Goal: Task Accomplishment & Management: Use online tool/utility

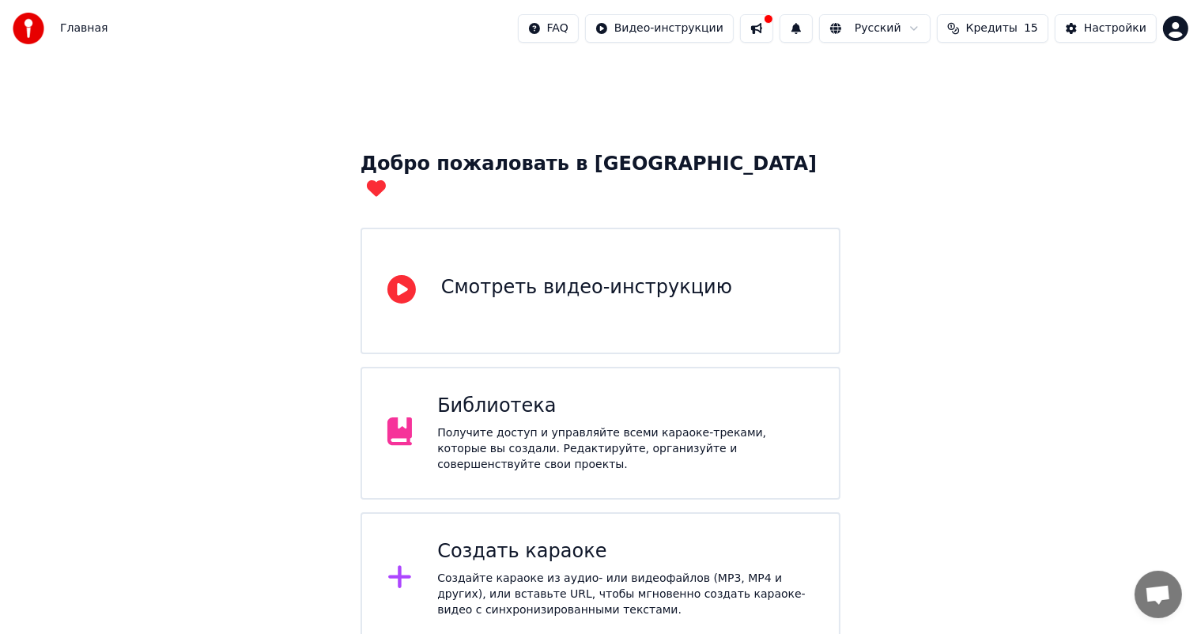
click at [675, 539] on div "Создать караоке Создайте караоке из аудио- или видеофайлов (MP3, MP4 и других),…" at bounding box center [625, 578] width 376 height 79
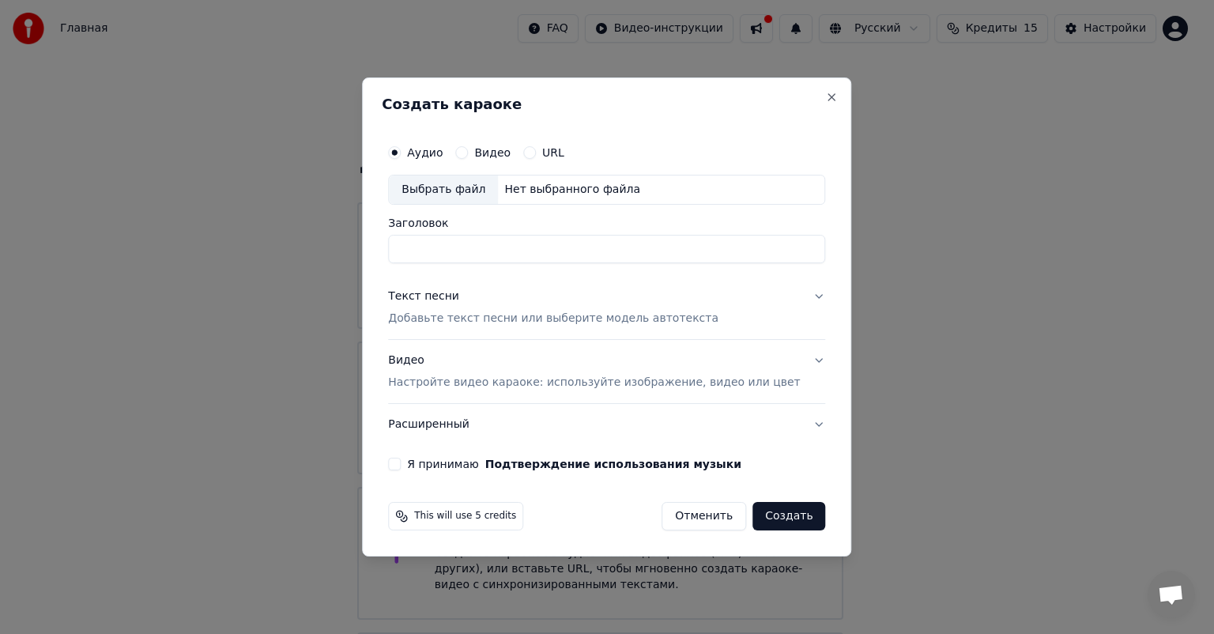
click at [472, 194] on div "Выбрать файл" at bounding box center [443, 189] width 109 height 28
type input "**********"
drag, startPoint x: 767, startPoint y: 248, endPoint x: 405, endPoint y: 251, distance: 361.2
click at [405, 251] on div "**********" at bounding box center [607, 303] width 450 height 346
type input "*"
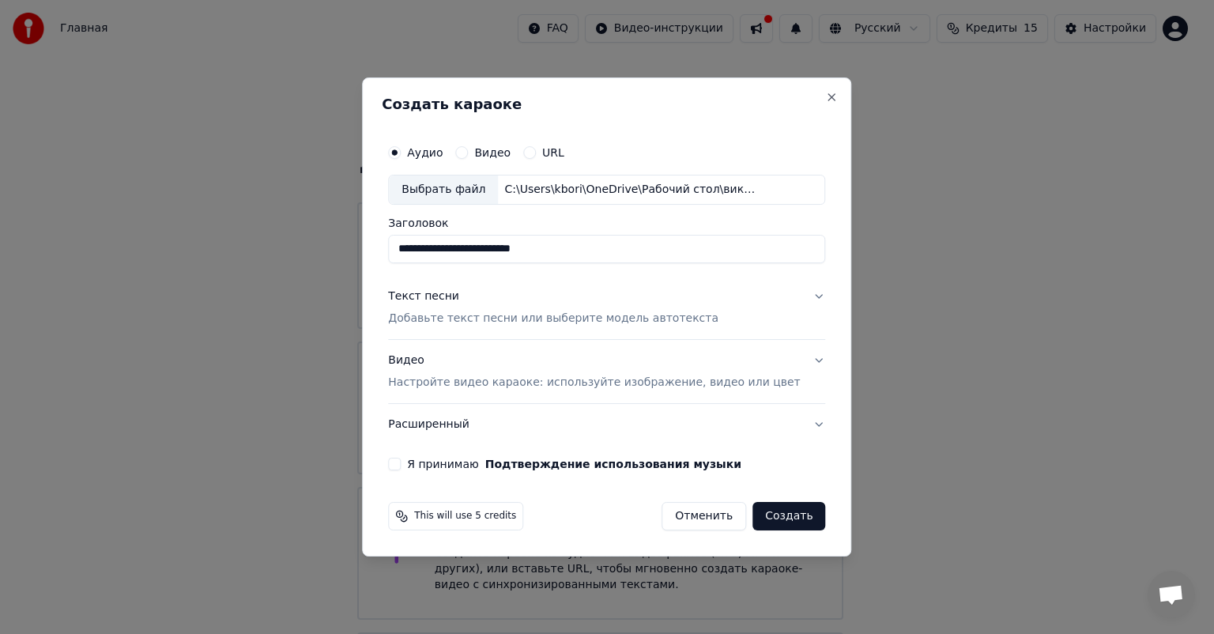
type input "**********"
click at [797, 300] on button "Текст песни Добавьте текст песни или выберите модель автотекста" at bounding box center [606, 307] width 437 height 63
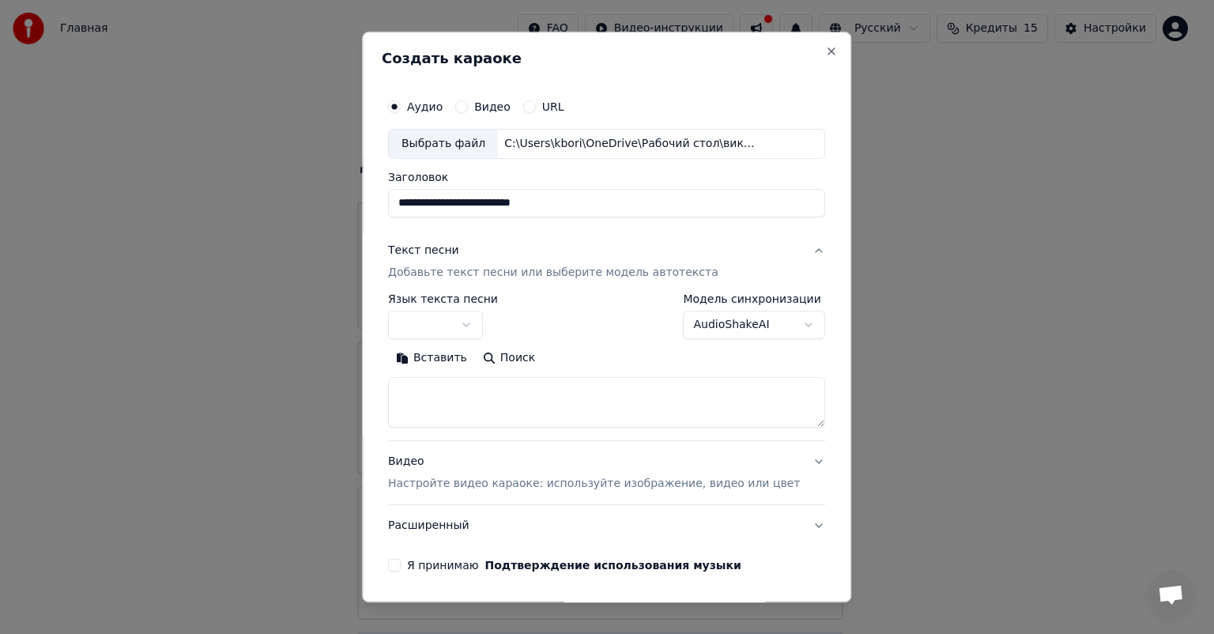
click at [495, 408] on textarea at bounding box center [606, 402] width 437 height 51
paste textarea "**********"
type textarea "**********"
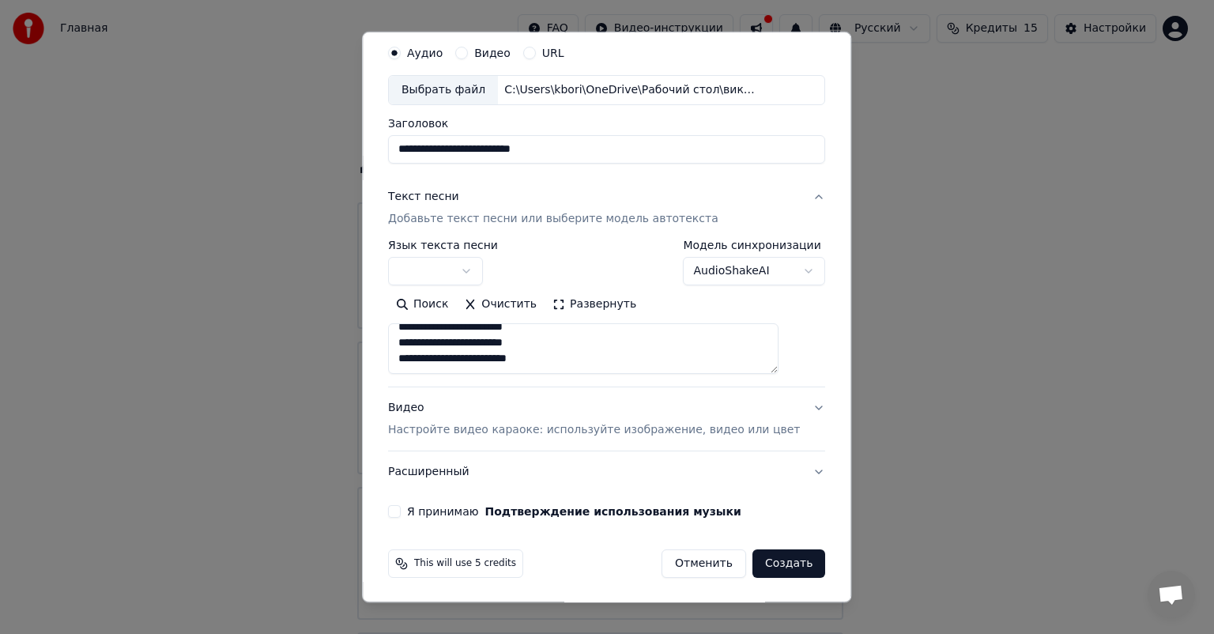
click at [782, 409] on button "Видео Настройте видео караоке: используйте изображение, видео или цвет" at bounding box center [606, 418] width 437 height 63
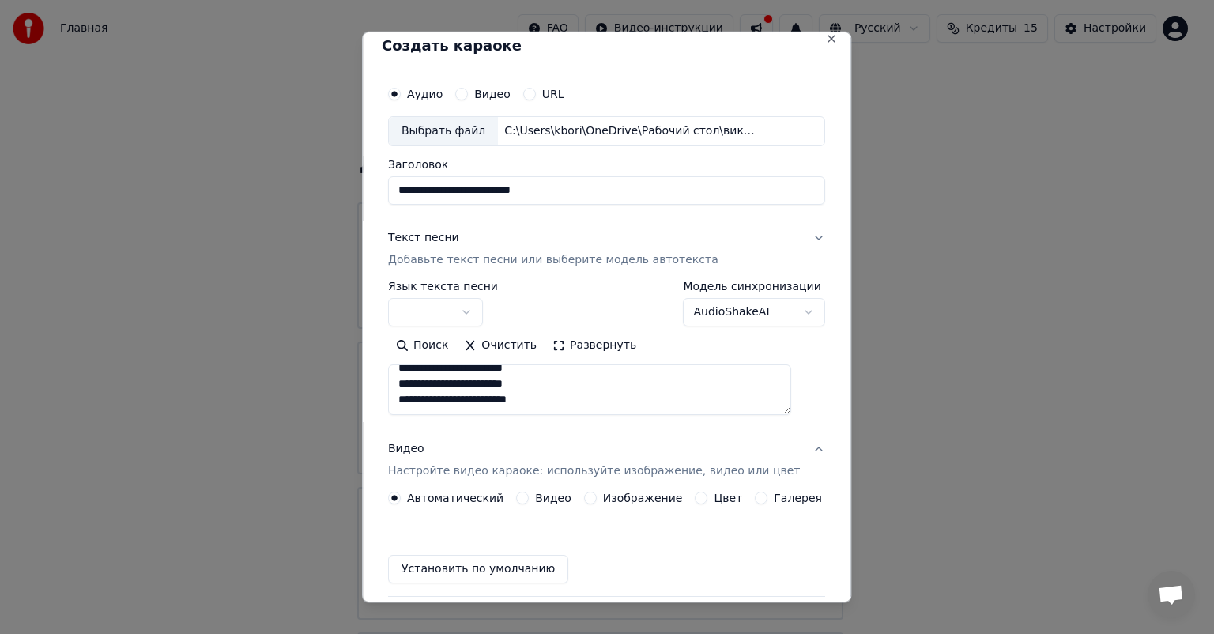
scroll to position [12, 0]
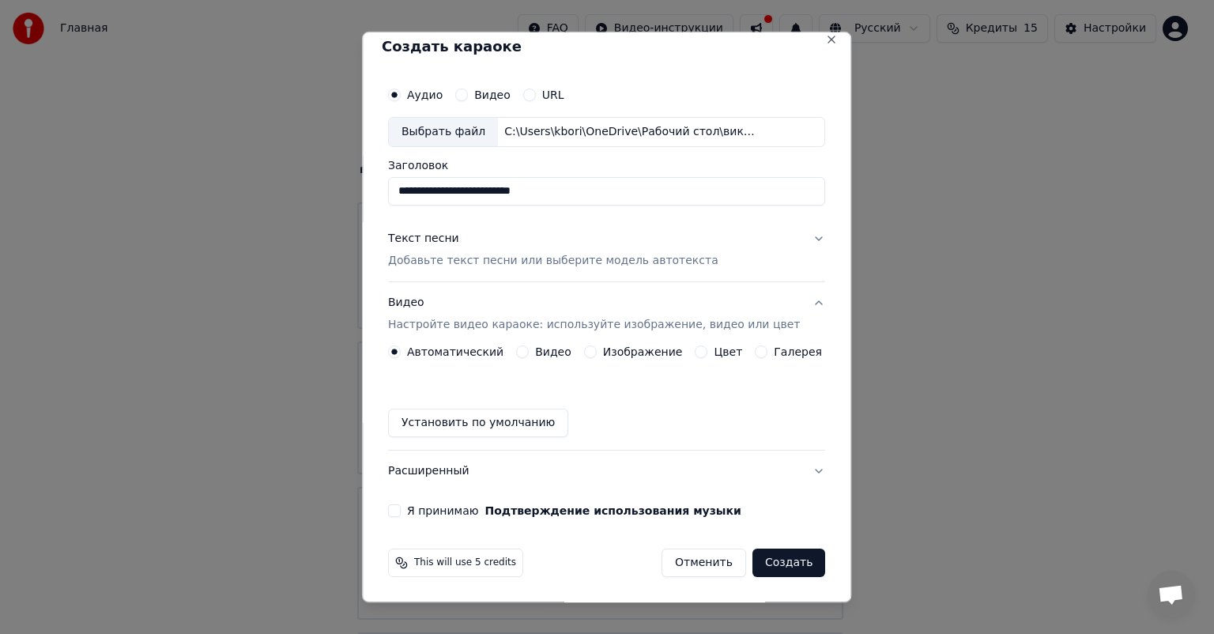
click at [648, 351] on label "Изображение" at bounding box center [643, 351] width 80 height 11
click at [597, 351] on button "Изображение" at bounding box center [590, 351] width 13 height 13
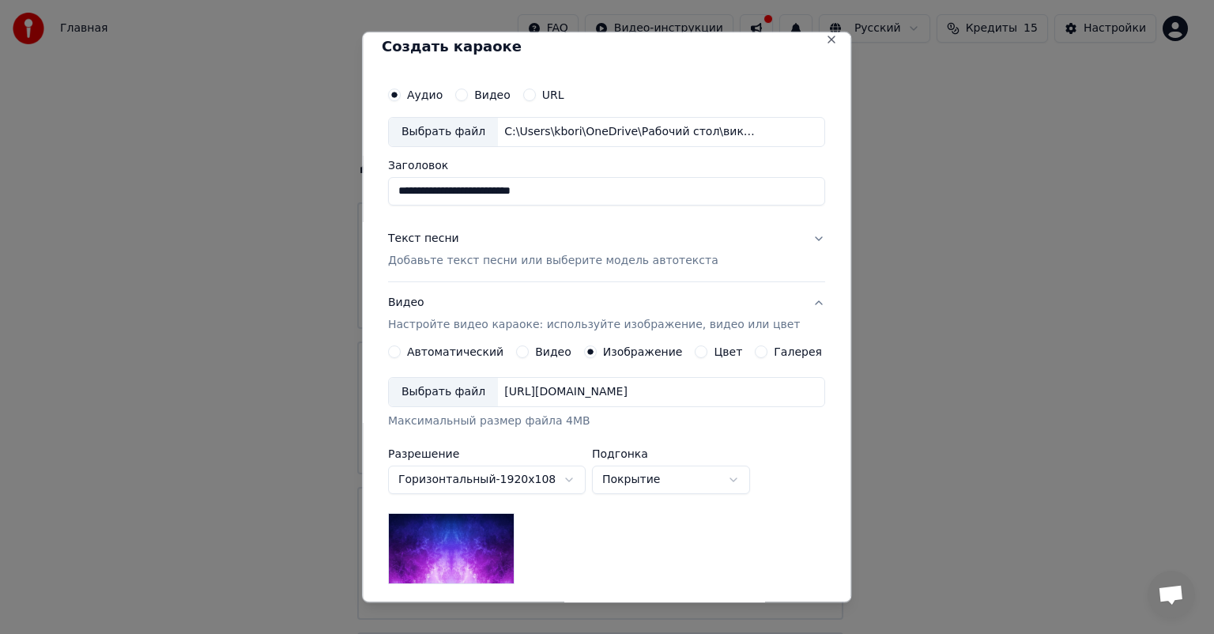
click at [458, 397] on div "Выбрать файл" at bounding box center [443, 392] width 109 height 28
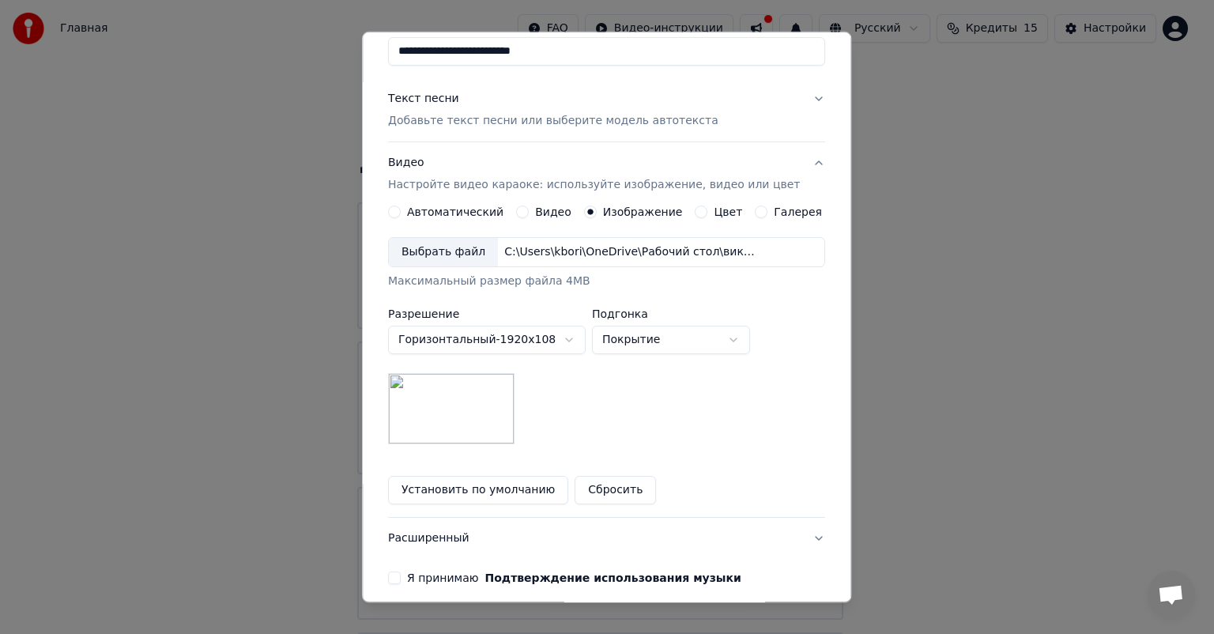
scroll to position [184, 0]
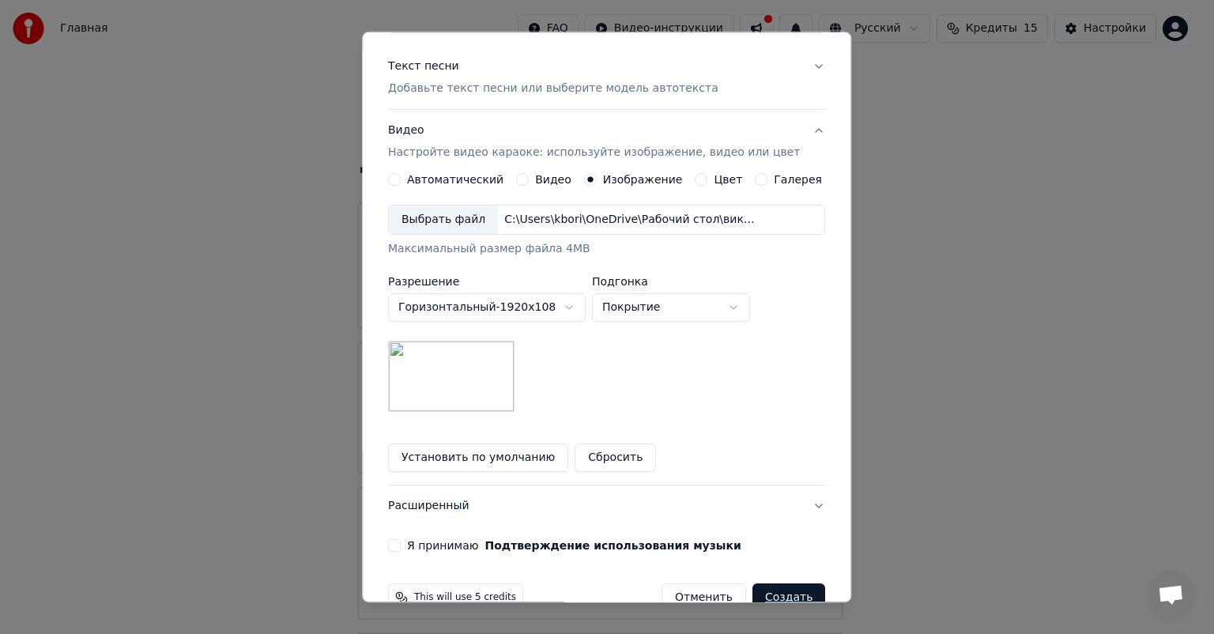
click at [401, 541] on button "Я принимаю Подтверждение использования музыки" at bounding box center [394, 545] width 13 height 13
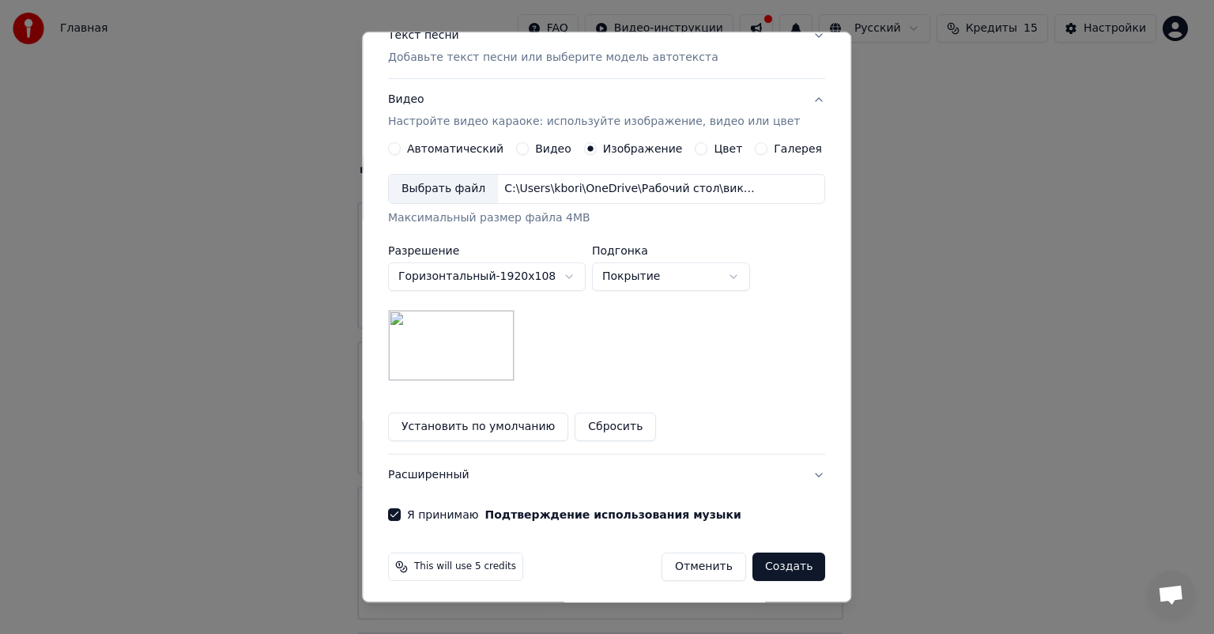
scroll to position [218, 0]
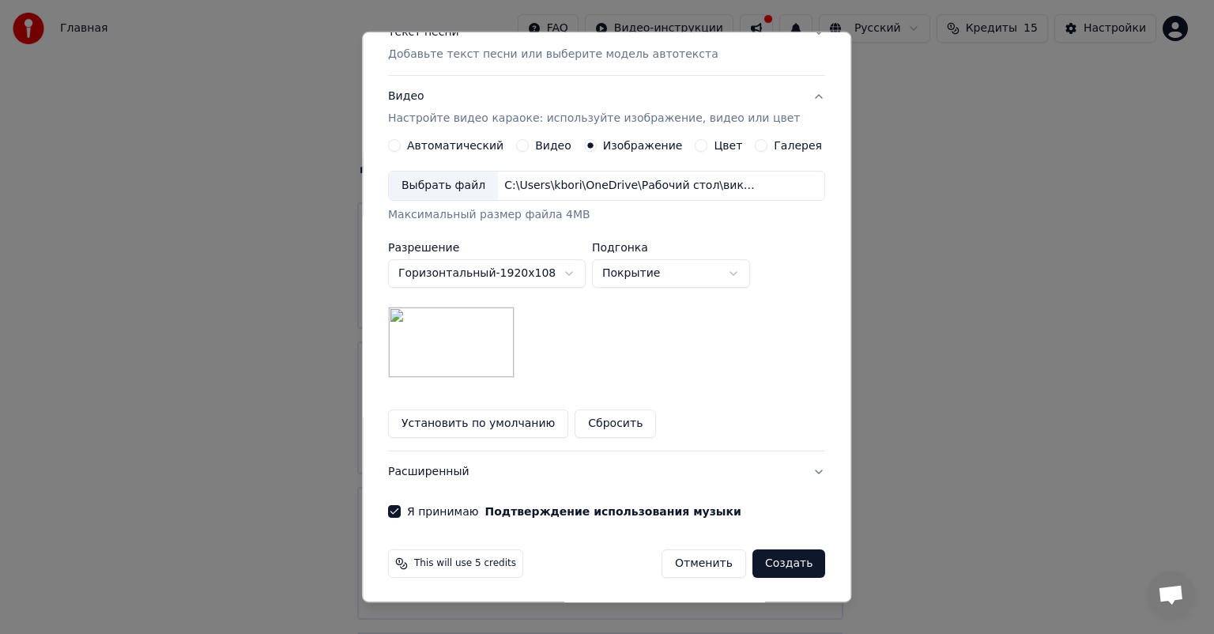
click at [762, 563] on button "Создать" at bounding box center [789, 563] width 73 height 28
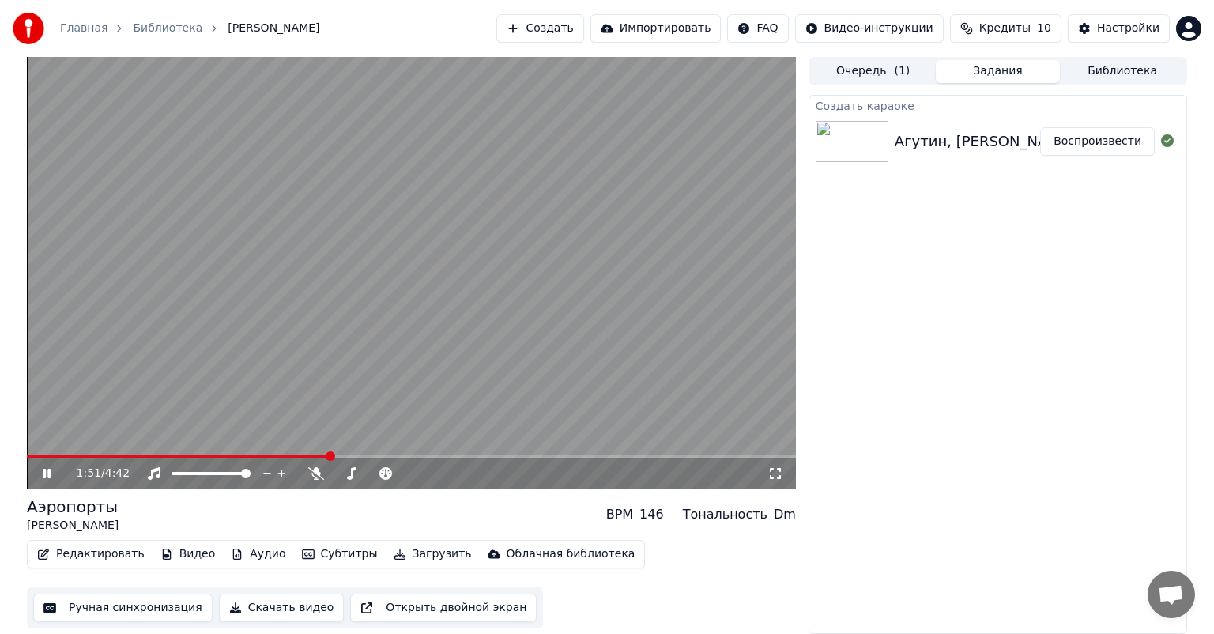
click at [48, 470] on icon at bounding box center [47, 473] width 8 height 9
click at [266, 453] on span at bounding box center [268, 455] width 9 height 9
click at [244, 452] on span at bounding box center [246, 455] width 9 height 9
click at [242, 452] on span at bounding box center [246, 455] width 9 height 9
click at [218, 455] on span at bounding box center [219, 455] width 9 height 9
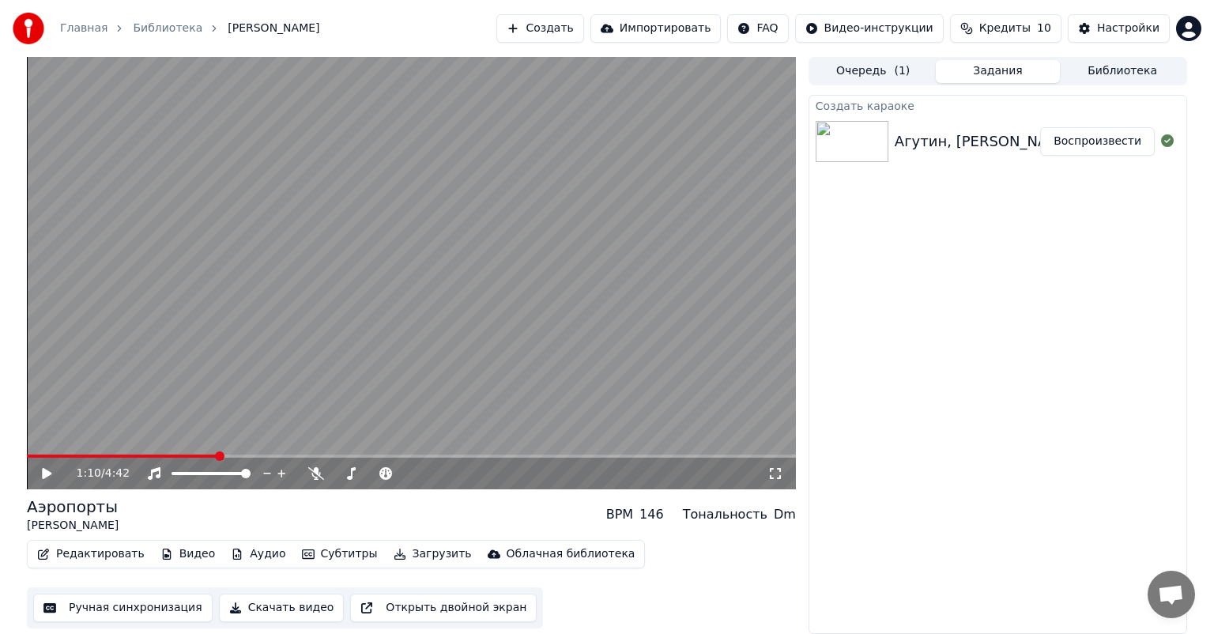
click at [47, 474] on icon at bounding box center [46, 473] width 9 height 11
click at [47, 474] on icon at bounding box center [58, 473] width 37 height 13
click at [98, 560] on button "Редактировать" at bounding box center [91, 554] width 120 height 22
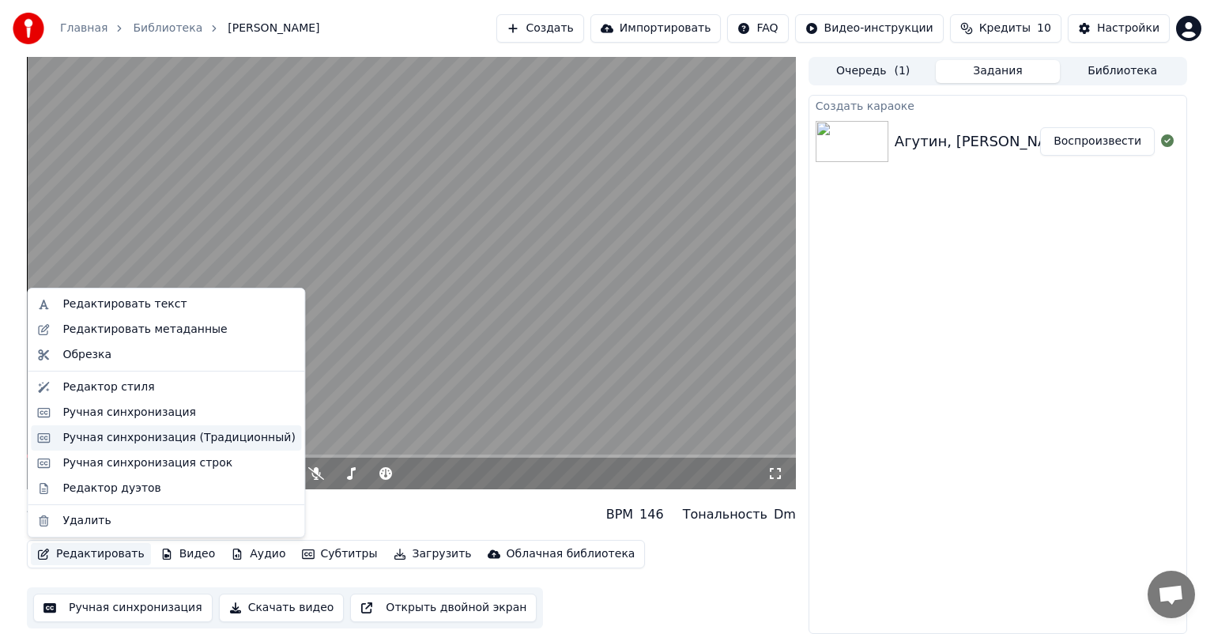
click at [156, 431] on div "Ручная синхронизация (Традиционный)" at bounding box center [178, 438] width 232 height 16
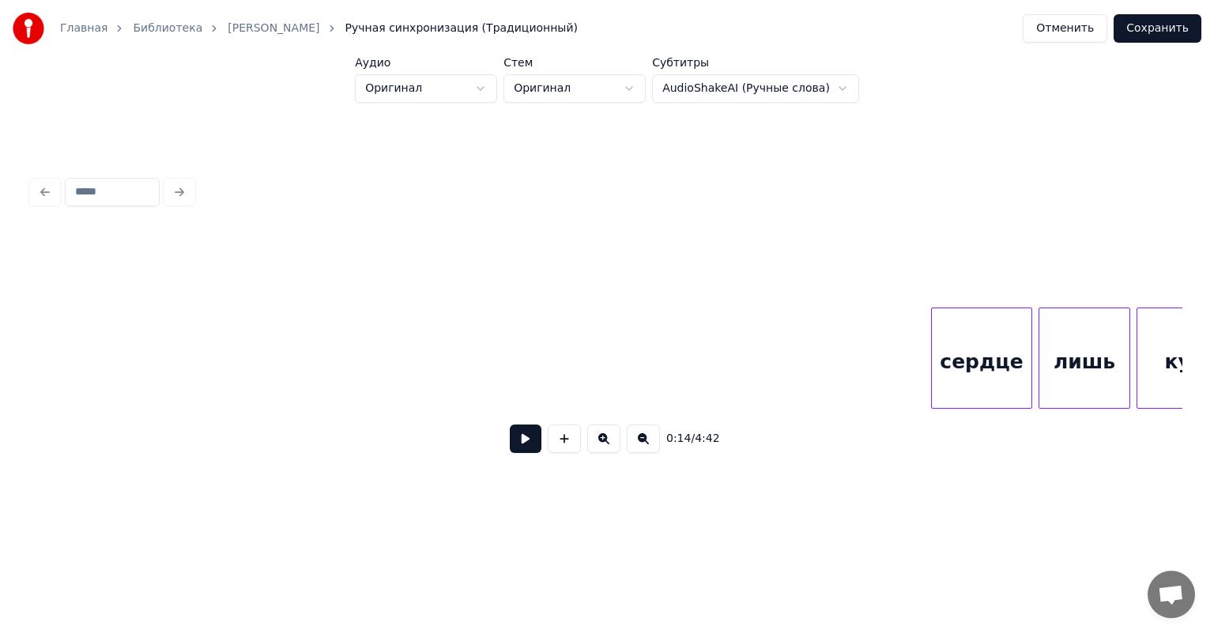
scroll to position [0, 16843]
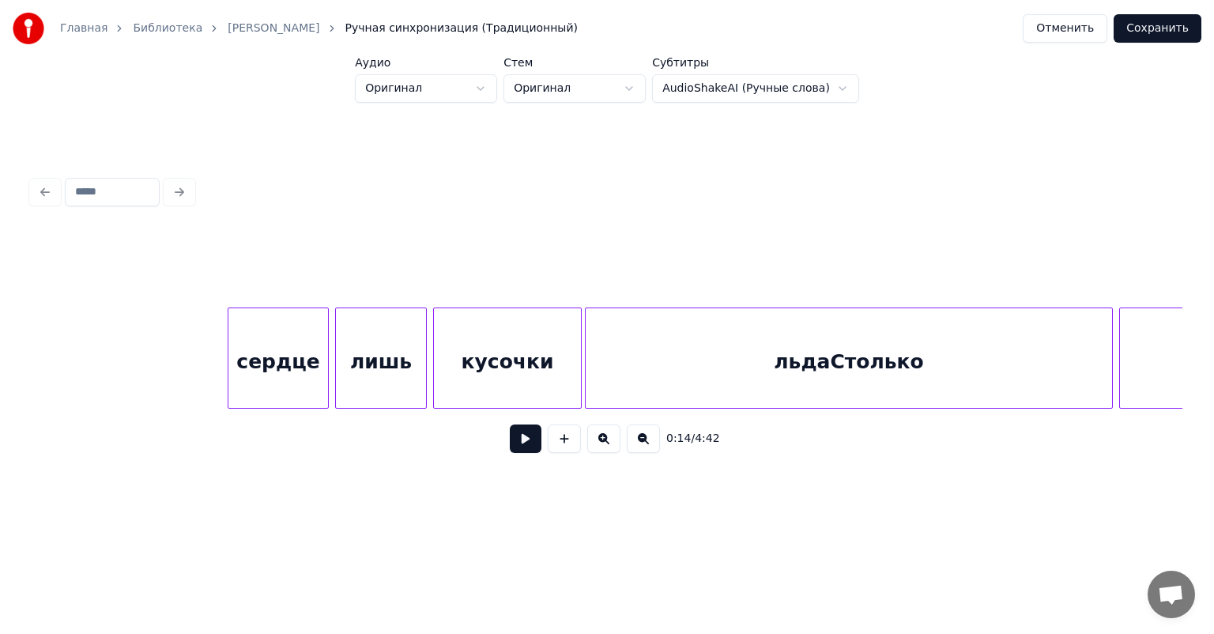
click at [484, 362] on div "кусочки" at bounding box center [507, 362] width 147 height 108
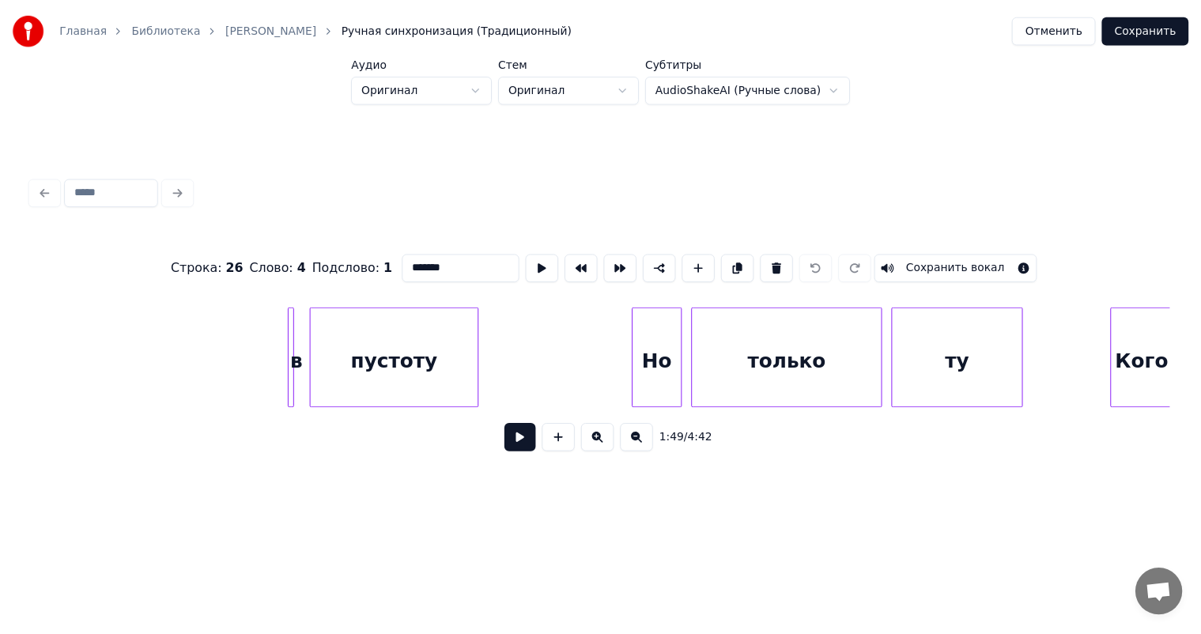
scroll to position [0, 19880]
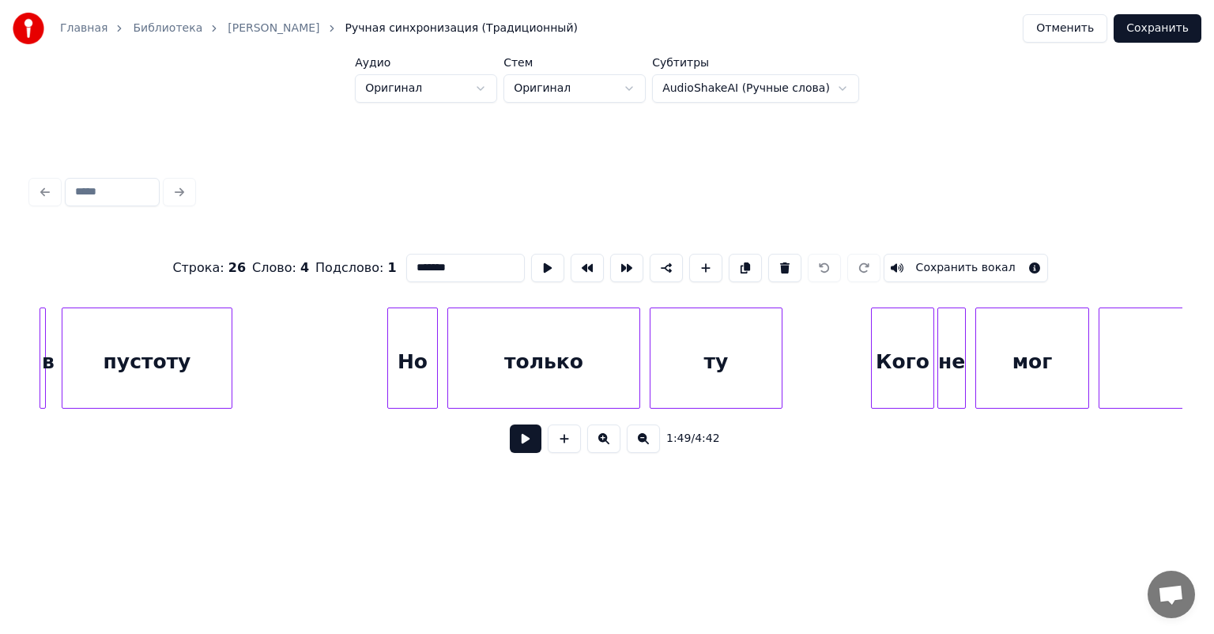
click at [1065, 22] on button "Отменить" at bounding box center [1065, 28] width 85 height 28
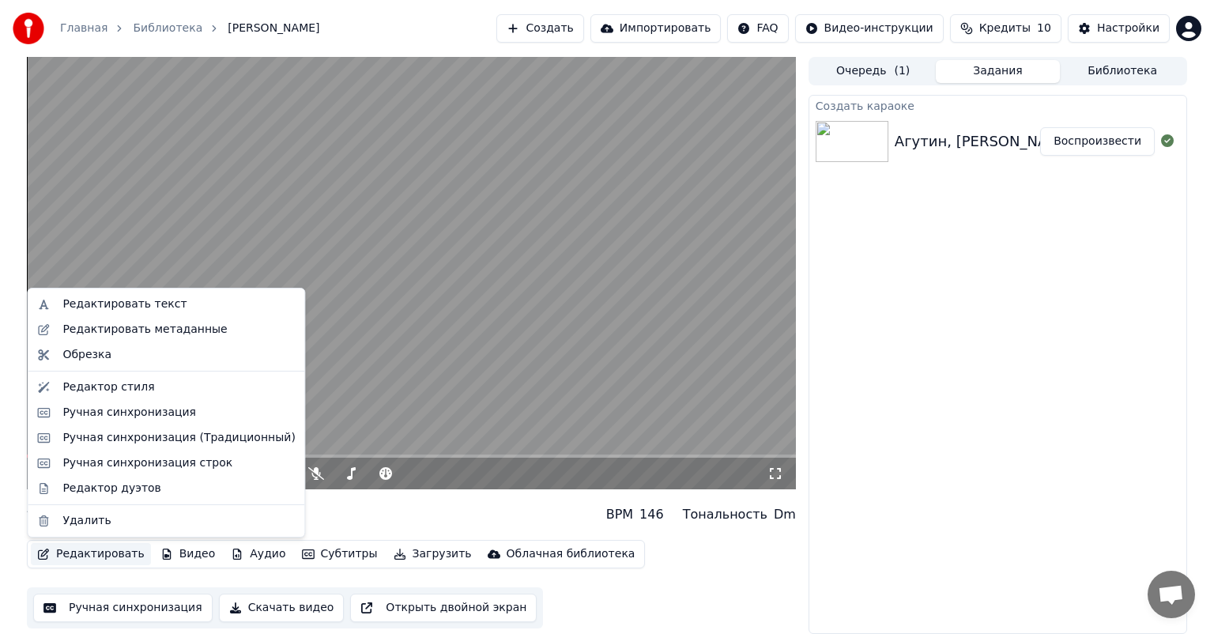
click at [115, 554] on button "Редактировать" at bounding box center [91, 554] width 120 height 22
click at [158, 413] on div "Ручная синхронизация" at bounding box center [129, 413] width 134 height 16
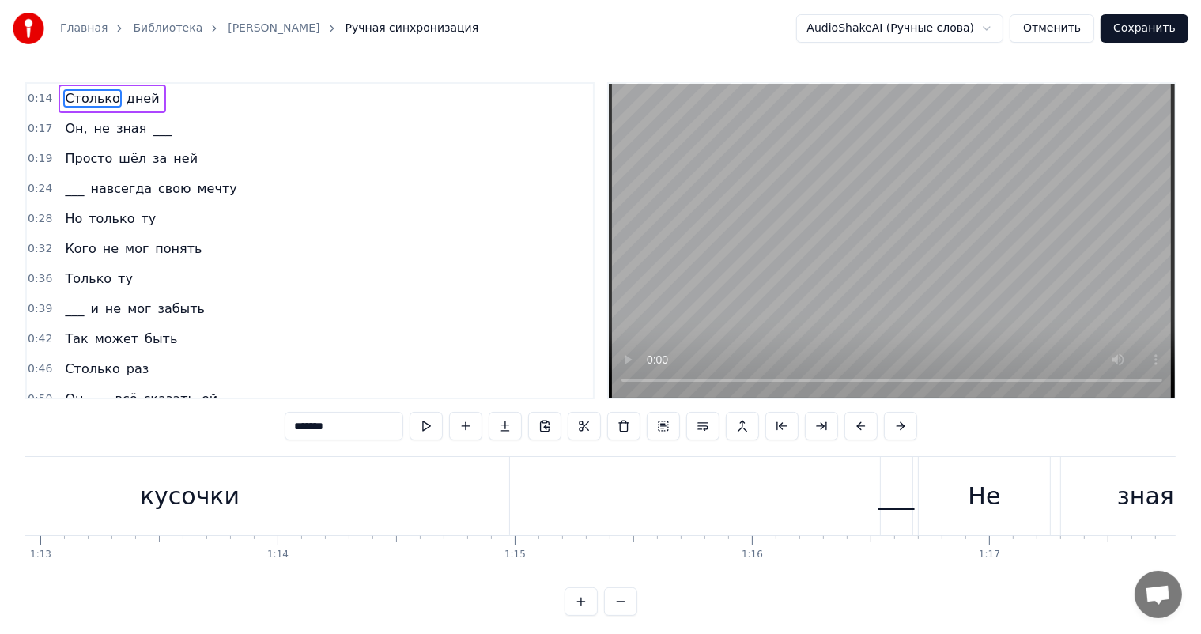
scroll to position [0, 17371]
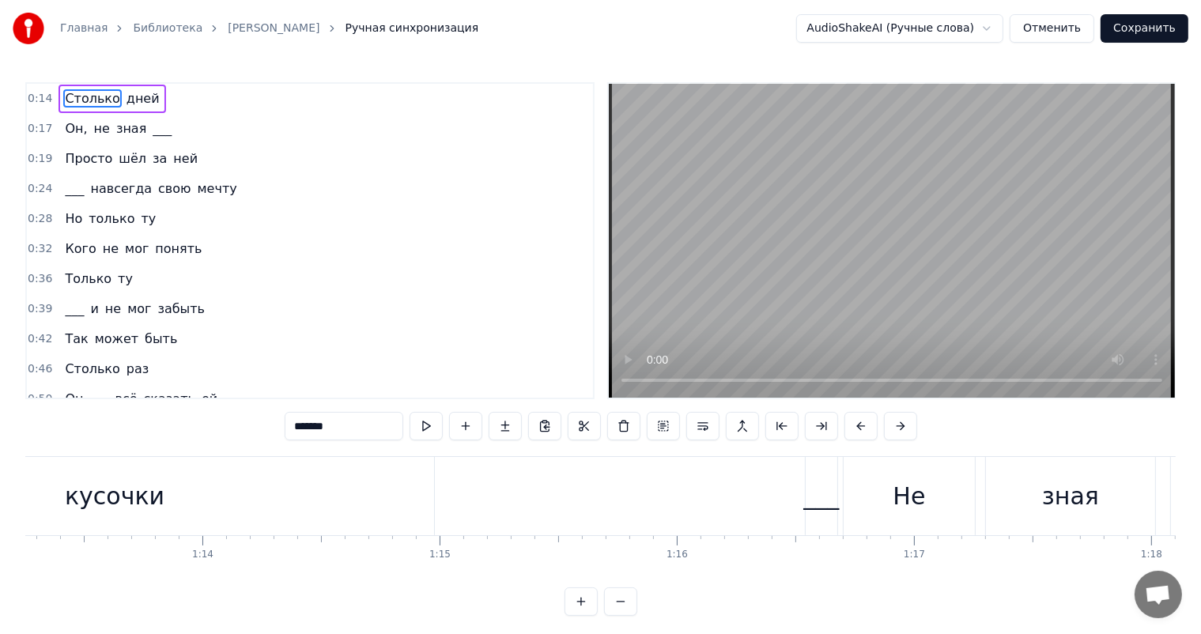
click at [809, 489] on div "___" at bounding box center [822, 496] width 36 height 36
type input "***"
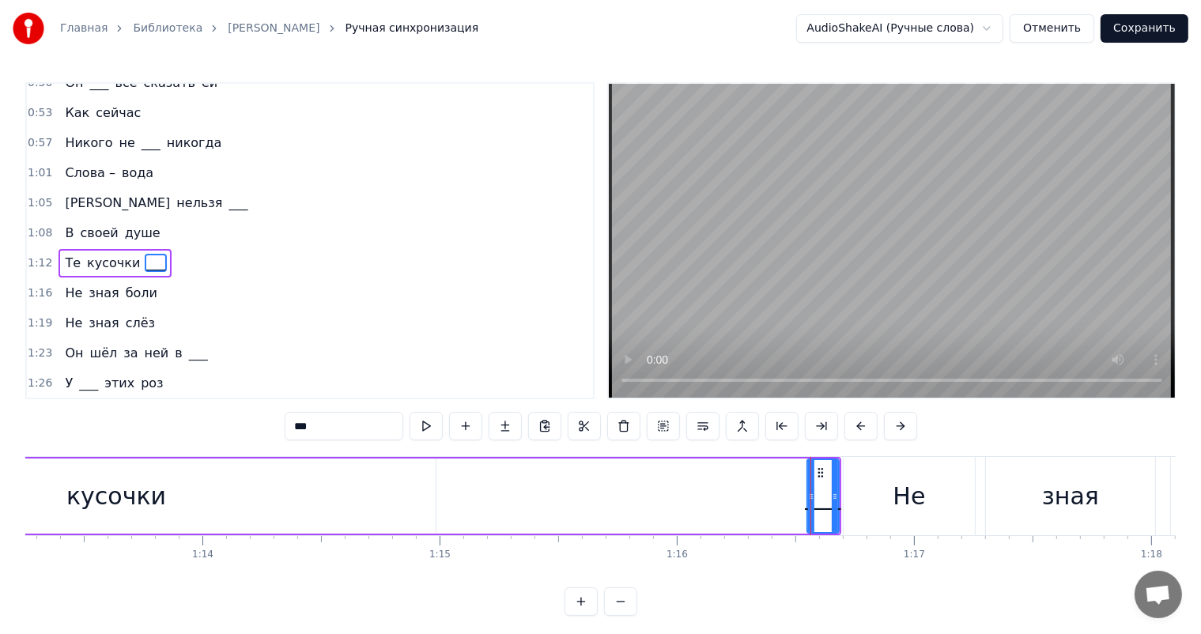
scroll to position [323, 0]
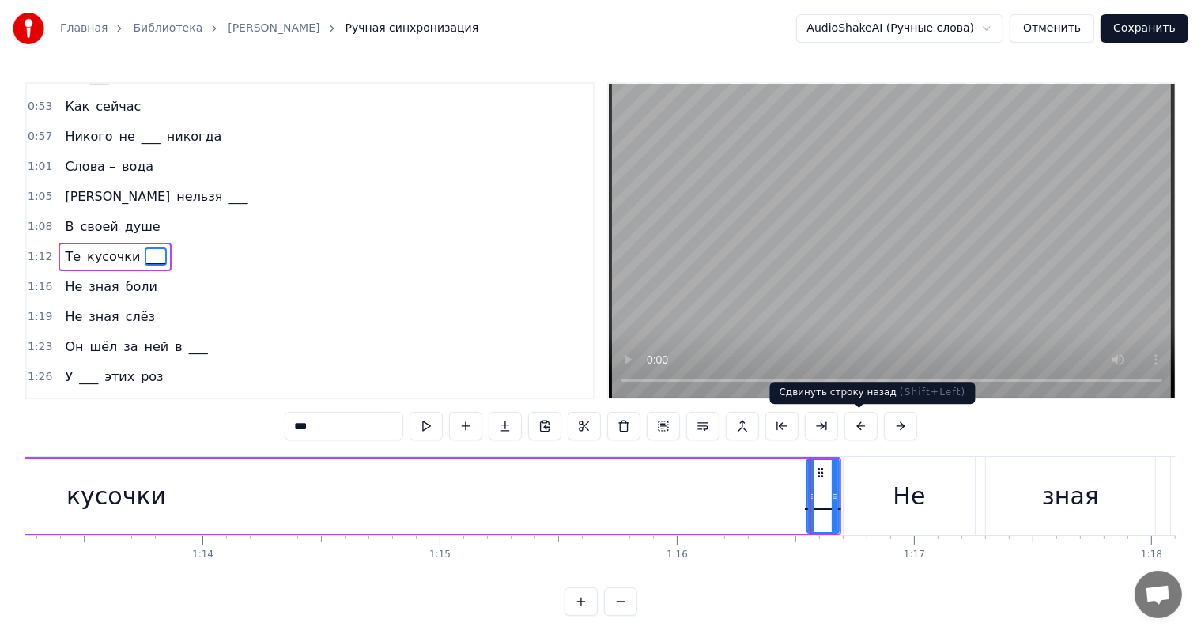
click at [854, 426] on button at bounding box center [860, 426] width 33 height 28
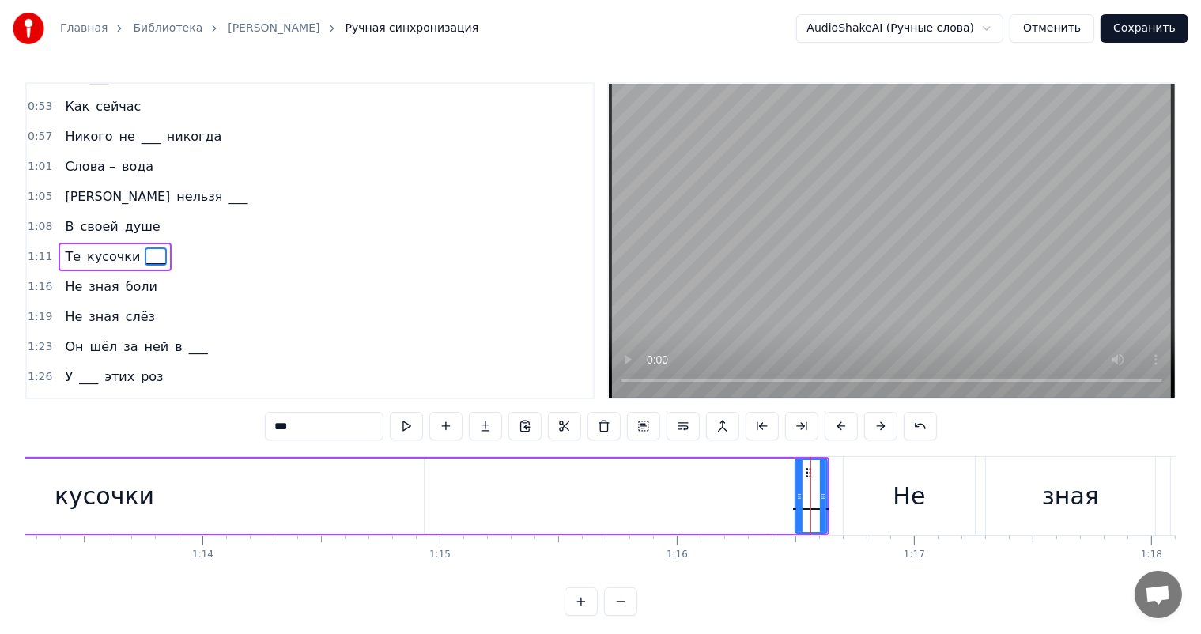
click at [854, 426] on button at bounding box center [840, 426] width 33 height 28
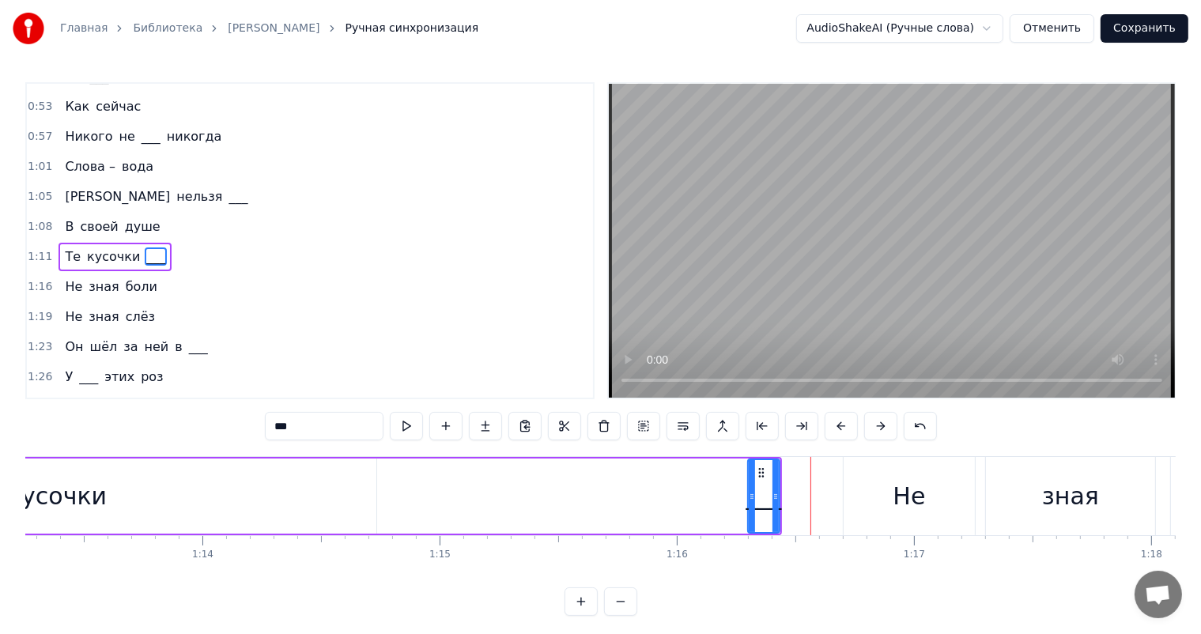
click at [295, 334] on div "1:23 Он шёл за ней в ___" at bounding box center [310, 347] width 566 height 30
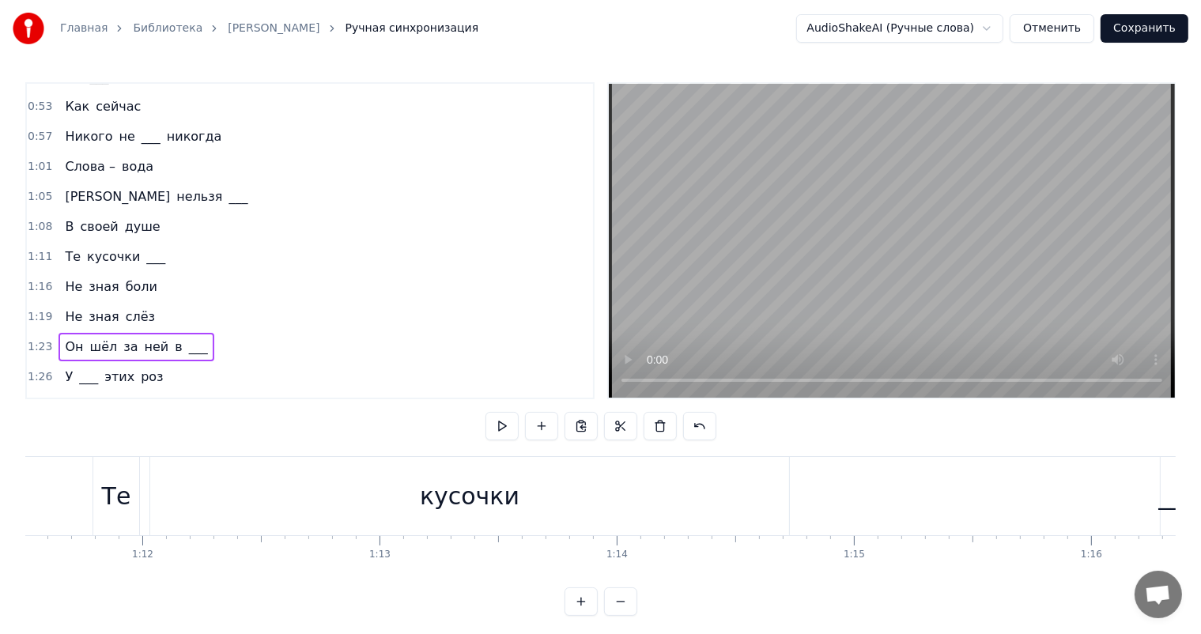
scroll to position [0, 16843]
click at [230, 496] on div "Те" at bounding box center [230, 496] width 29 height 36
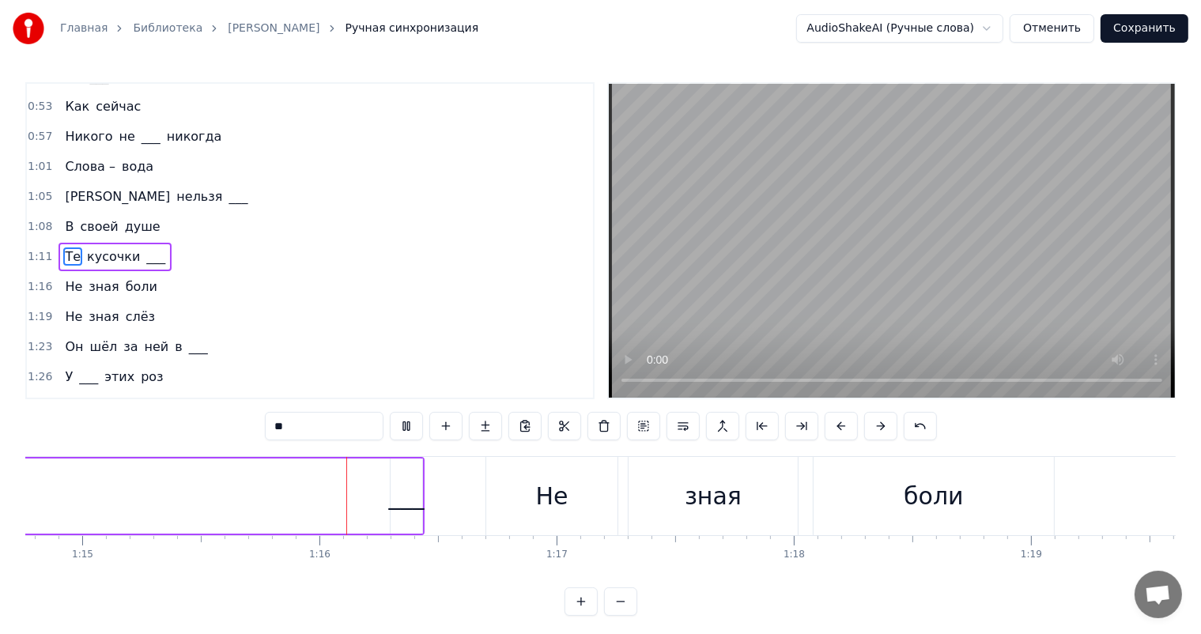
scroll to position [0, 17839]
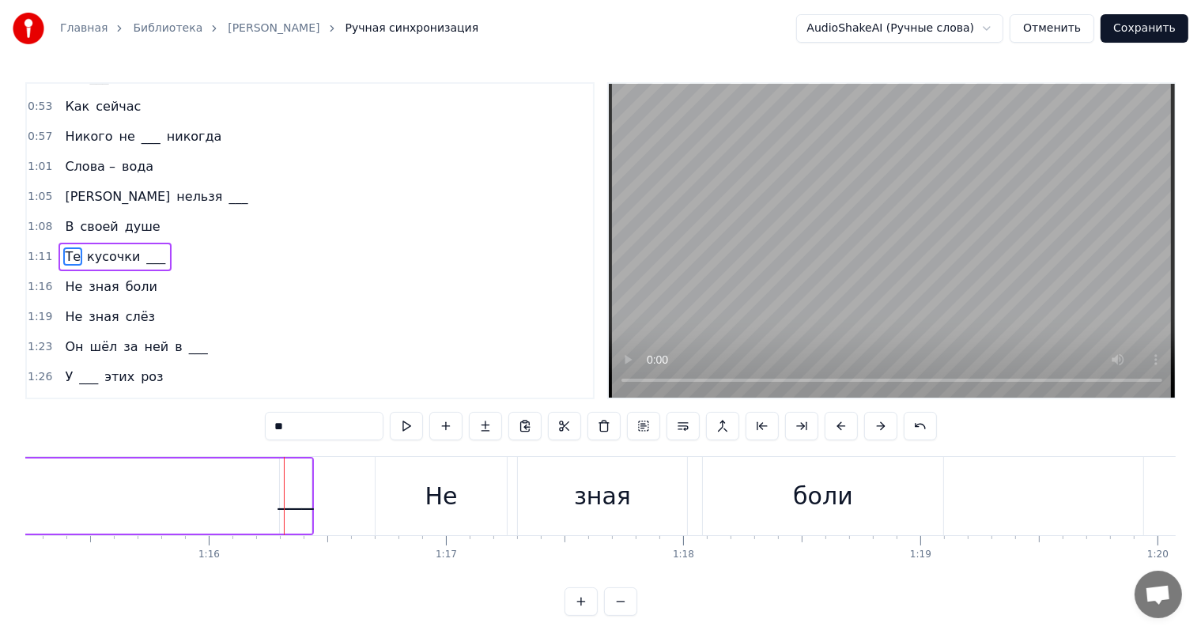
click at [291, 483] on div "___" at bounding box center [296, 496] width 36 height 36
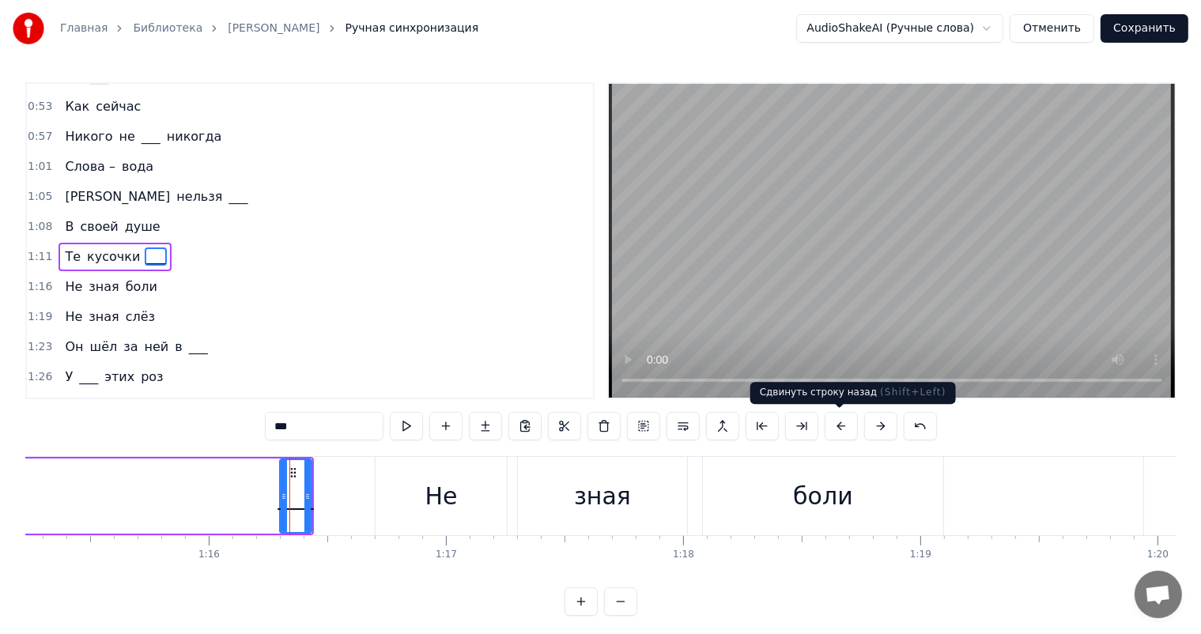
click at [842, 425] on button at bounding box center [840, 426] width 33 height 28
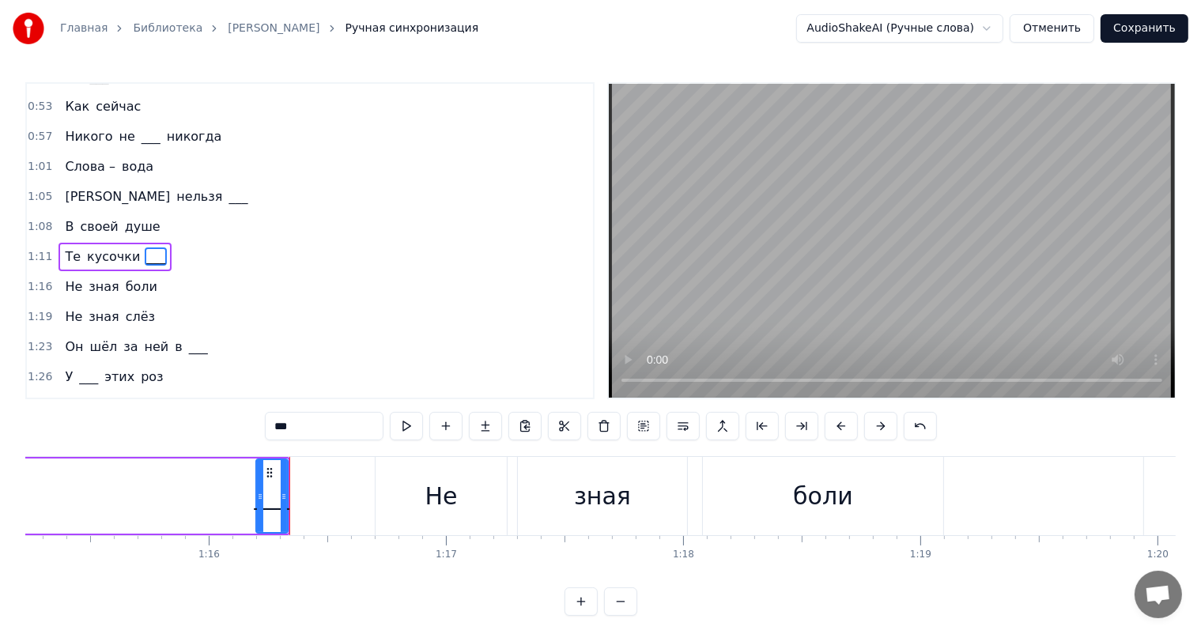
click at [842, 425] on button at bounding box center [840, 426] width 33 height 28
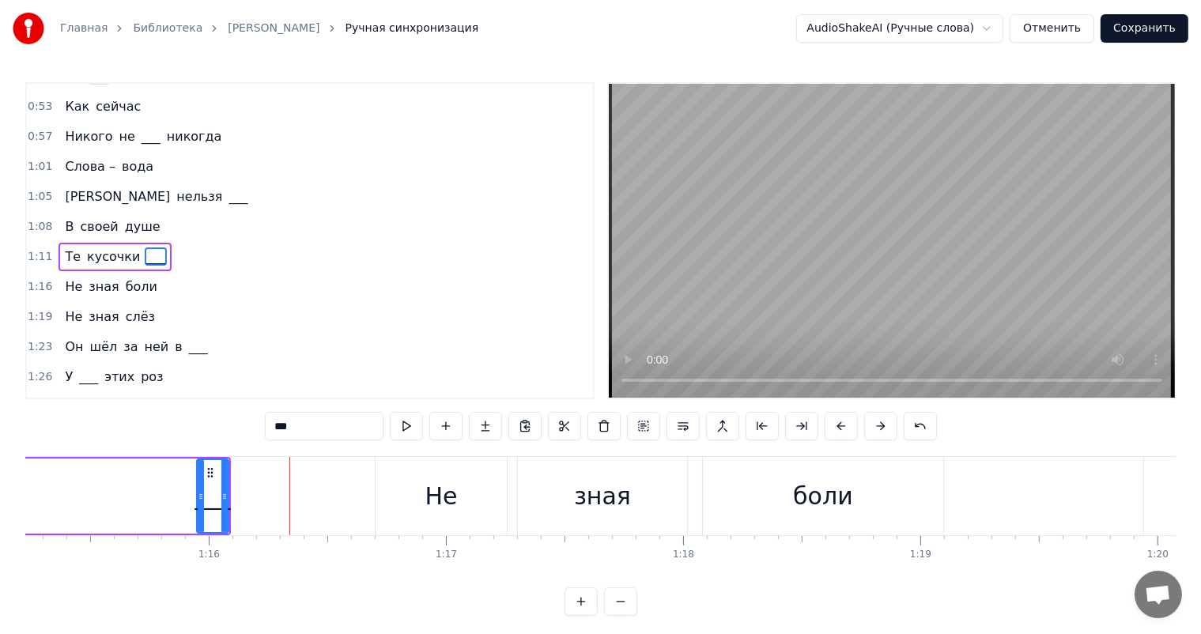
click at [842, 425] on button at bounding box center [840, 426] width 33 height 28
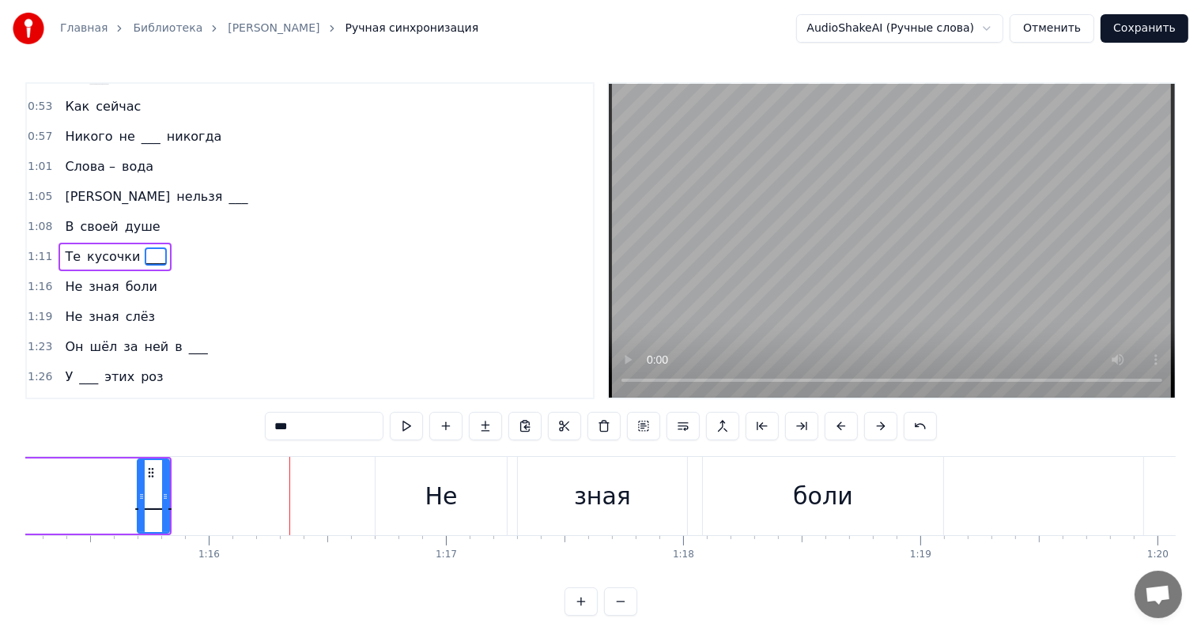
click at [842, 425] on button at bounding box center [840, 426] width 33 height 28
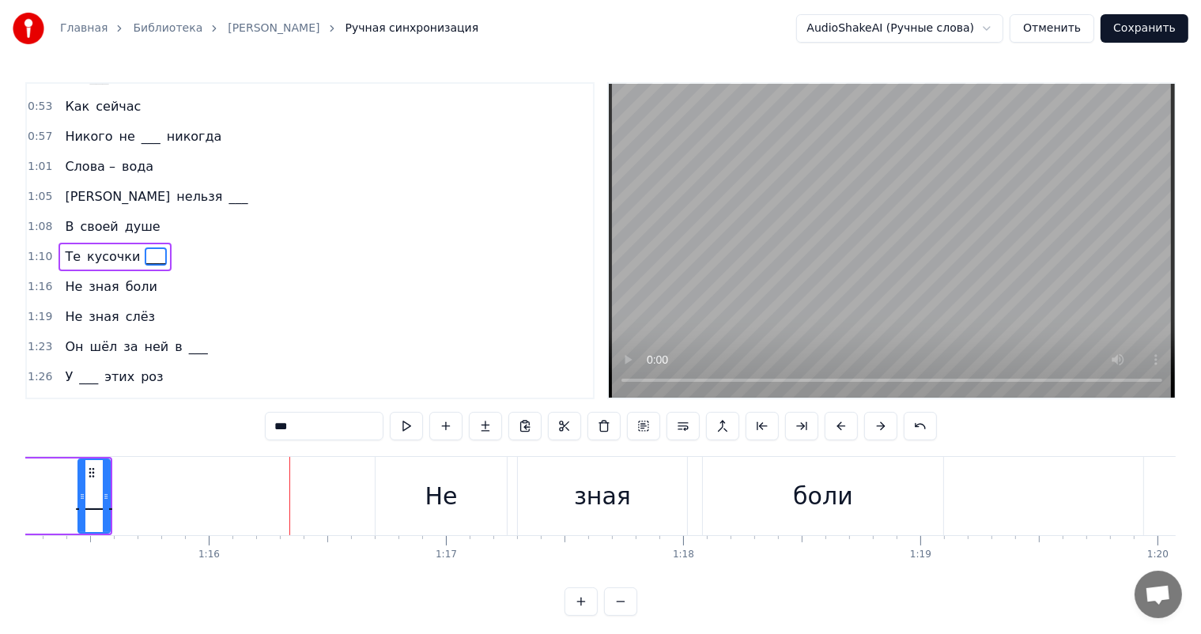
click at [842, 425] on button at bounding box center [840, 426] width 33 height 28
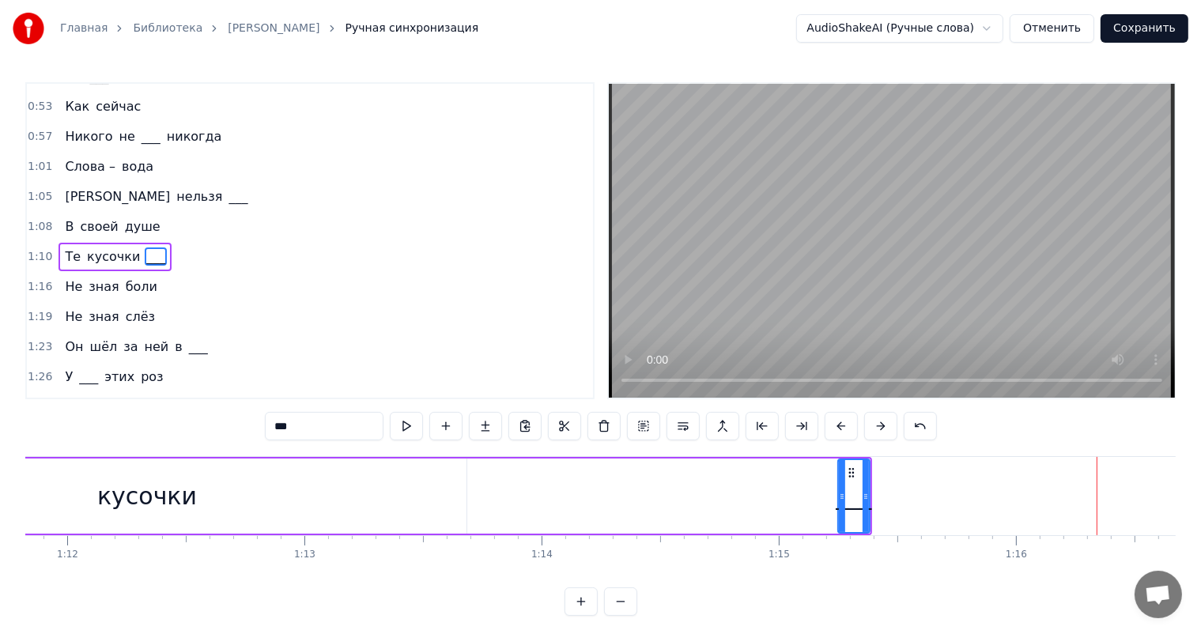
scroll to position [0, 16731]
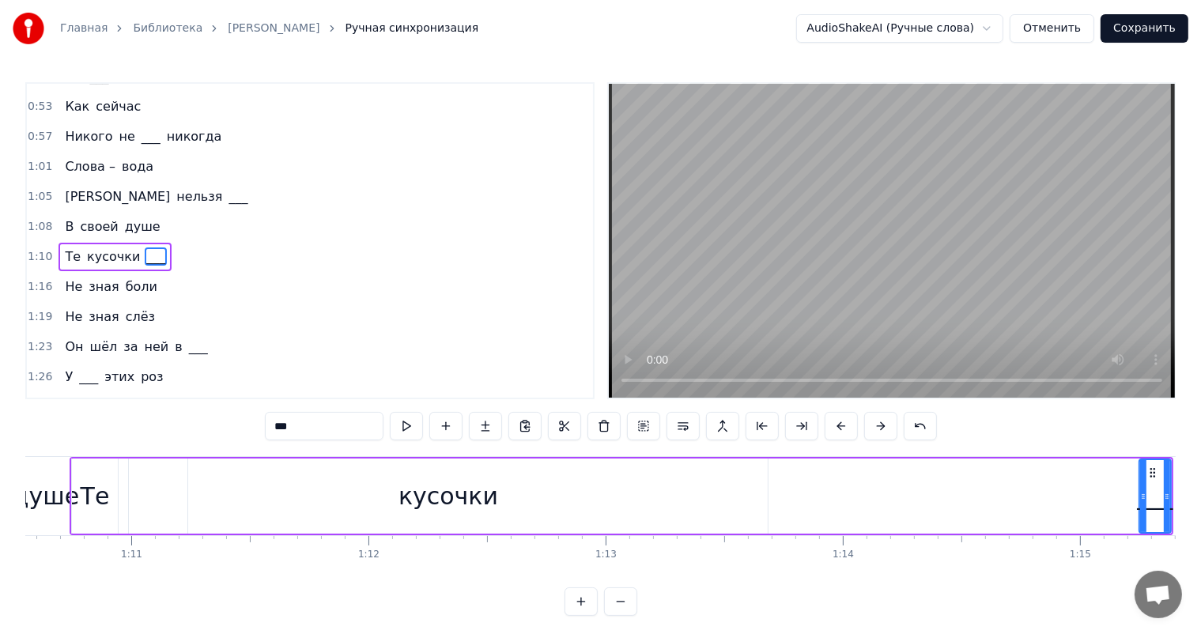
click at [113, 490] on div "Те" at bounding box center [95, 495] width 46 height 75
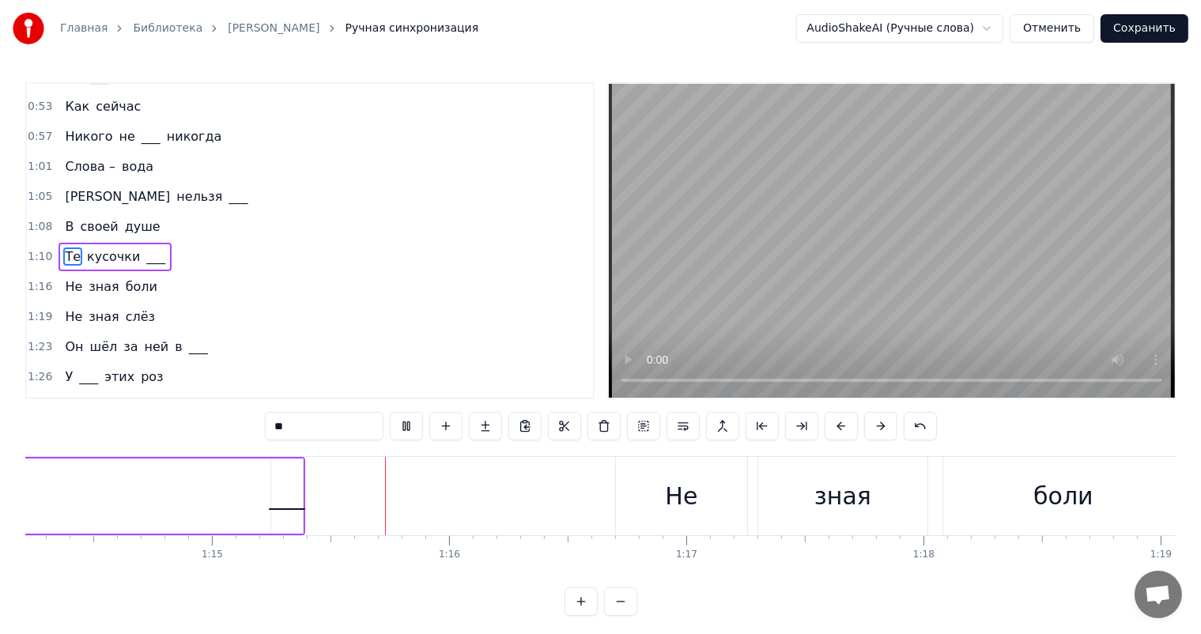
scroll to position [0, 17743]
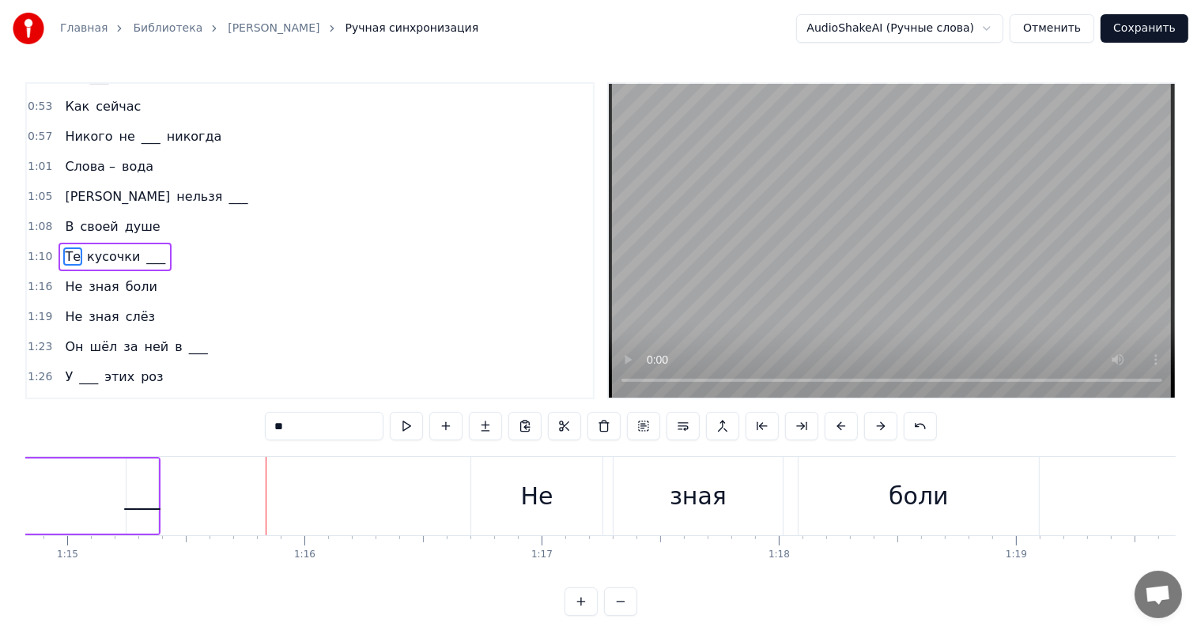
click at [157, 496] on div "___" at bounding box center [142, 495] width 32 height 75
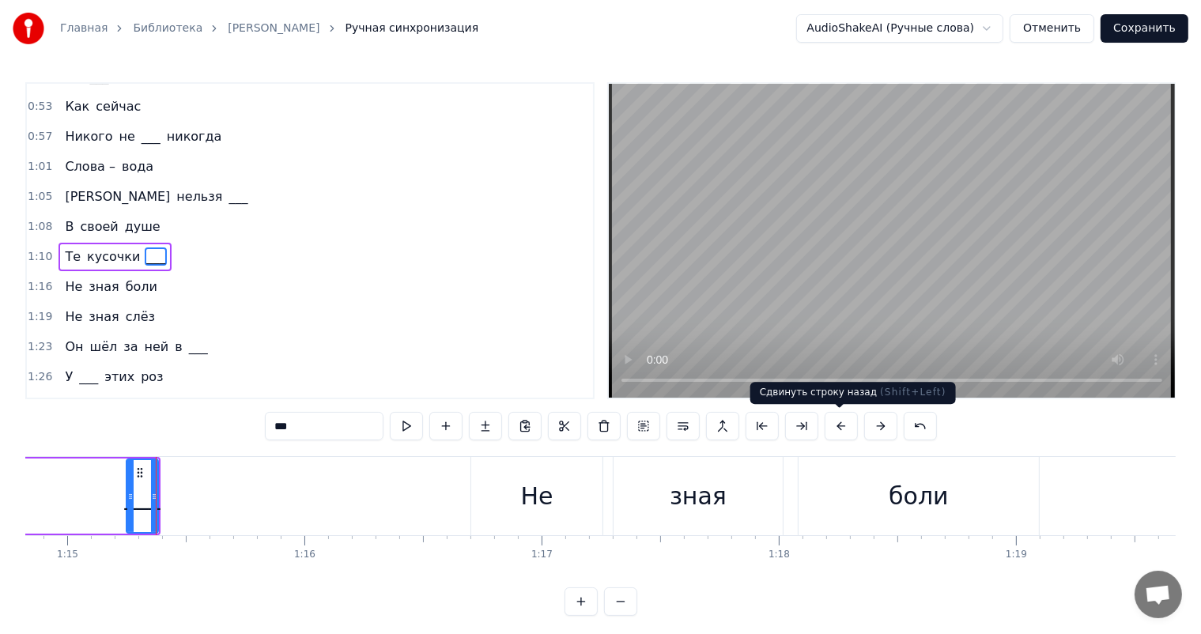
click at [845, 425] on button at bounding box center [840, 426] width 33 height 28
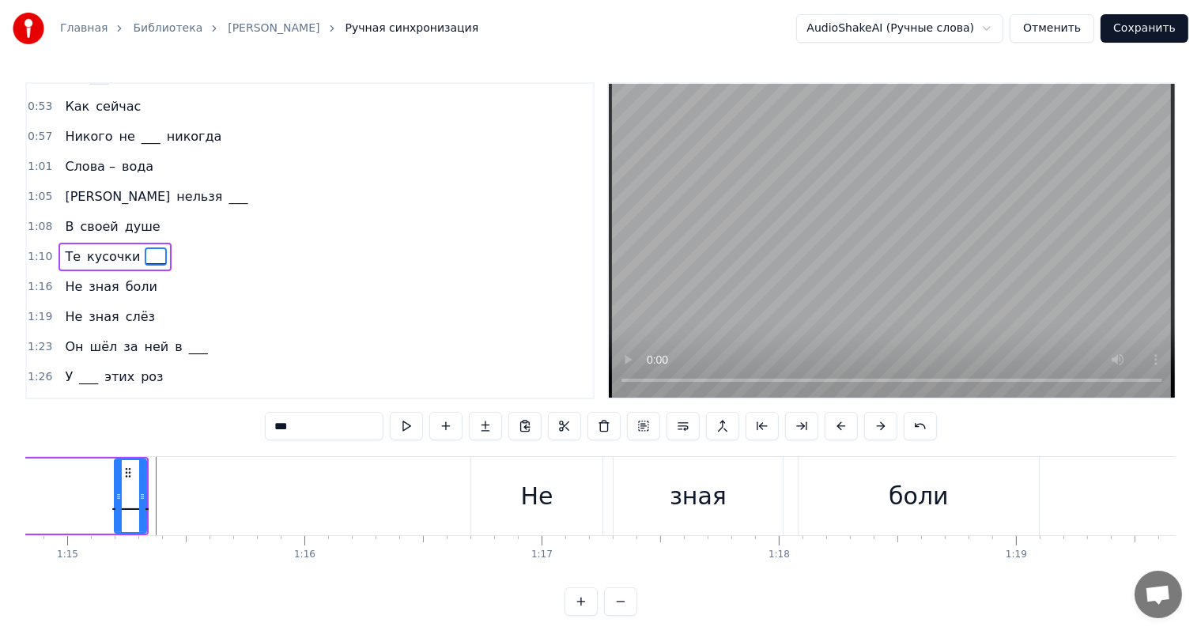
click at [845, 425] on button at bounding box center [840, 426] width 33 height 28
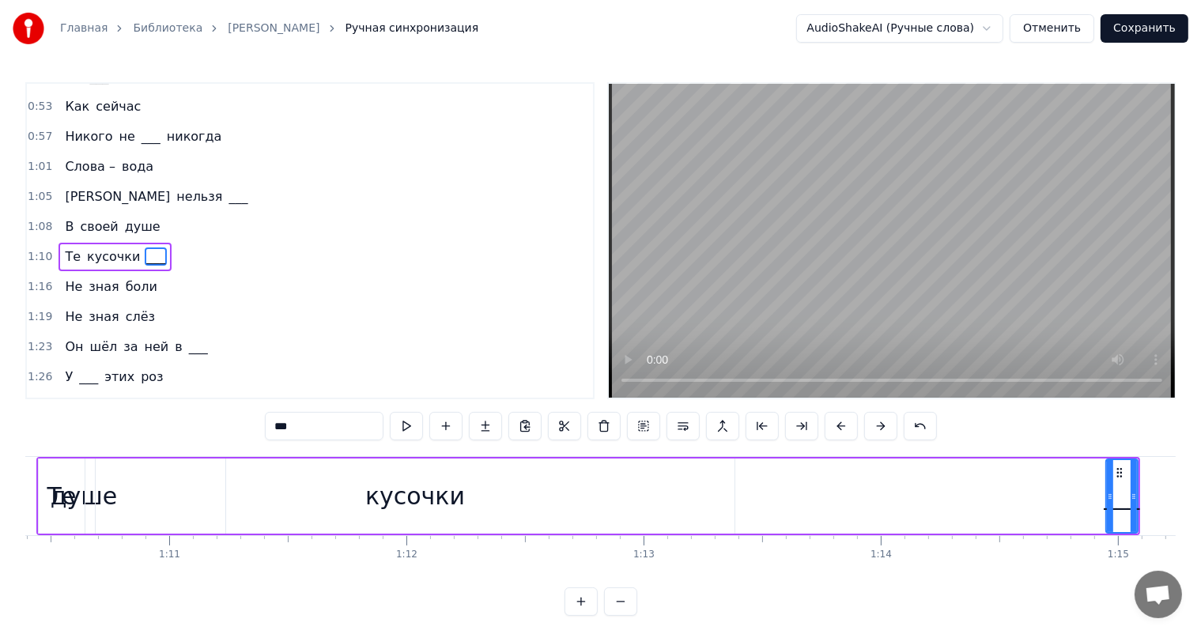
scroll to position [0, 16617]
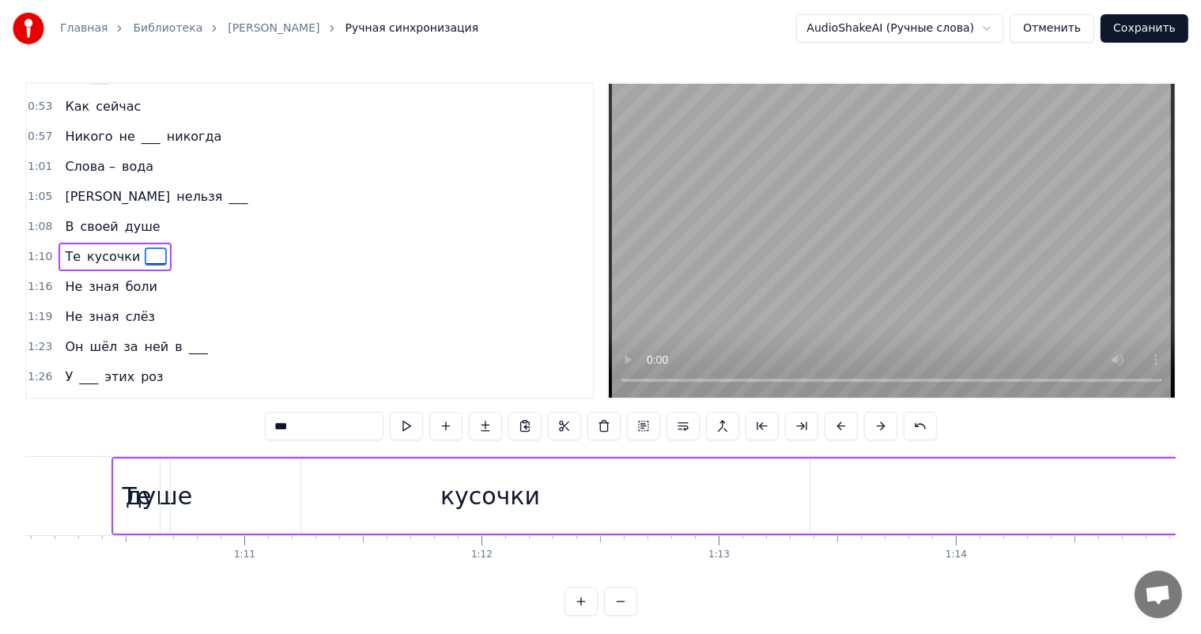
click at [137, 483] on div "Те" at bounding box center [137, 496] width 29 height 36
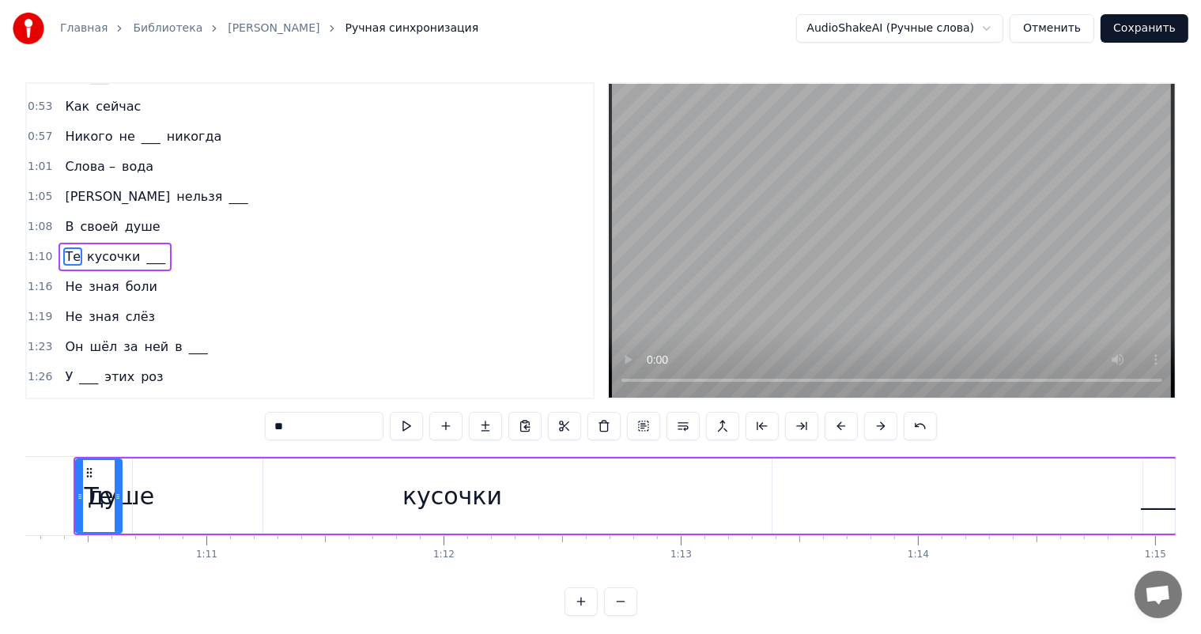
scroll to position [0, 17108]
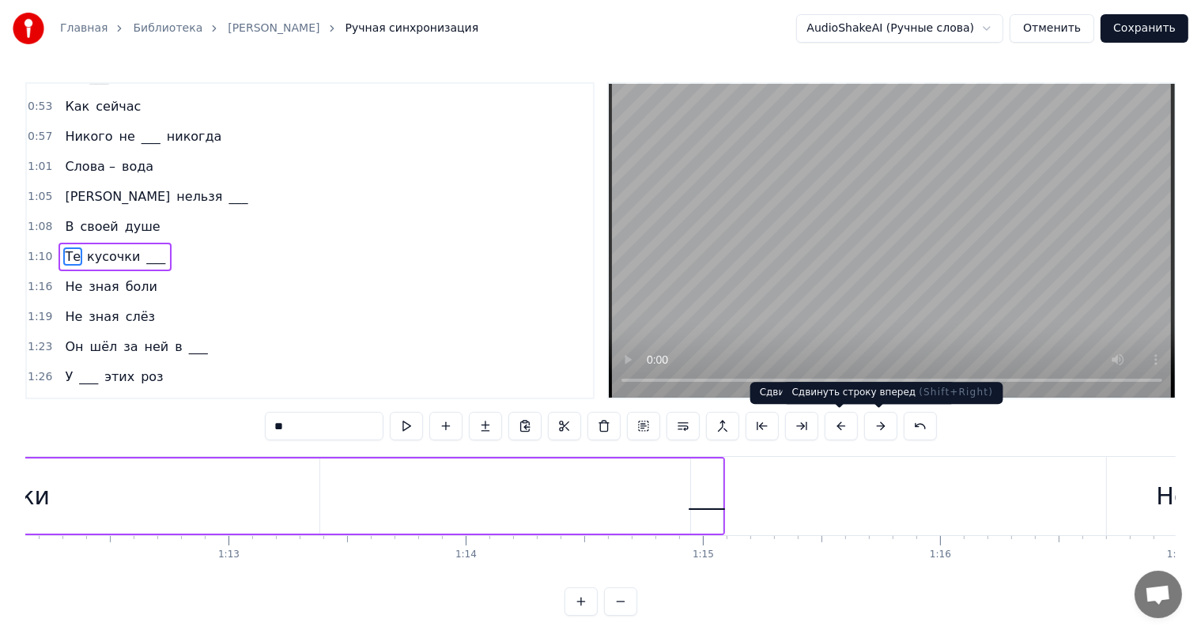
click at [873, 421] on button at bounding box center [880, 426] width 33 height 28
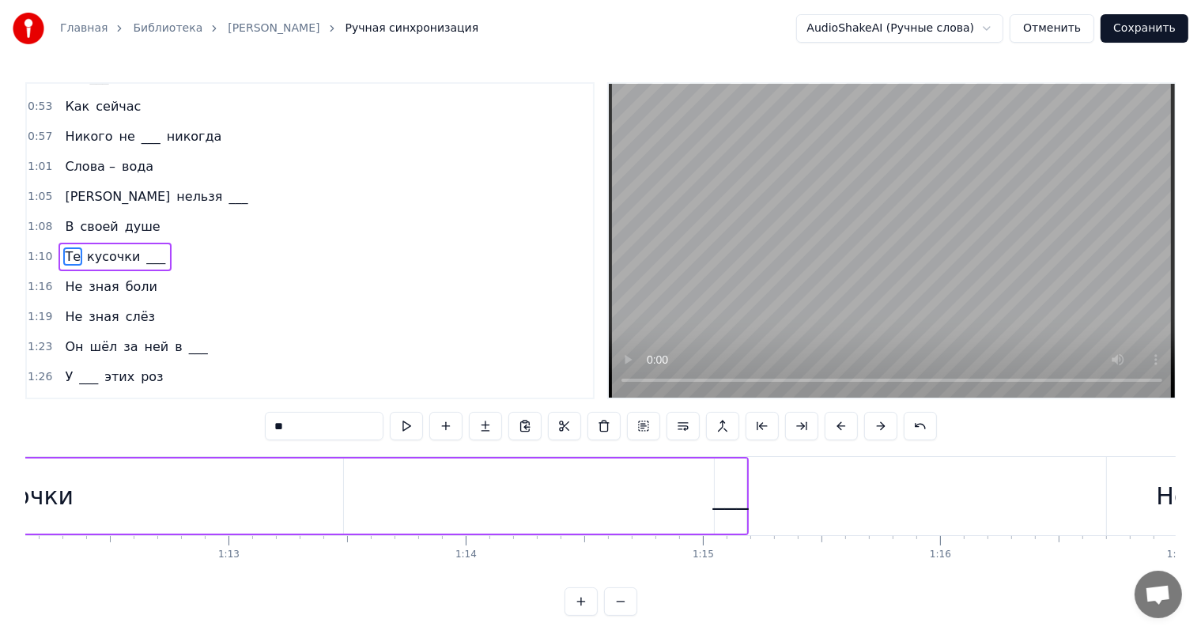
click at [873, 421] on button at bounding box center [880, 426] width 33 height 28
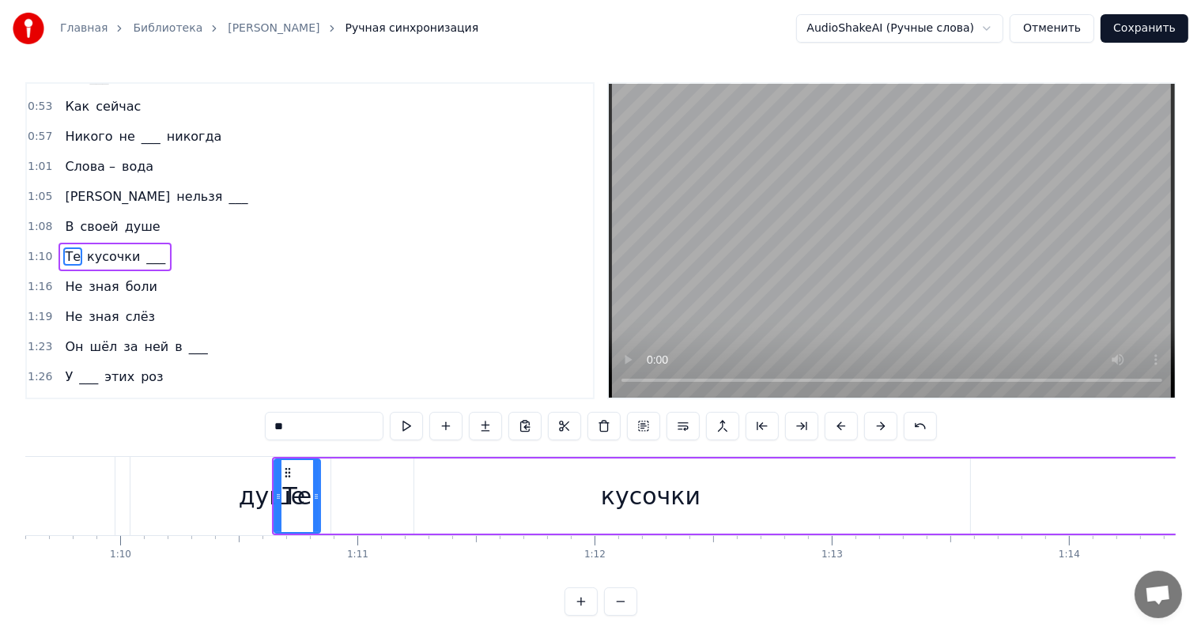
scroll to position [0, 16429]
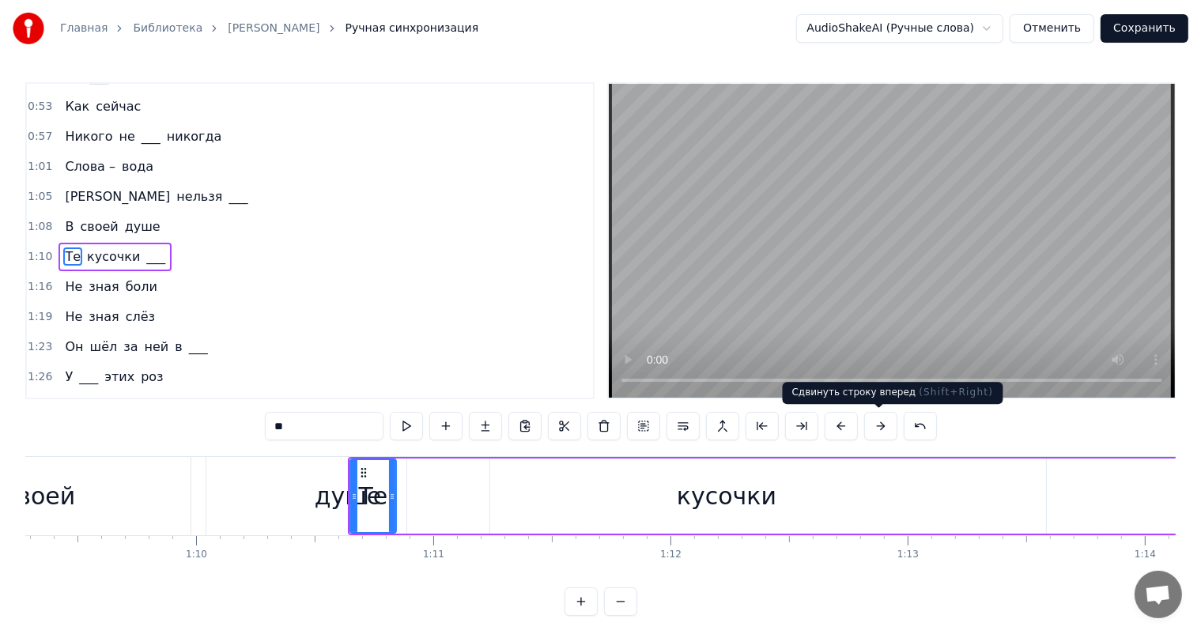
click at [878, 428] on button at bounding box center [880, 426] width 33 height 28
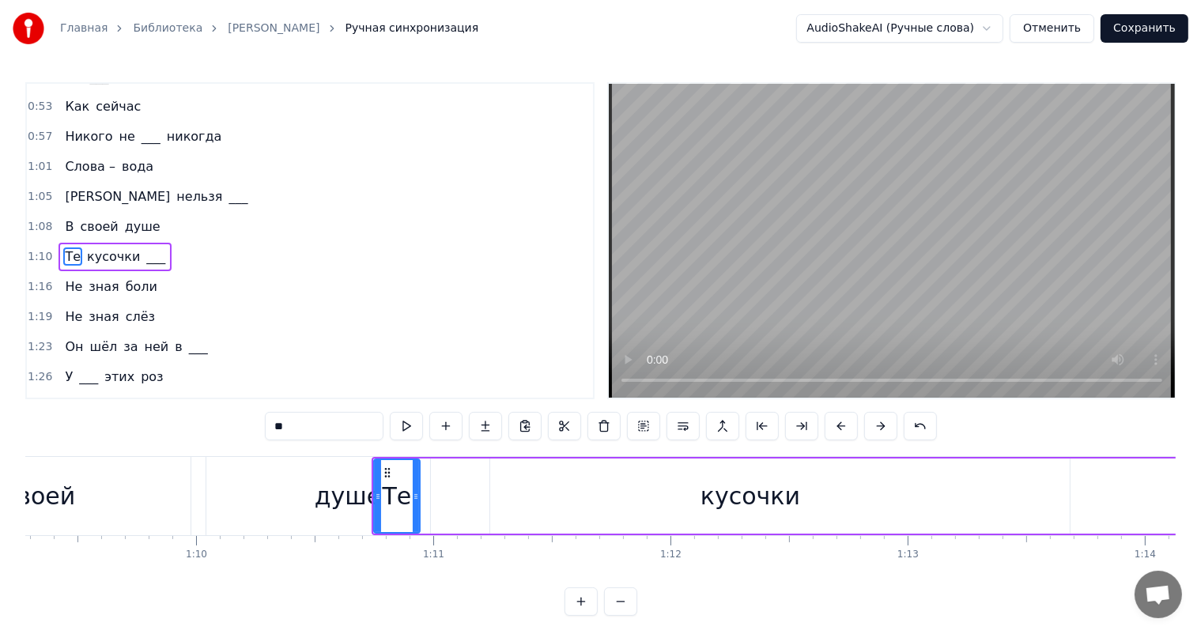
click at [878, 428] on button at bounding box center [880, 426] width 33 height 28
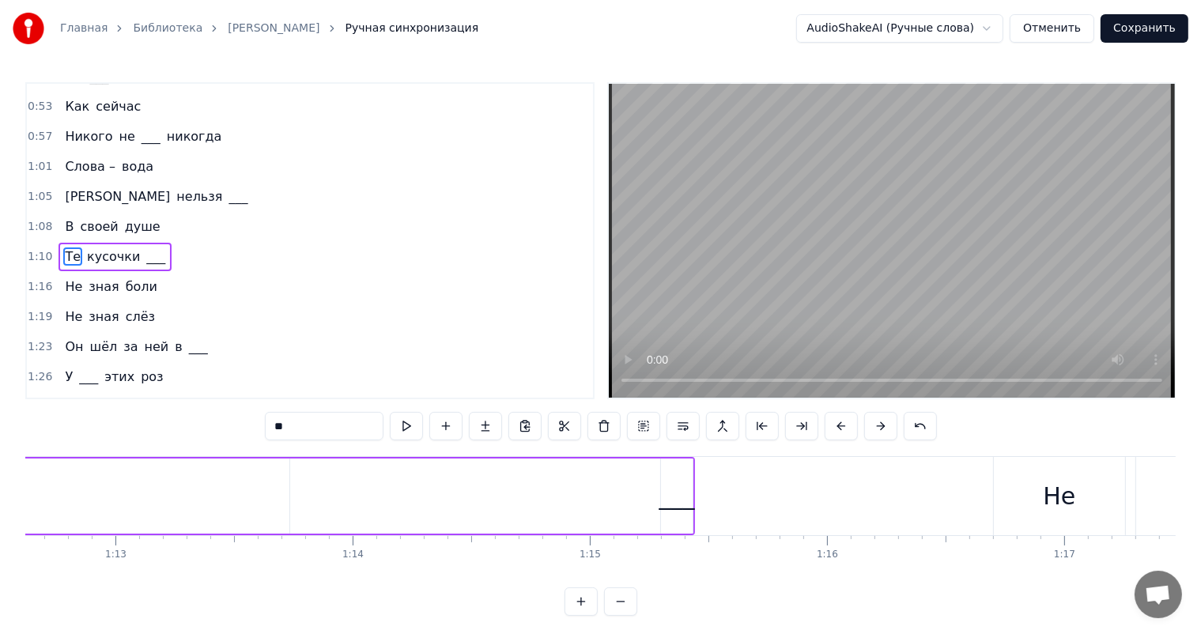
scroll to position [0, 16617]
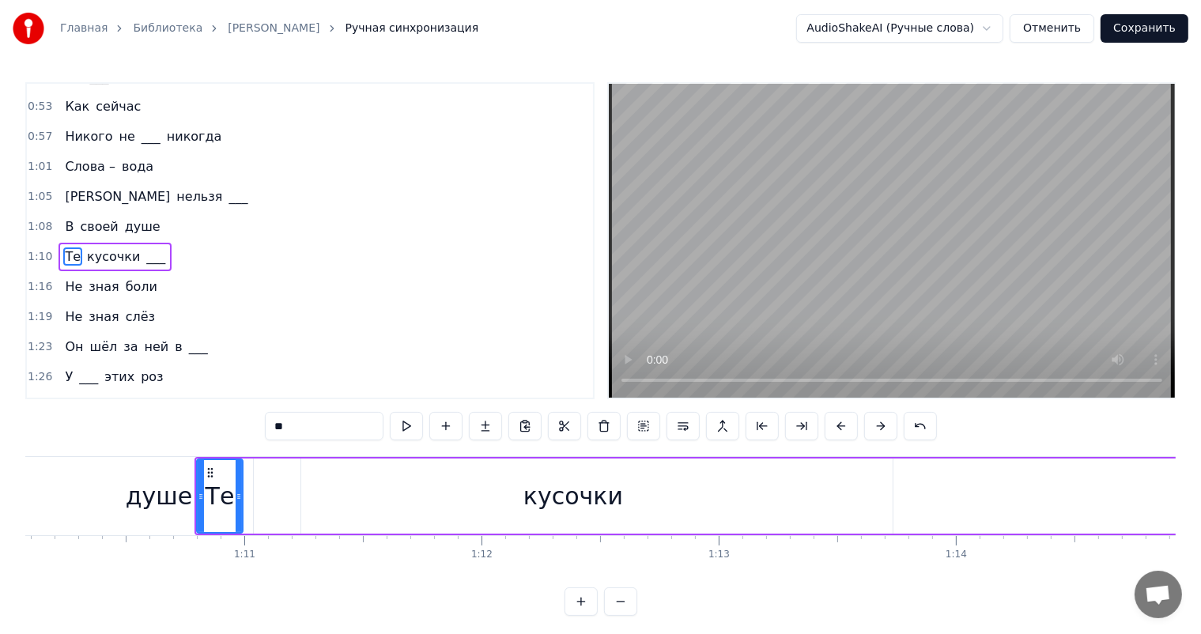
click at [174, 490] on div "душе" at bounding box center [159, 496] width 66 height 36
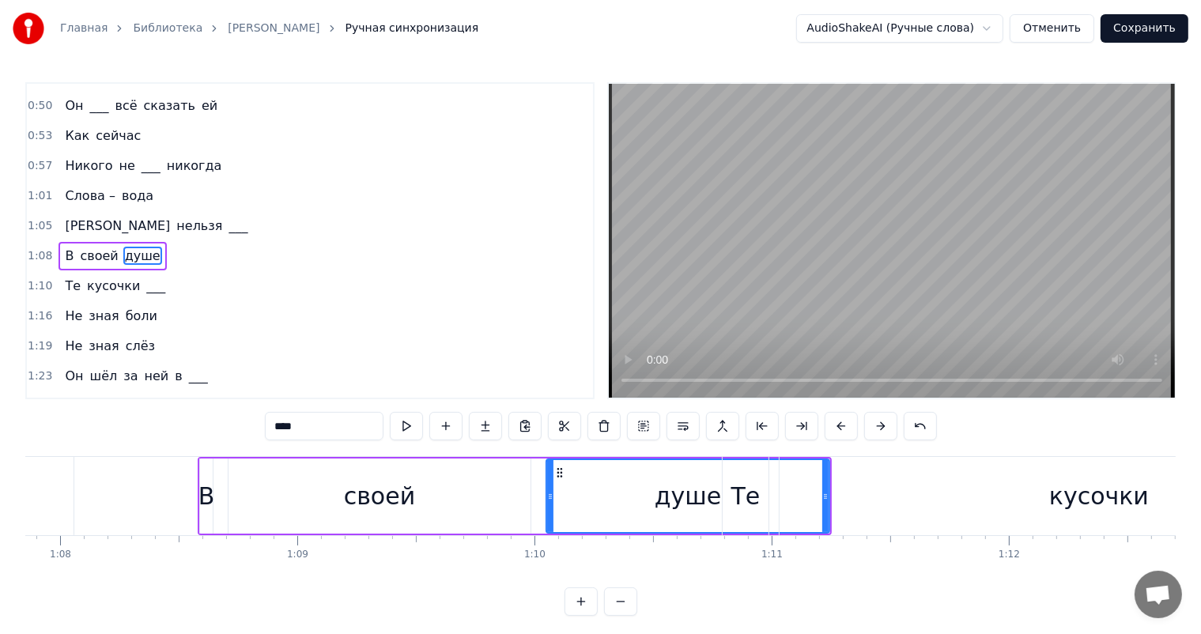
scroll to position [0, 16052]
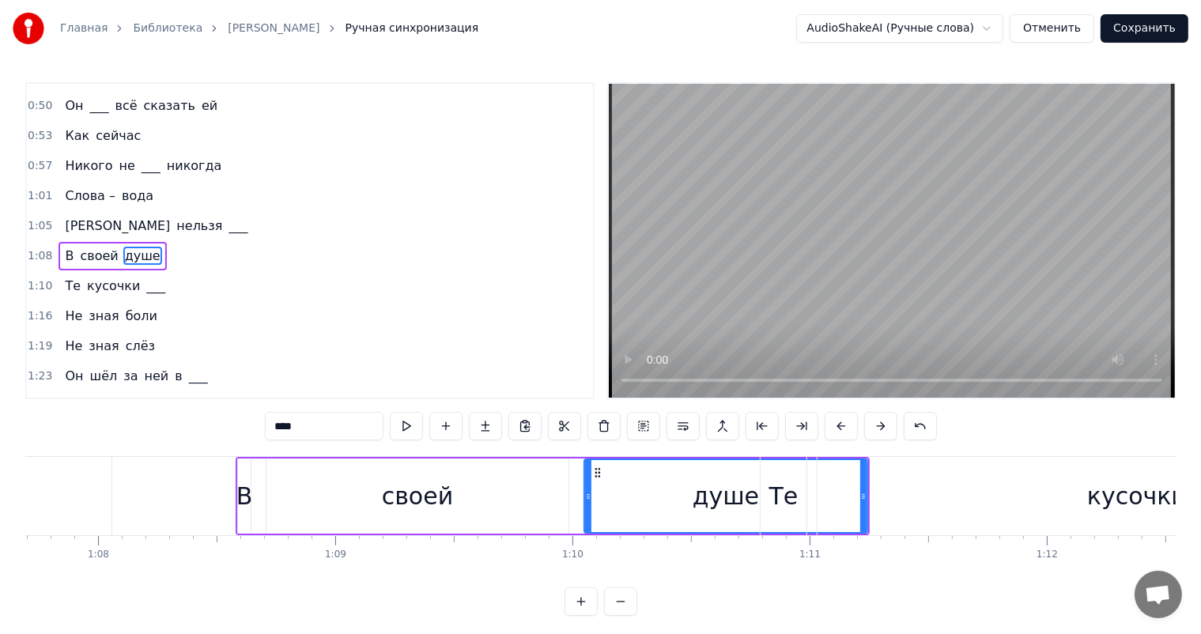
click at [283, 503] on div "своей" at bounding box center [417, 495] width 302 height 75
type input "*****"
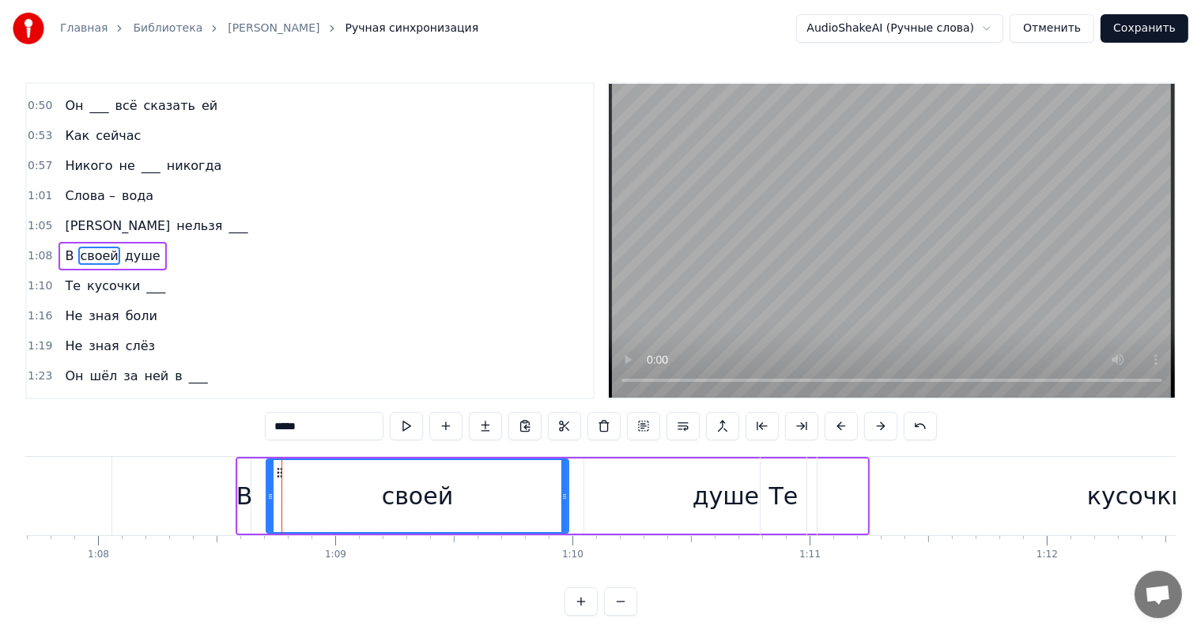
click at [255, 496] on div "В своей душе" at bounding box center [553, 496] width 634 height 78
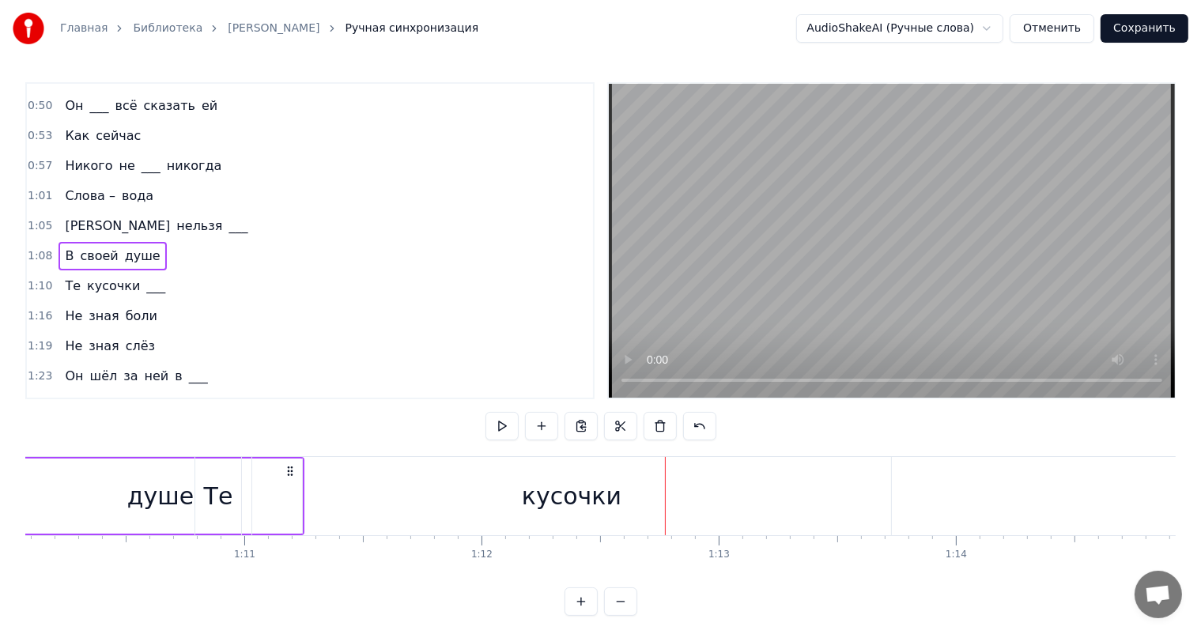
scroll to position [0, 16504]
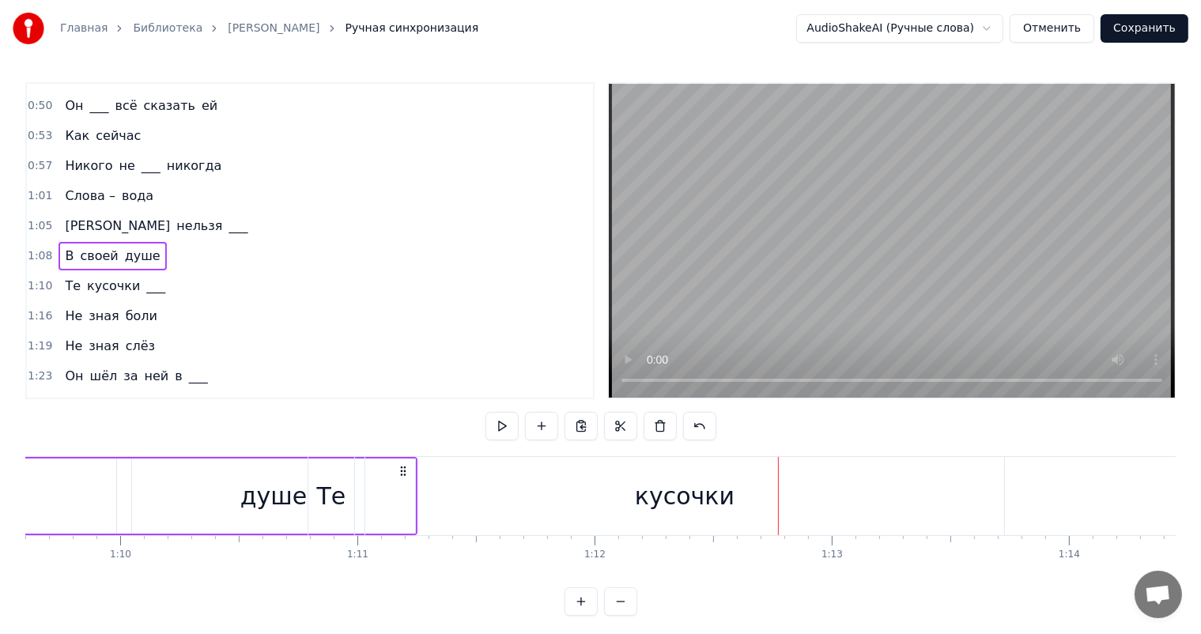
click at [341, 496] on div "Те" at bounding box center [331, 496] width 29 height 36
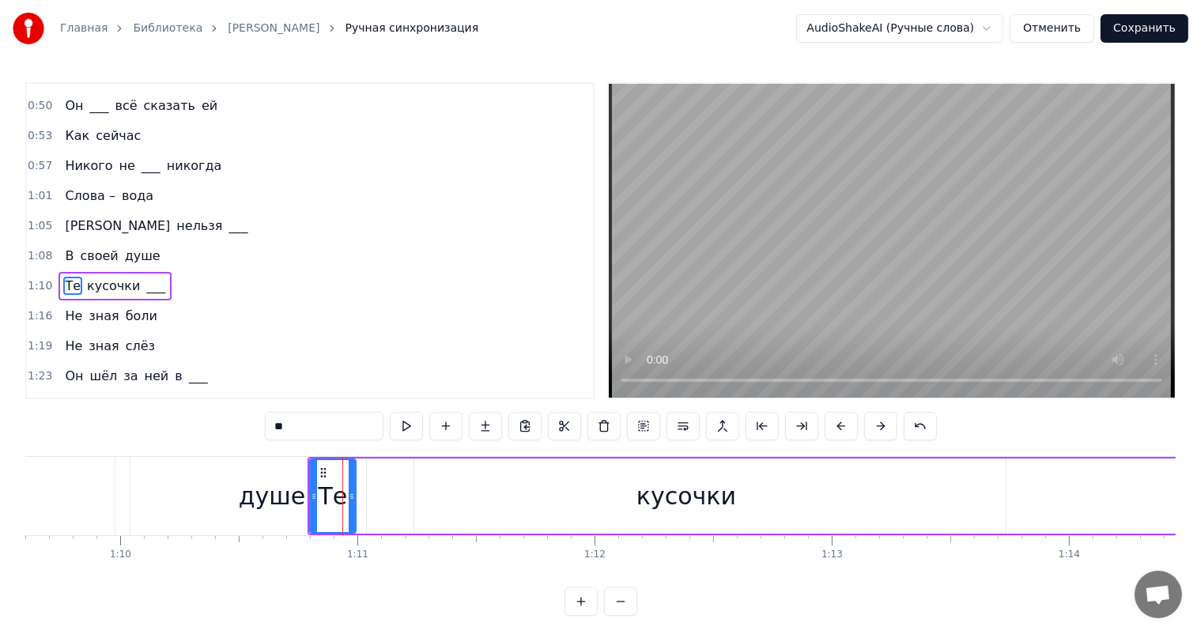
scroll to position [323, 0]
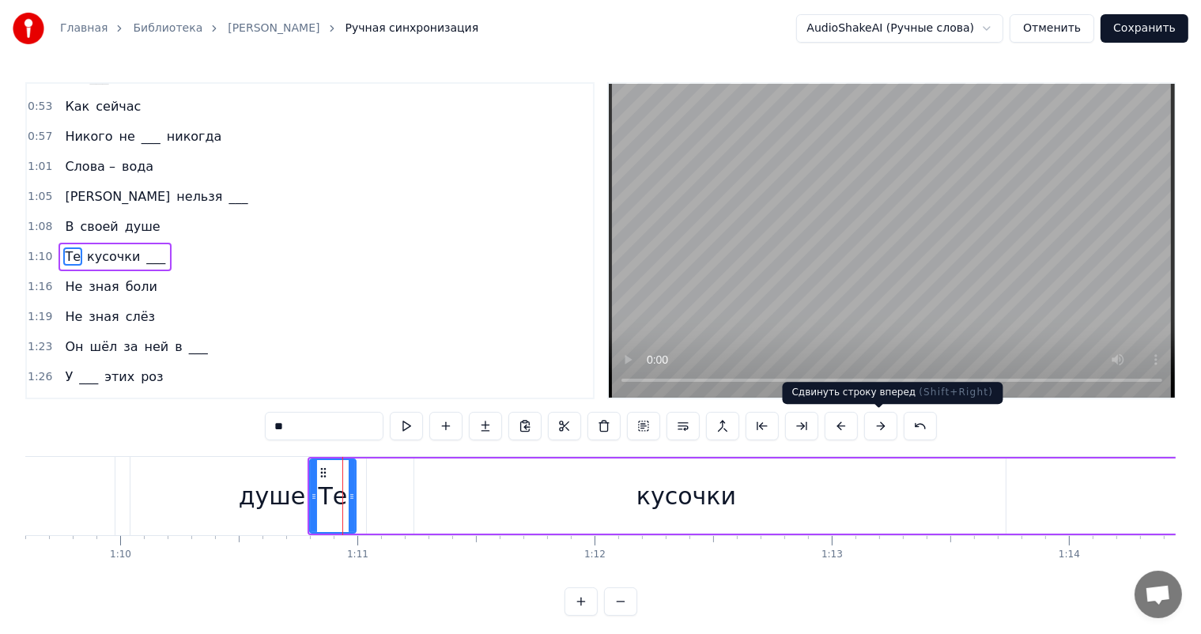
click at [873, 431] on button at bounding box center [880, 426] width 33 height 28
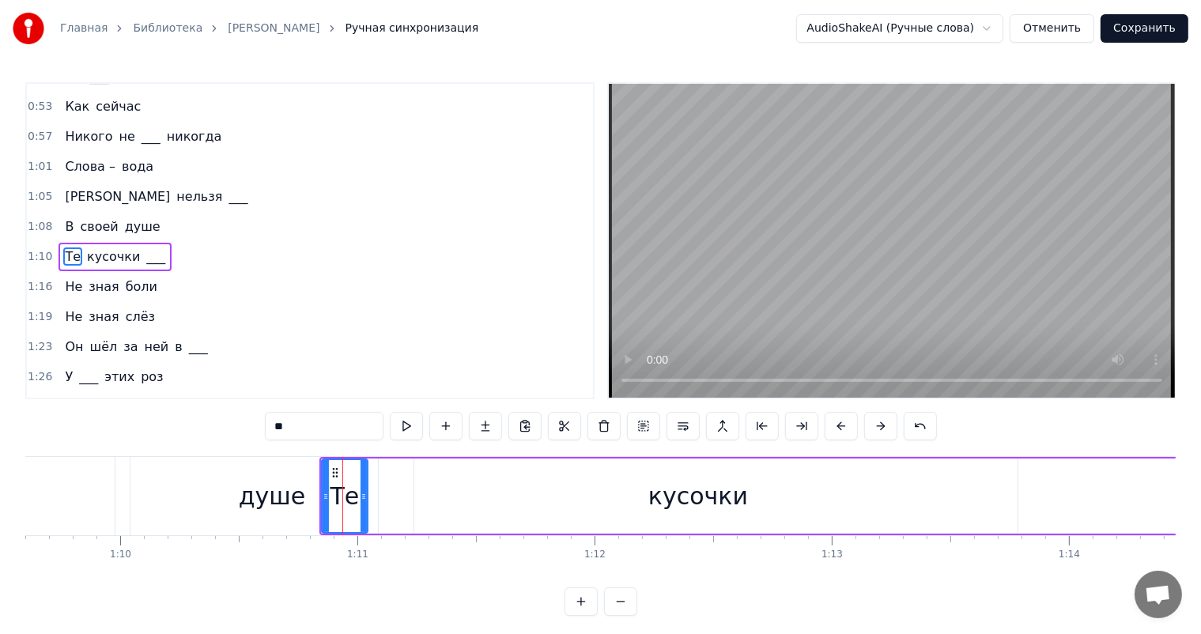
click at [873, 431] on button at bounding box center [880, 426] width 33 height 28
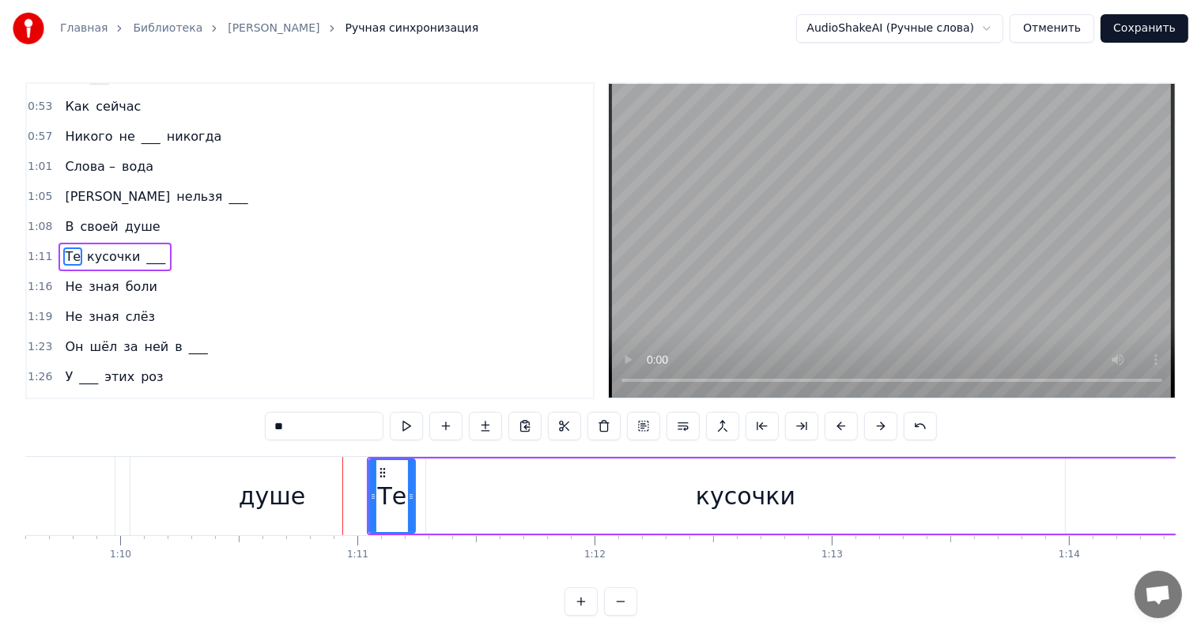
click at [873, 431] on button at bounding box center [880, 426] width 33 height 28
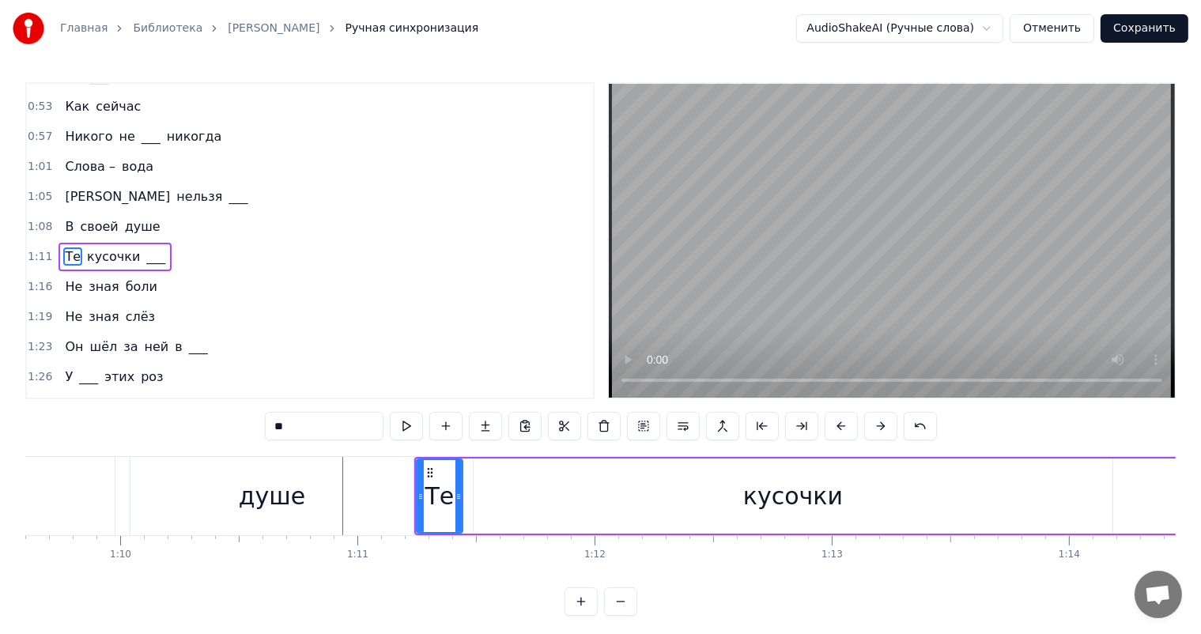
click at [873, 431] on button at bounding box center [880, 426] width 33 height 28
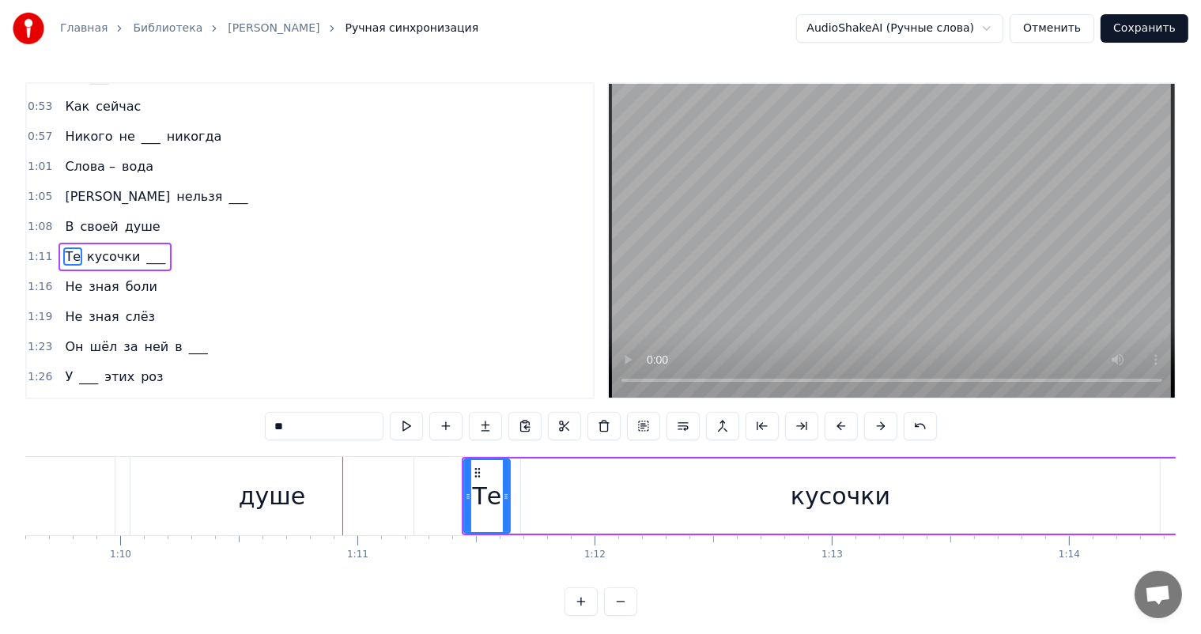
click at [873, 431] on button at bounding box center [880, 426] width 33 height 28
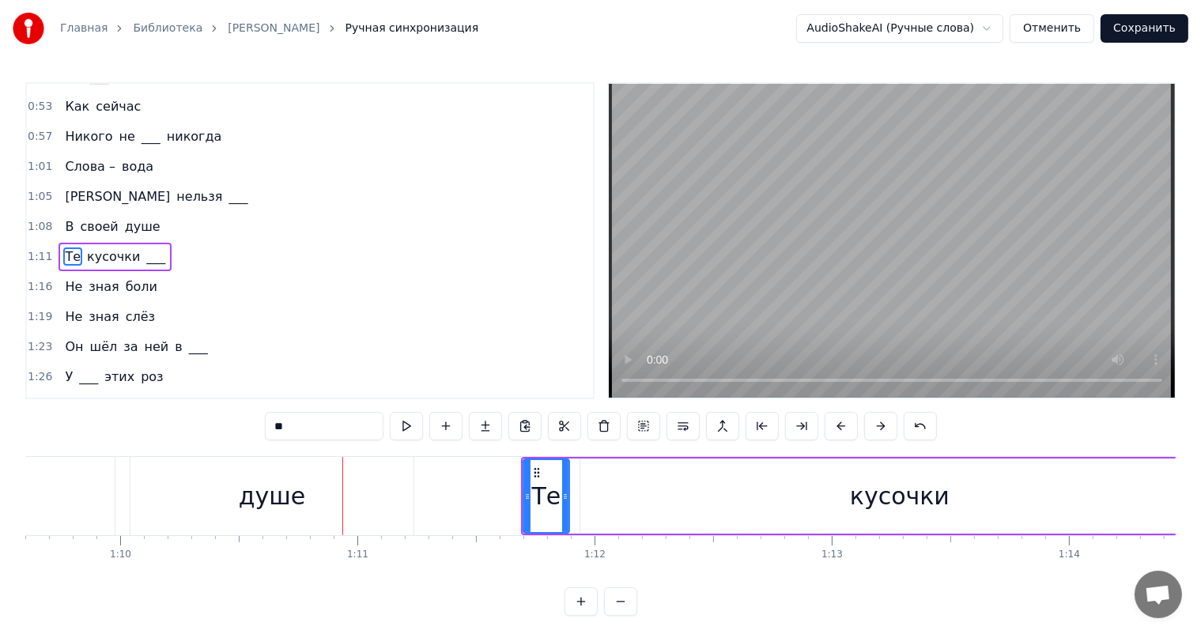
click at [873, 431] on button at bounding box center [880, 426] width 33 height 28
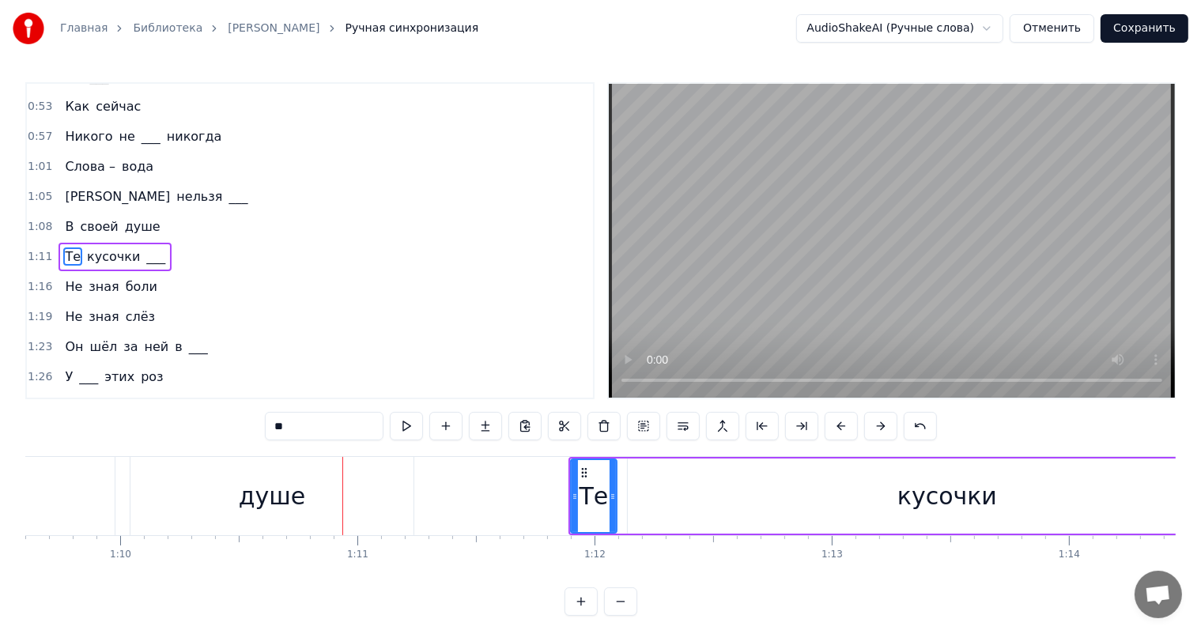
click at [873, 431] on button at bounding box center [880, 426] width 33 height 28
click at [225, 496] on div "душе" at bounding box center [271, 496] width 283 height 78
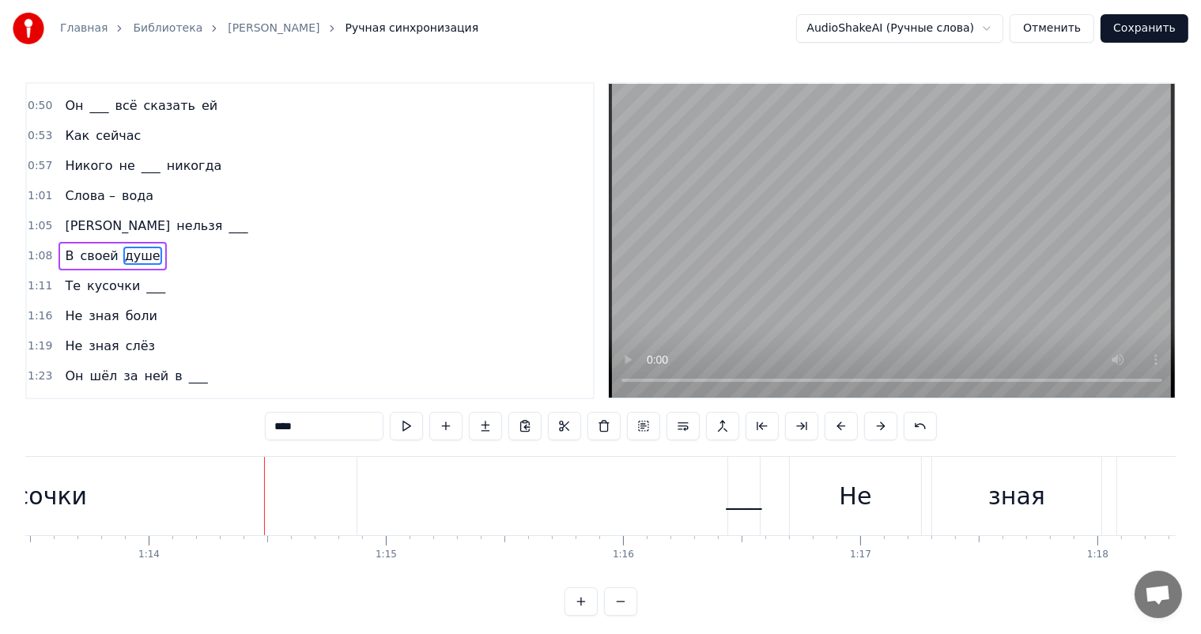
scroll to position [0, 17500]
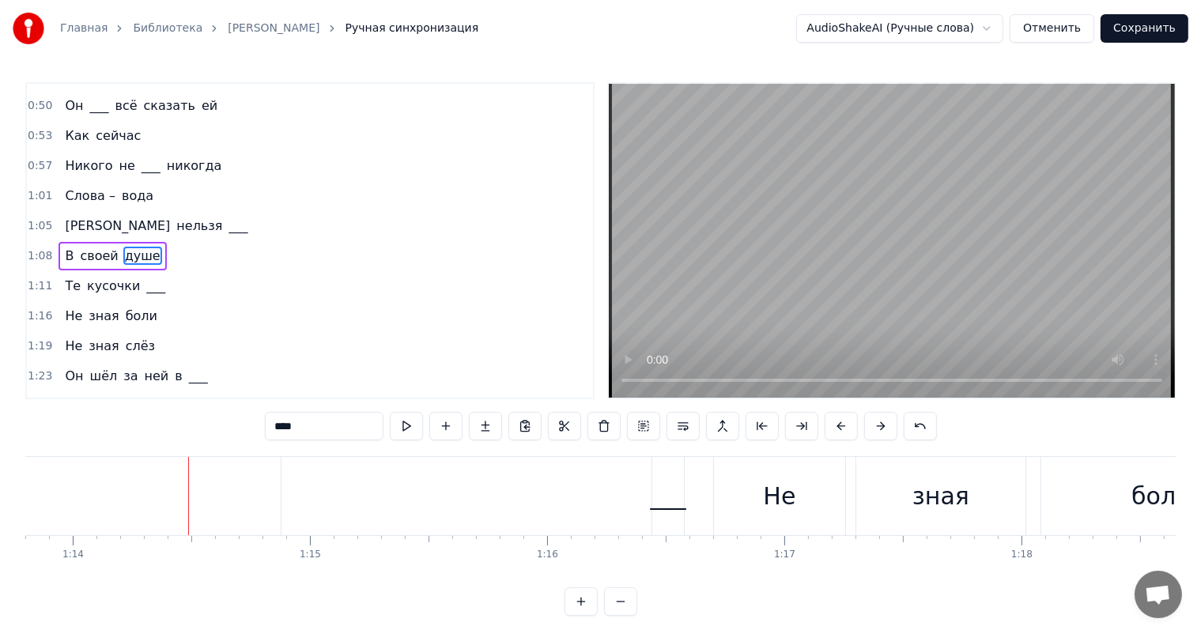
type input "*******"
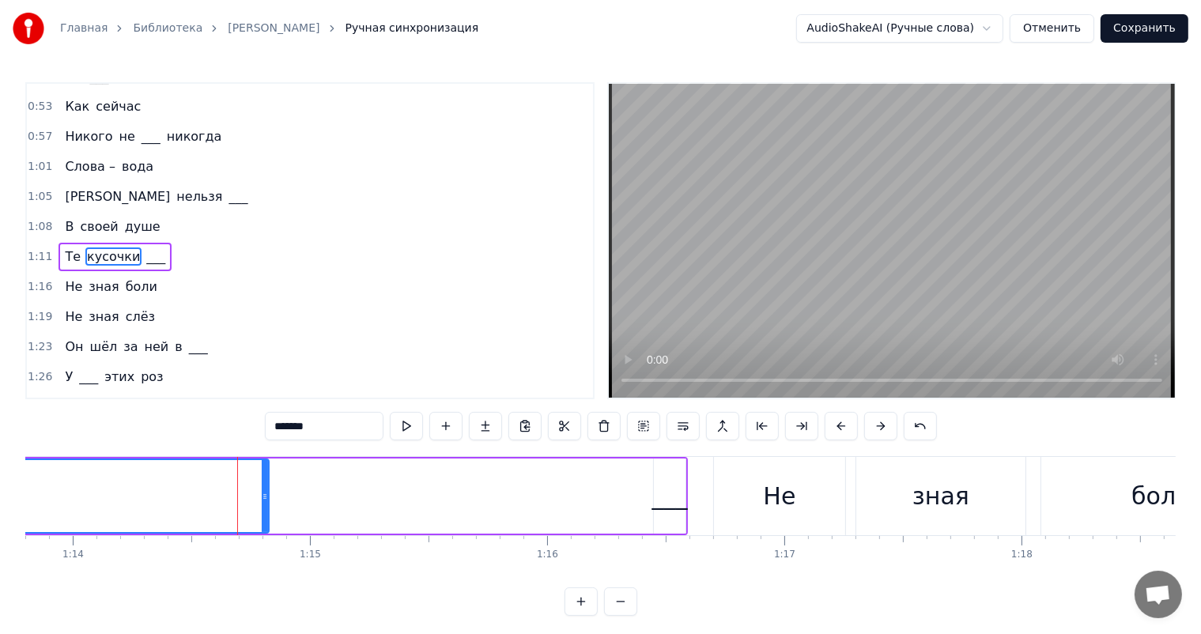
drag, startPoint x: 275, startPoint y: 492, endPoint x: 262, endPoint y: 491, distance: 13.5
click at [262, 491] on icon at bounding box center [265, 496] width 6 height 13
click at [651, 481] on div "Те кусочки ___" at bounding box center [135, 496] width 1103 height 78
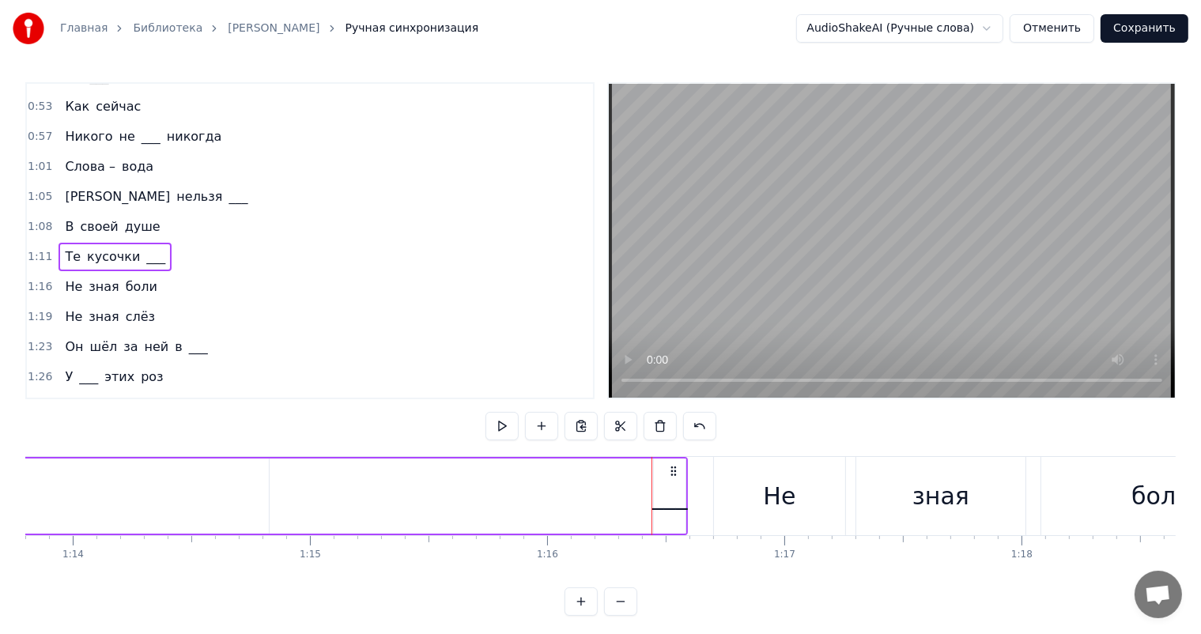
click at [654, 486] on div "___" at bounding box center [669, 495] width 33 height 75
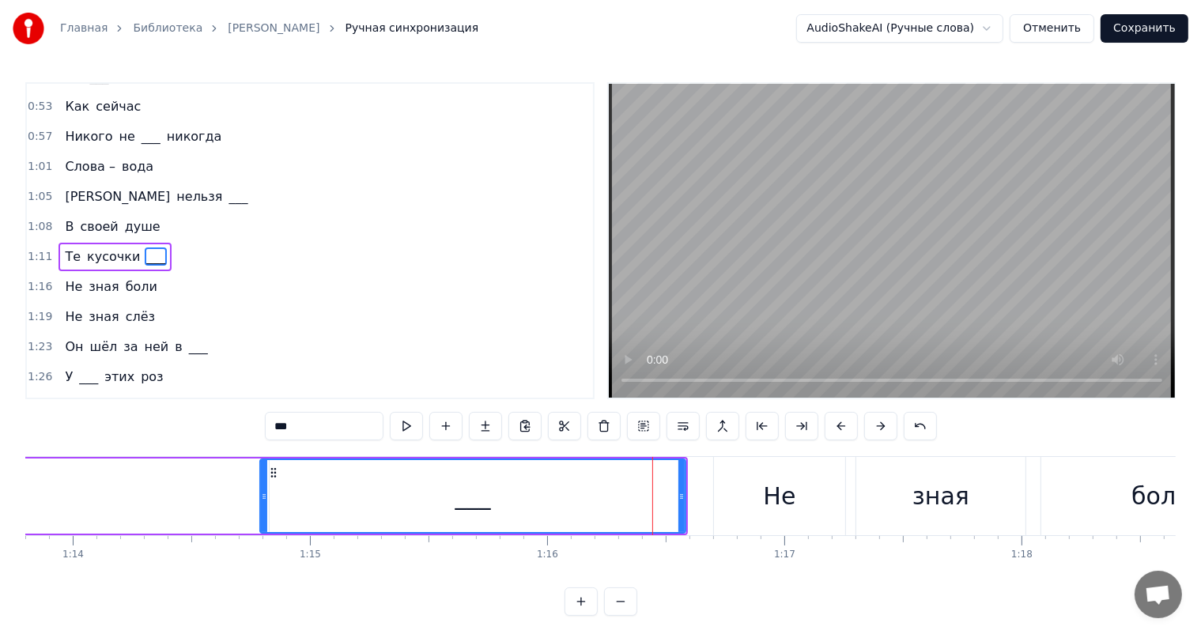
drag, startPoint x: 654, startPoint y: 492, endPoint x: 261, endPoint y: 501, distance: 393.8
click at [261, 501] on icon at bounding box center [264, 496] width 6 height 13
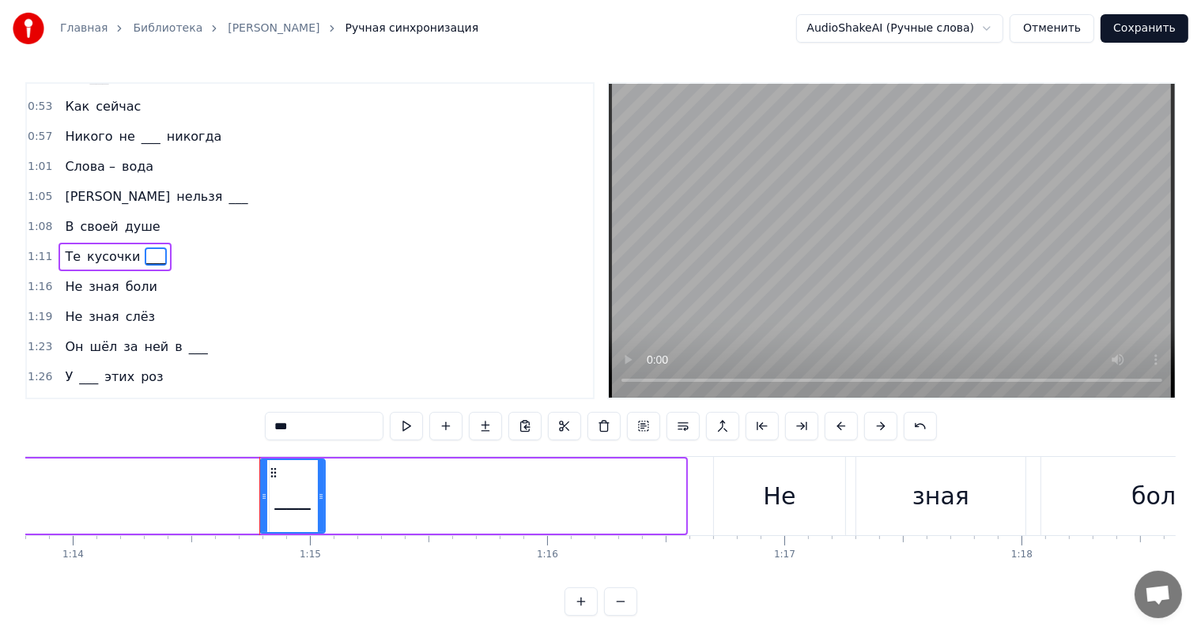
drag, startPoint x: 681, startPoint y: 488, endPoint x: 321, endPoint y: 503, distance: 360.7
click at [321, 503] on div at bounding box center [321, 496] width 6 height 72
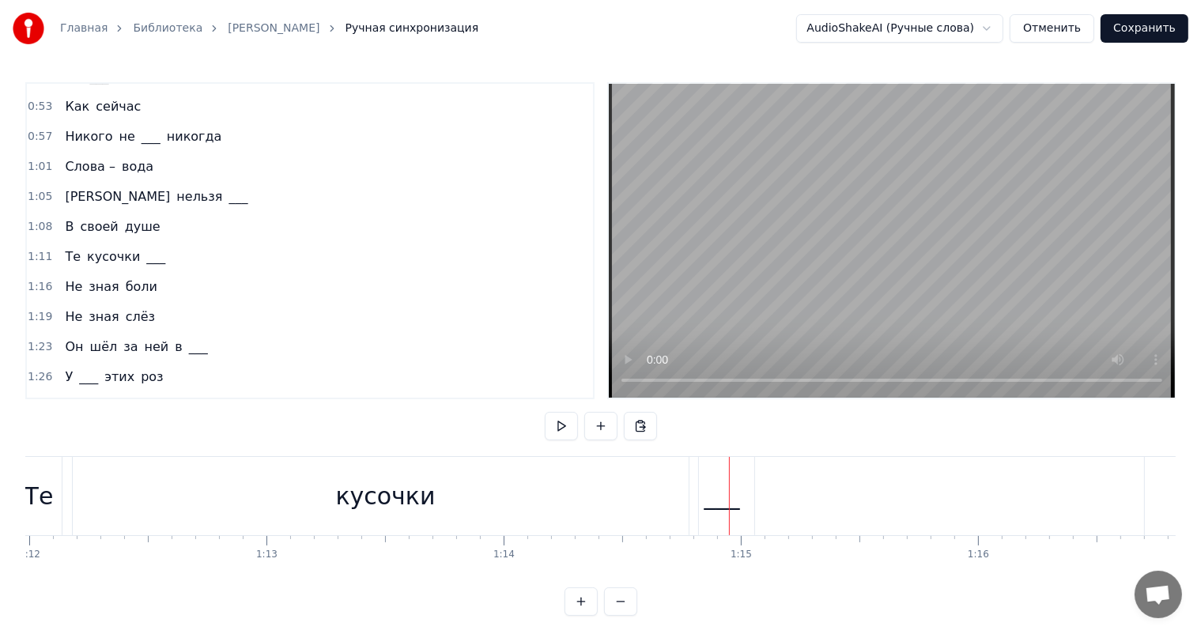
scroll to position [0, 16957]
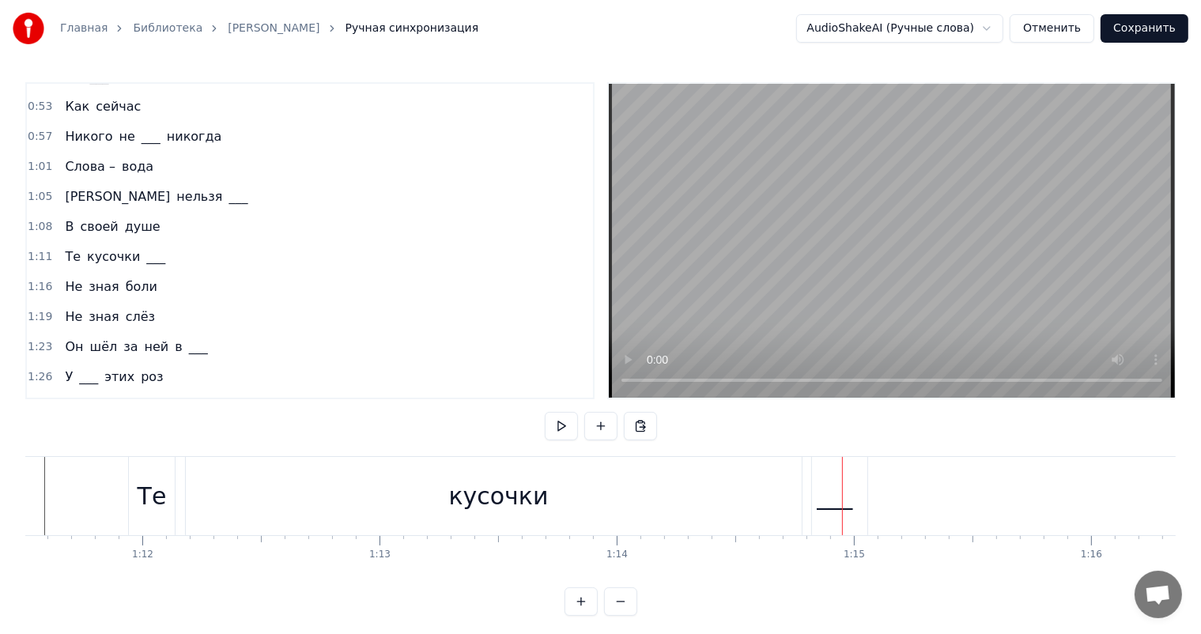
click at [824, 492] on div "___" at bounding box center [835, 496] width 36 height 36
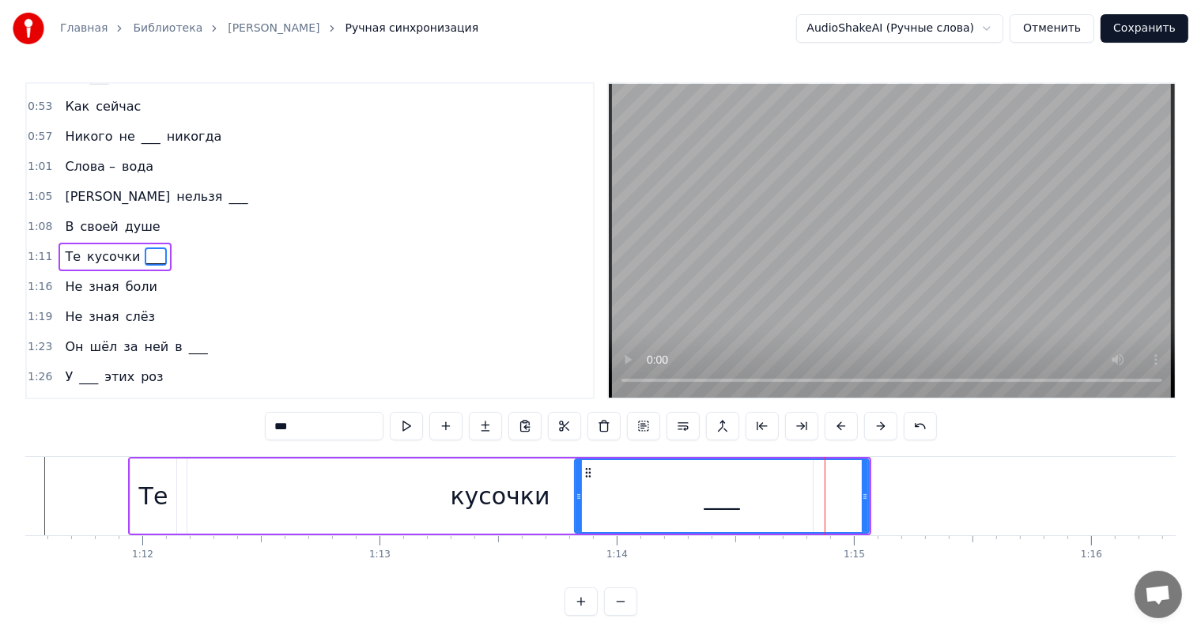
drag, startPoint x: 806, startPoint y: 496, endPoint x: 577, endPoint y: 504, distance: 229.4
click at [577, 504] on div at bounding box center [578, 496] width 6 height 72
drag, startPoint x: 863, startPoint y: 496, endPoint x: 844, endPoint y: 493, distance: 19.1
click at [844, 493] on icon at bounding box center [846, 496] width 6 height 13
click at [631, 561] on div "Столько дней Он, не зная ___ Просто шёл за ней ___ навсегда свою мечту Но тольк…" at bounding box center [600, 515] width 1150 height 119
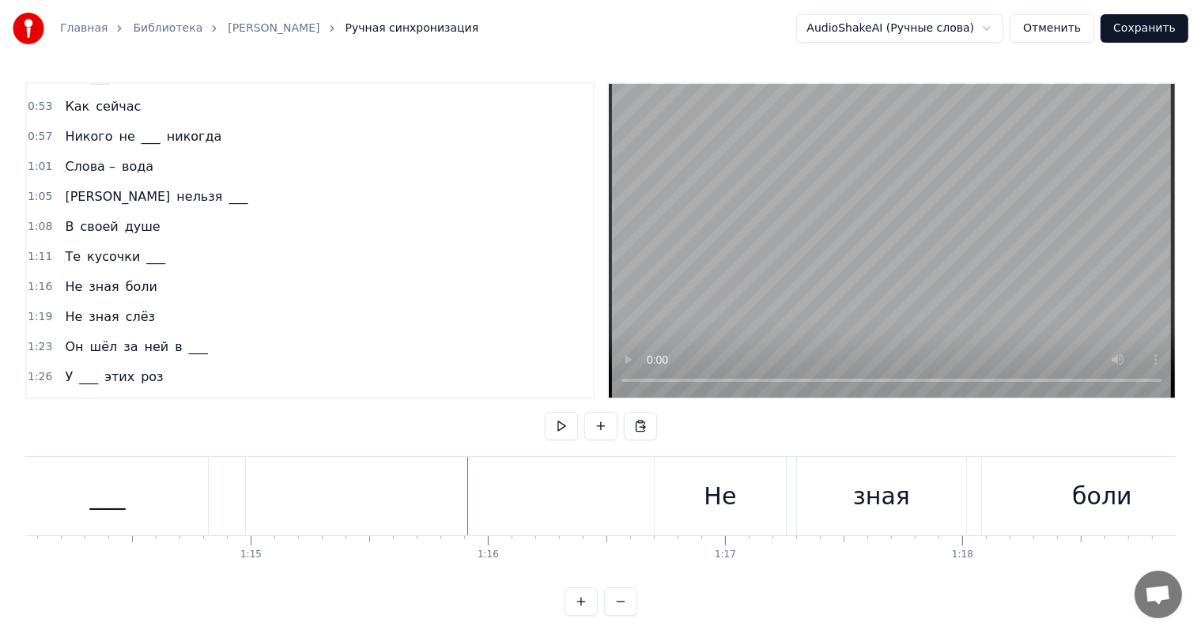
scroll to position [0, 17258]
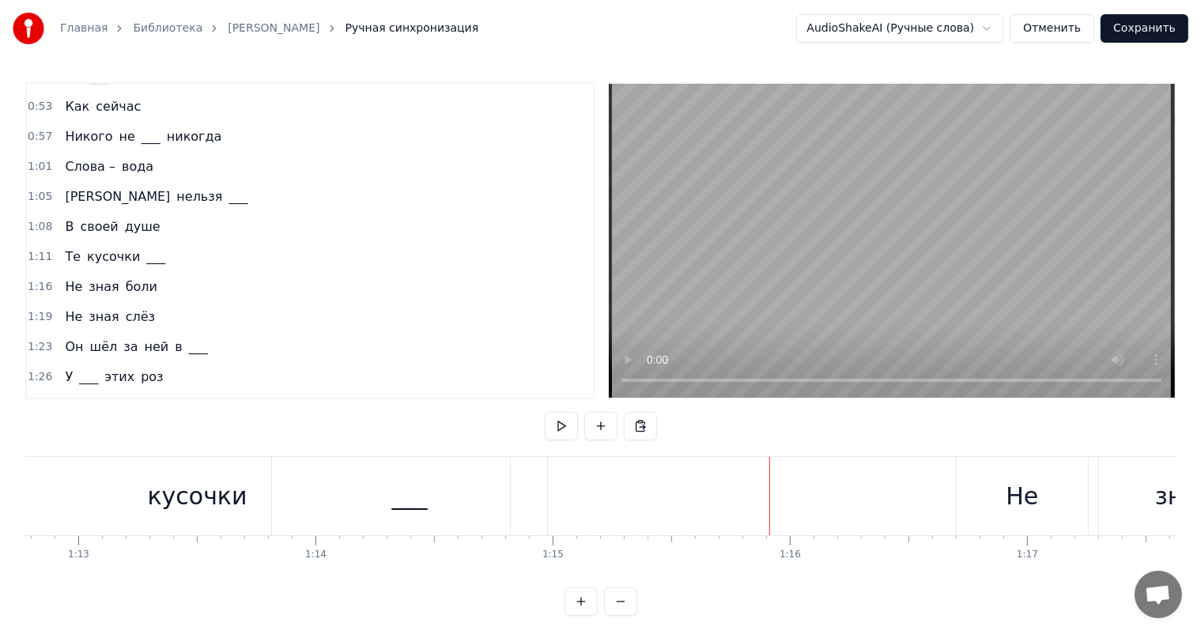
click at [438, 487] on div "___" at bounding box center [409, 496] width 275 height 78
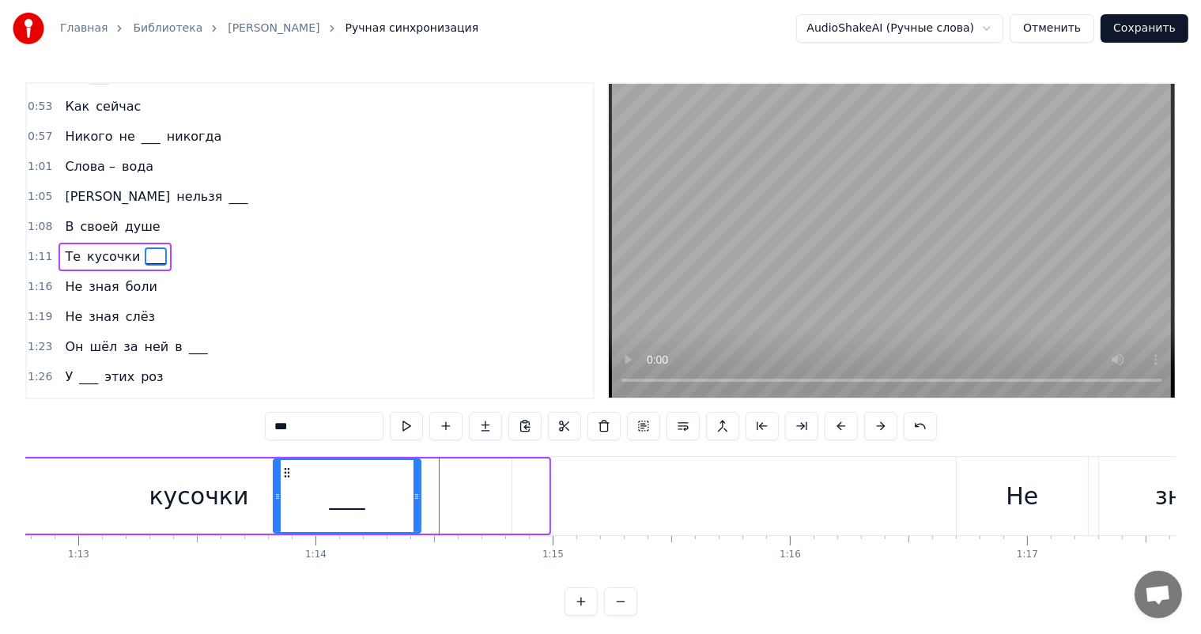
drag, startPoint x: 544, startPoint y: 492, endPoint x: 416, endPoint y: 496, distance: 128.1
click at [416, 496] on icon at bounding box center [416, 496] width 6 height 13
drag, startPoint x: 272, startPoint y: 490, endPoint x: 256, endPoint y: 485, distance: 16.5
click at [256, 485] on div "Те кусочки ___" at bounding box center [125, 496] width 596 height 78
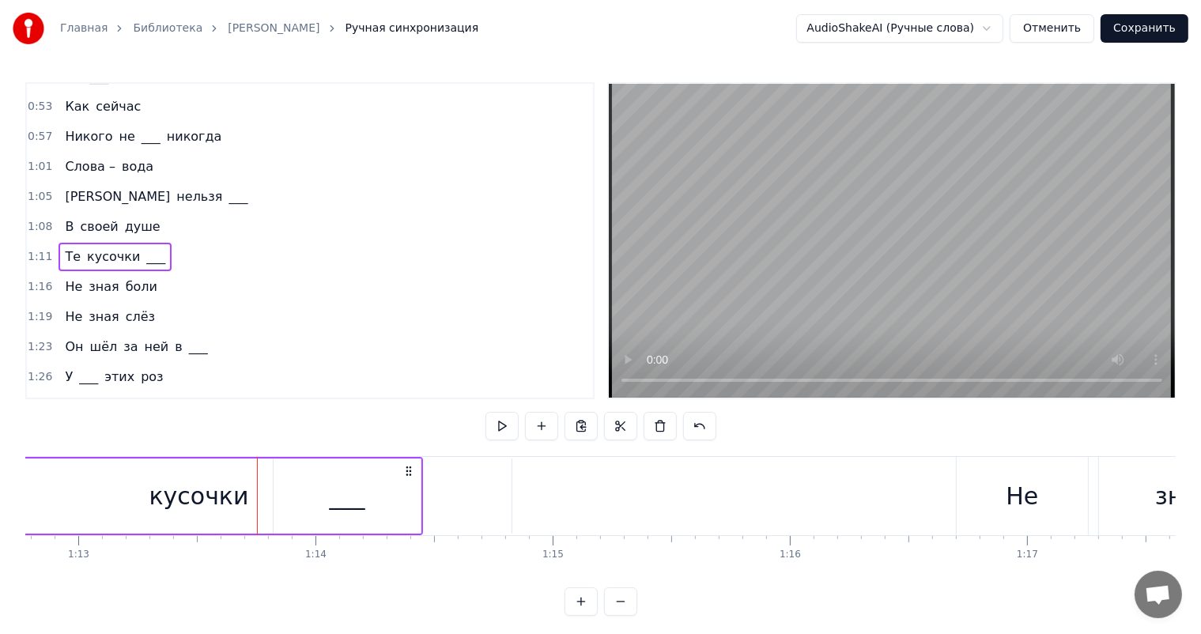
click at [329, 492] on div "___" at bounding box center [346, 495] width 147 height 75
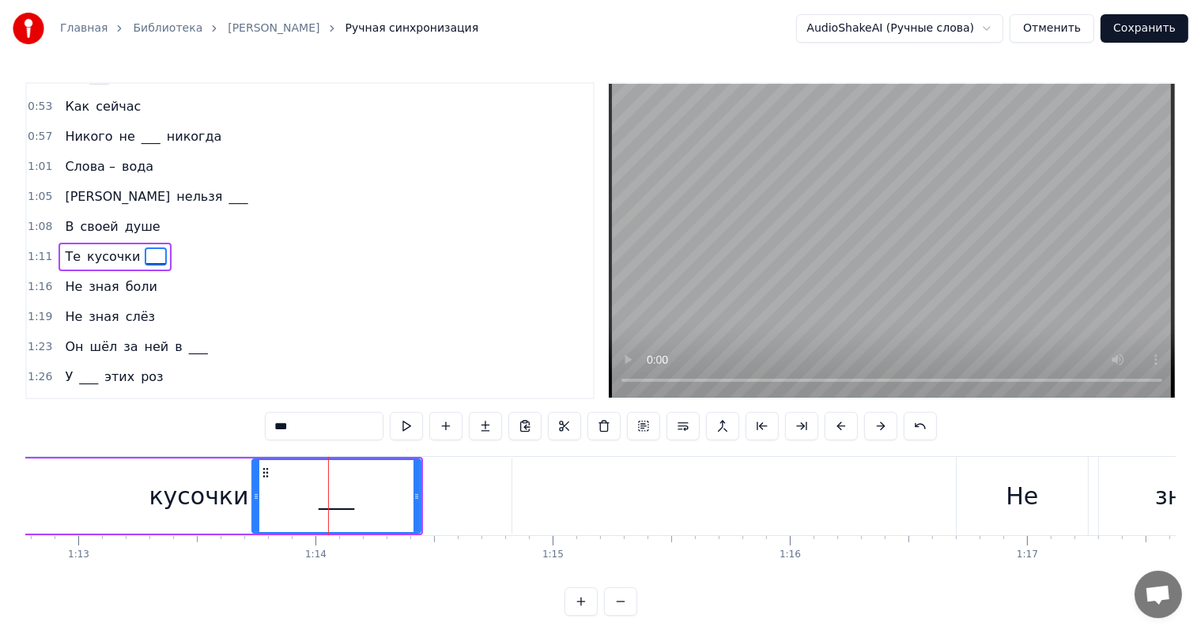
drag, startPoint x: 274, startPoint y: 490, endPoint x: 253, endPoint y: 482, distance: 22.8
click at [253, 482] on div at bounding box center [256, 496] width 6 height 72
drag, startPoint x: 414, startPoint y: 490, endPoint x: 385, endPoint y: 488, distance: 29.3
click at [385, 488] on div at bounding box center [387, 496] width 6 height 72
drag, startPoint x: 387, startPoint y: 487, endPoint x: 412, endPoint y: 488, distance: 24.6
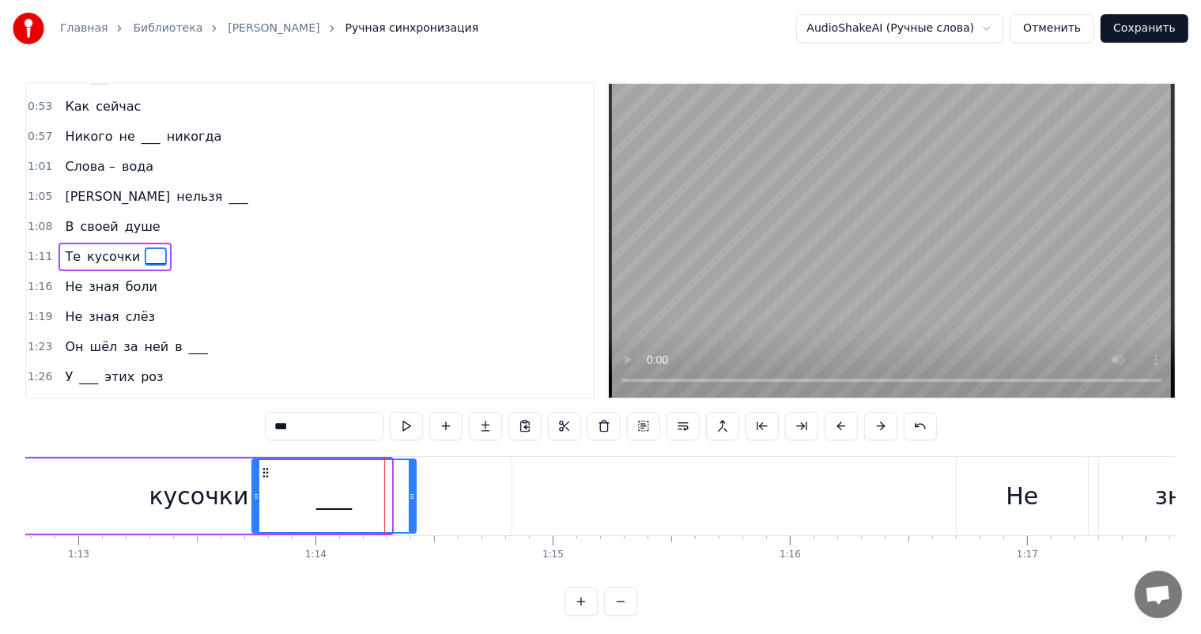
click at [412, 488] on div at bounding box center [412, 496] width 6 height 72
drag, startPoint x: 412, startPoint y: 488, endPoint x: 446, endPoint y: 489, distance: 34.0
click at [446, 489] on div at bounding box center [446, 496] width 6 height 72
drag, startPoint x: 446, startPoint y: 489, endPoint x: 432, endPoint y: 487, distance: 13.6
click at [432, 487] on div at bounding box center [432, 496] width 6 height 72
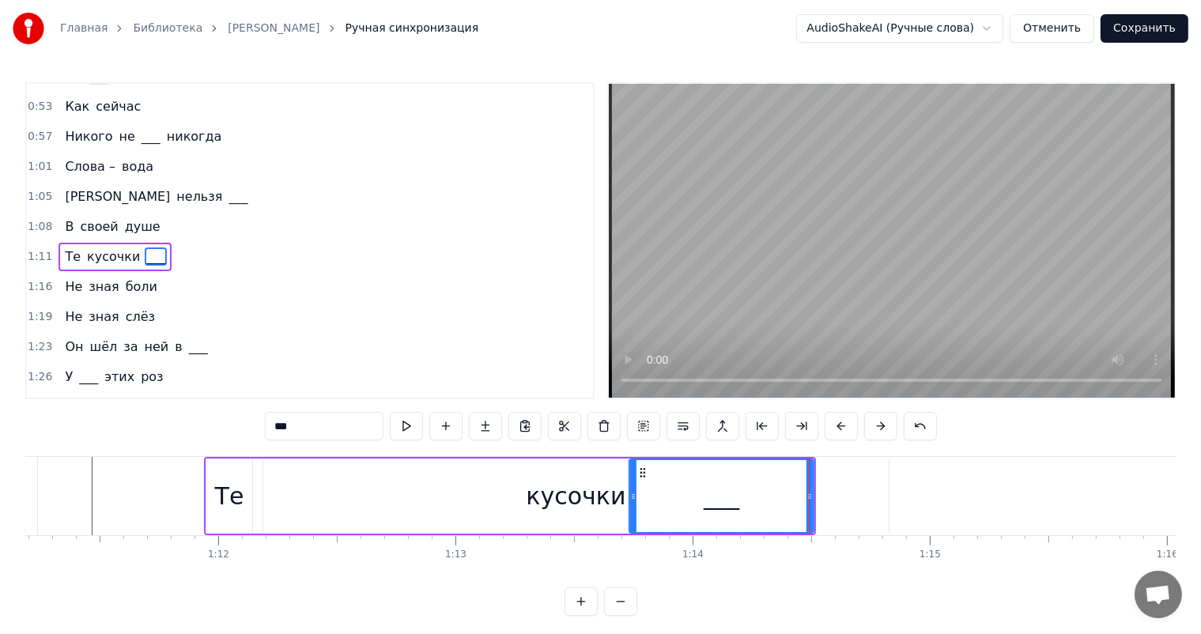
scroll to position [0, 16806]
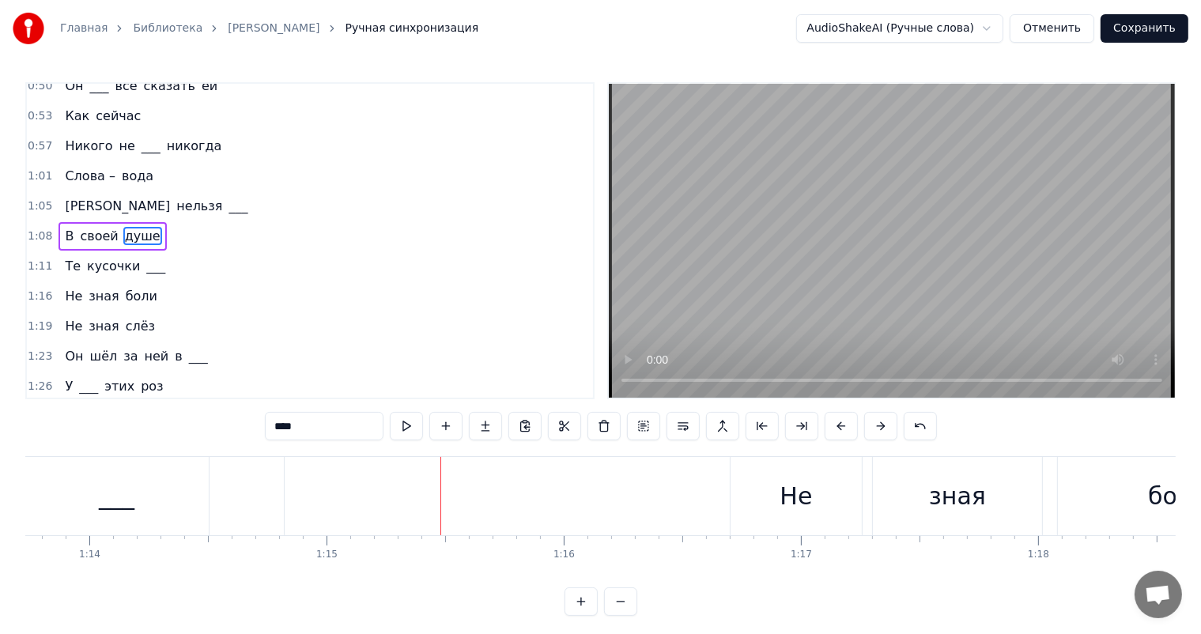
scroll to position [0, 17183]
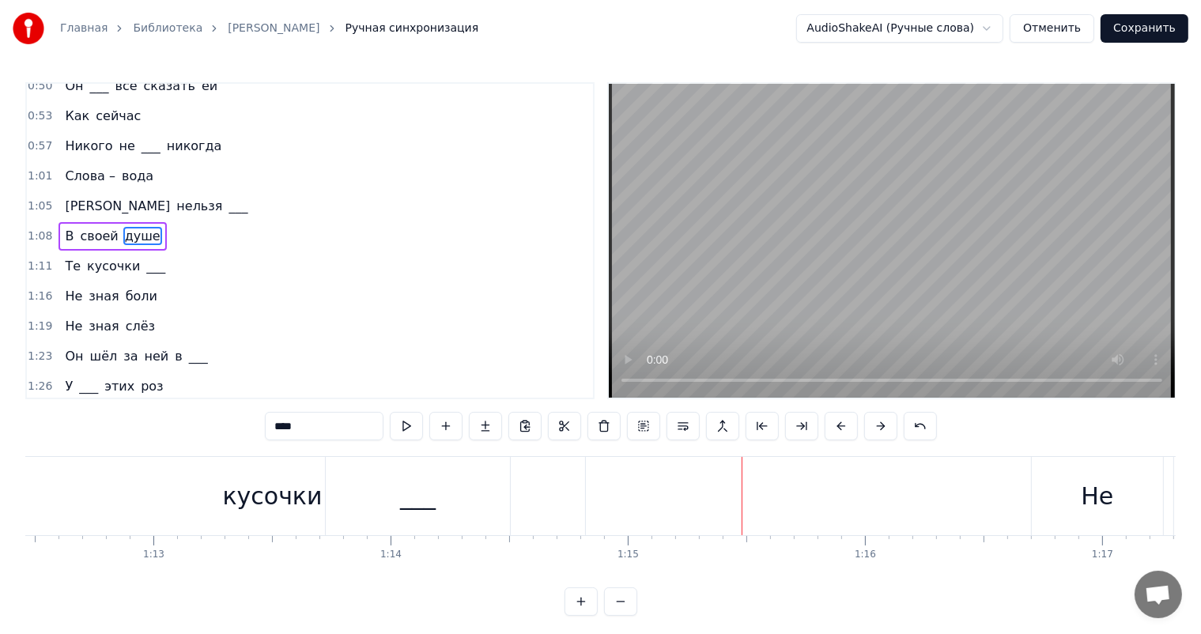
click at [311, 480] on div "кусочки" at bounding box center [272, 496] width 100 height 36
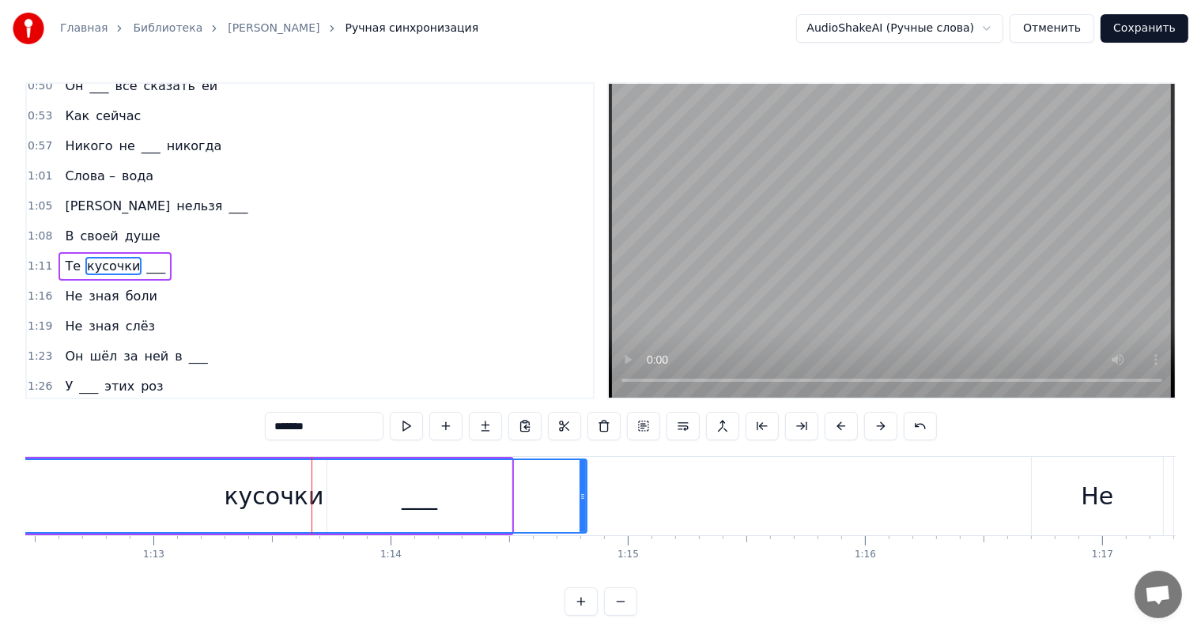
scroll to position [323, 0]
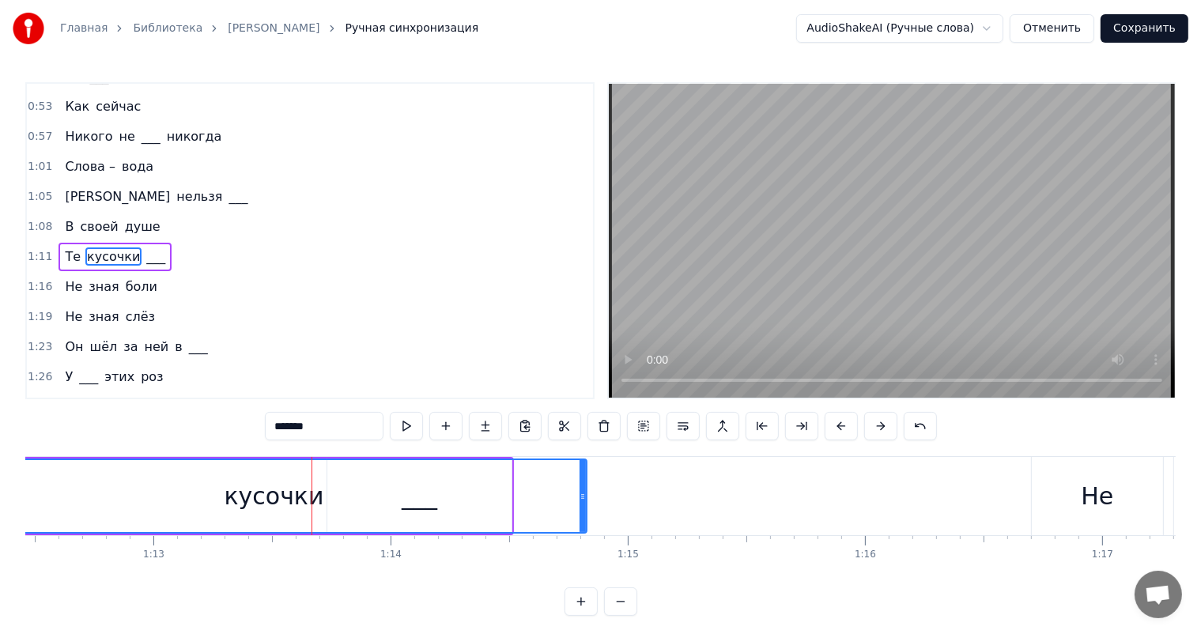
click at [465, 502] on div "кусочки" at bounding box center [274, 496] width 624 height 72
click at [409, 500] on div "кусочки" at bounding box center [274, 496] width 624 height 72
click at [421, 507] on div "кусочки" at bounding box center [274, 496] width 624 height 72
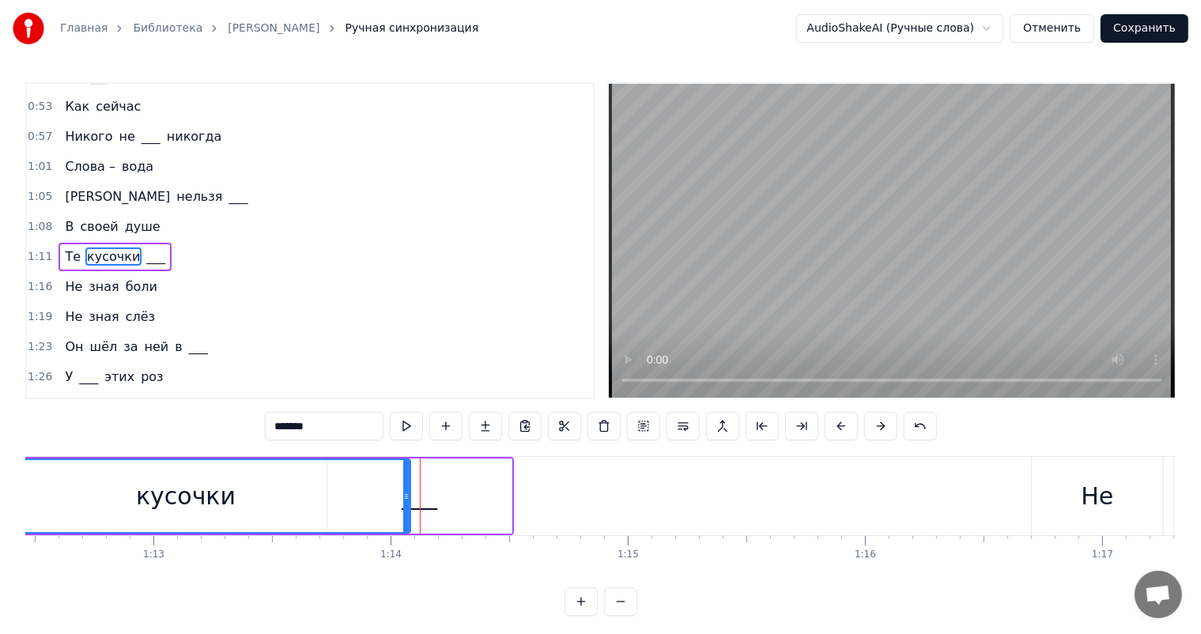
drag, startPoint x: 582, startPoint y: 491, endPoint x: 405, endPoint y: 504, distance: 176.7
click at [405, 504] on div at bounding box center [406, 496] width 6 height 72
click at [465, 492] on div "___" at bounding box center [419, 495] width 184 height 75
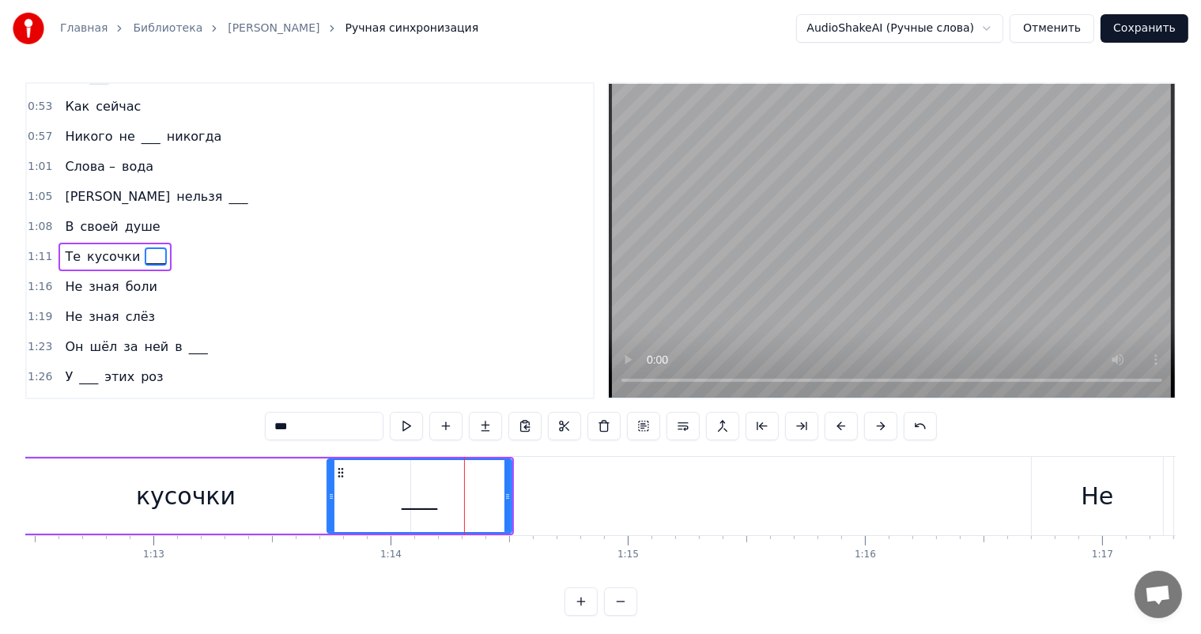
click at [298, 501] on div "кусочки" at bounding box center [185, 495] width 449 height 75
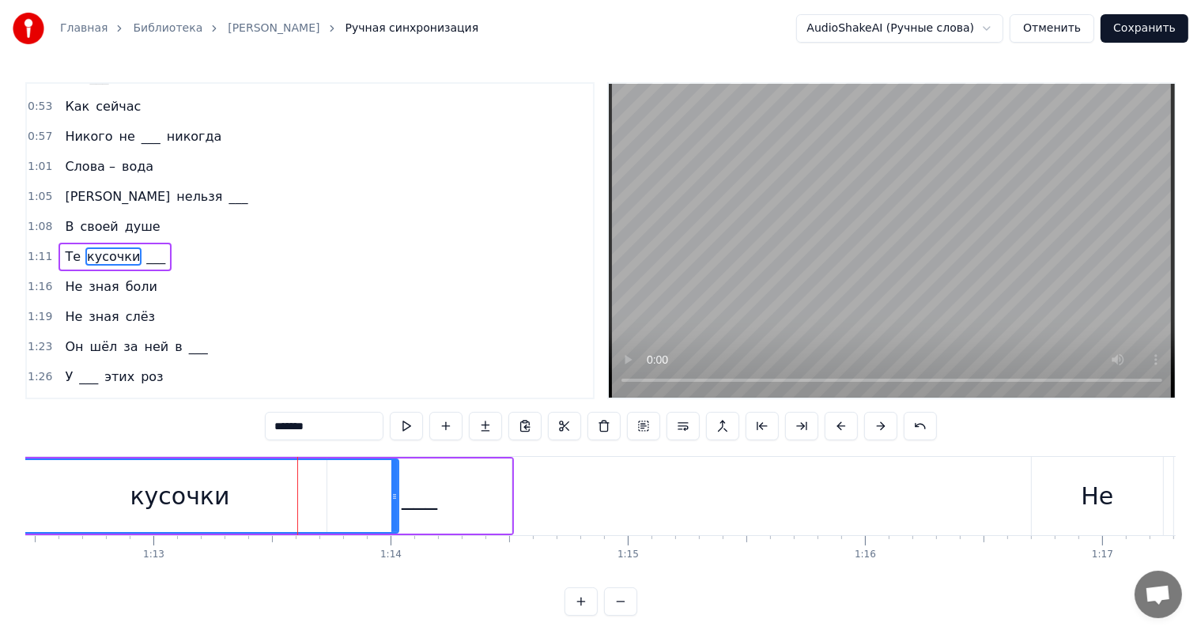
drag, startPoint x: 404, startPoint y: 495, endPoint x: 392, endPoint y: 496, distance: 11.9
click at [392, 496] on icon at bounding box center [394, 496] width 6 height 13
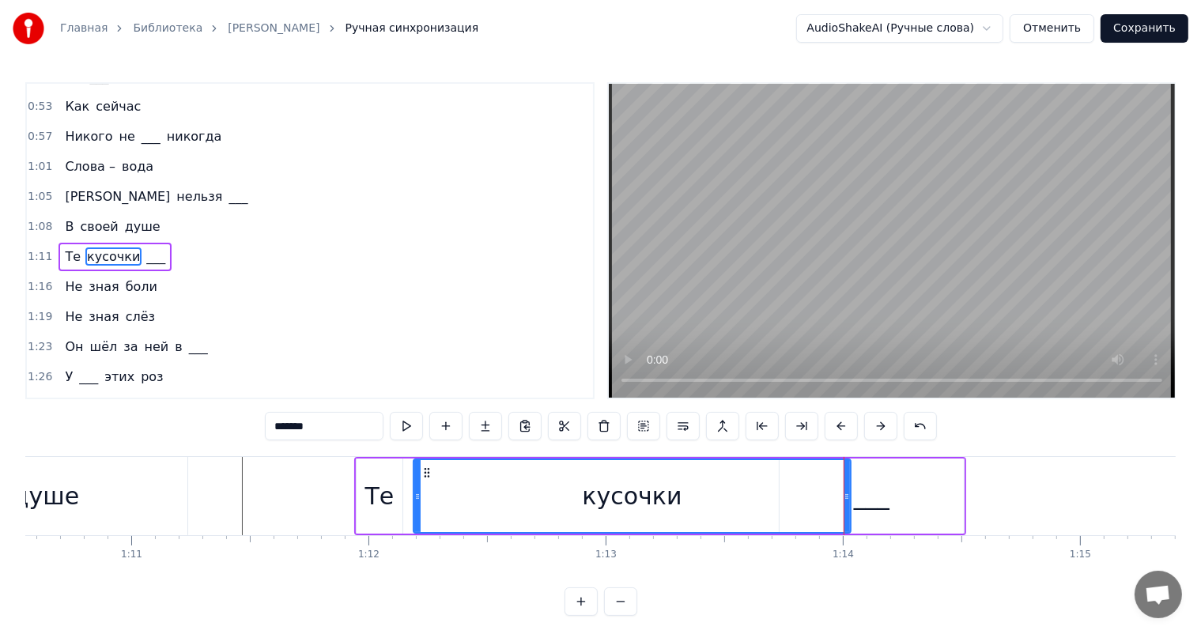
scroll to position [0, 16467]
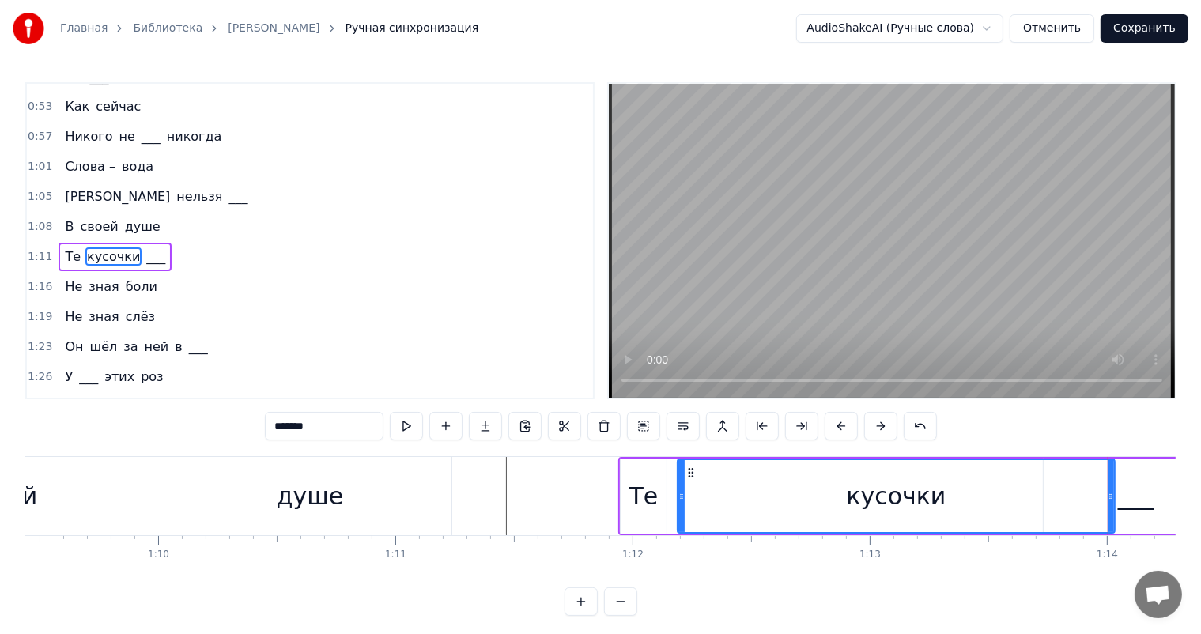
click at [364, 500] on div "душе" at bounding box center [309, 496] width 283 height 78
type input "****"
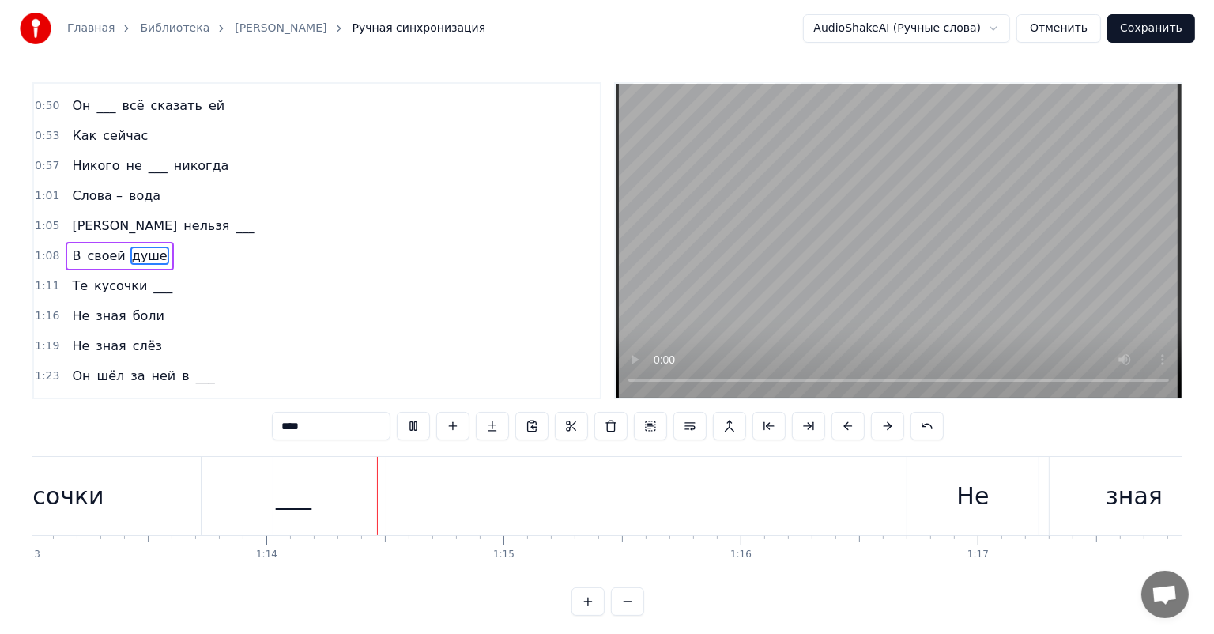
scroll to position [0, 17466]
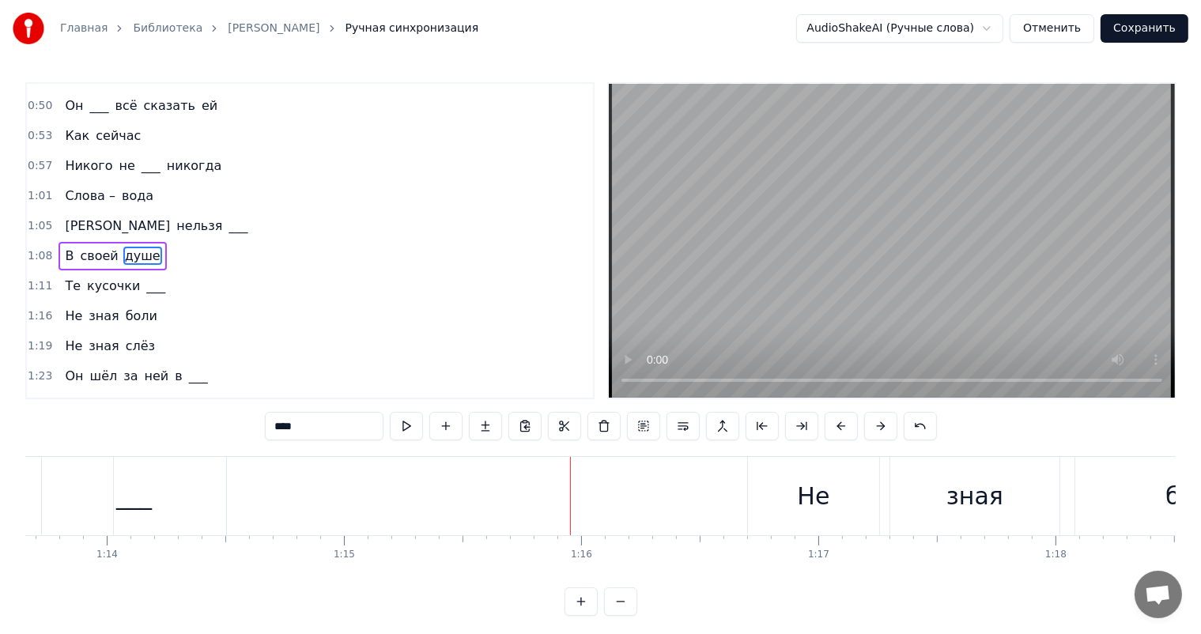
click at [1159, 34] on button "Сохранить" at bounding box center [1144, 28] width 88 height 28
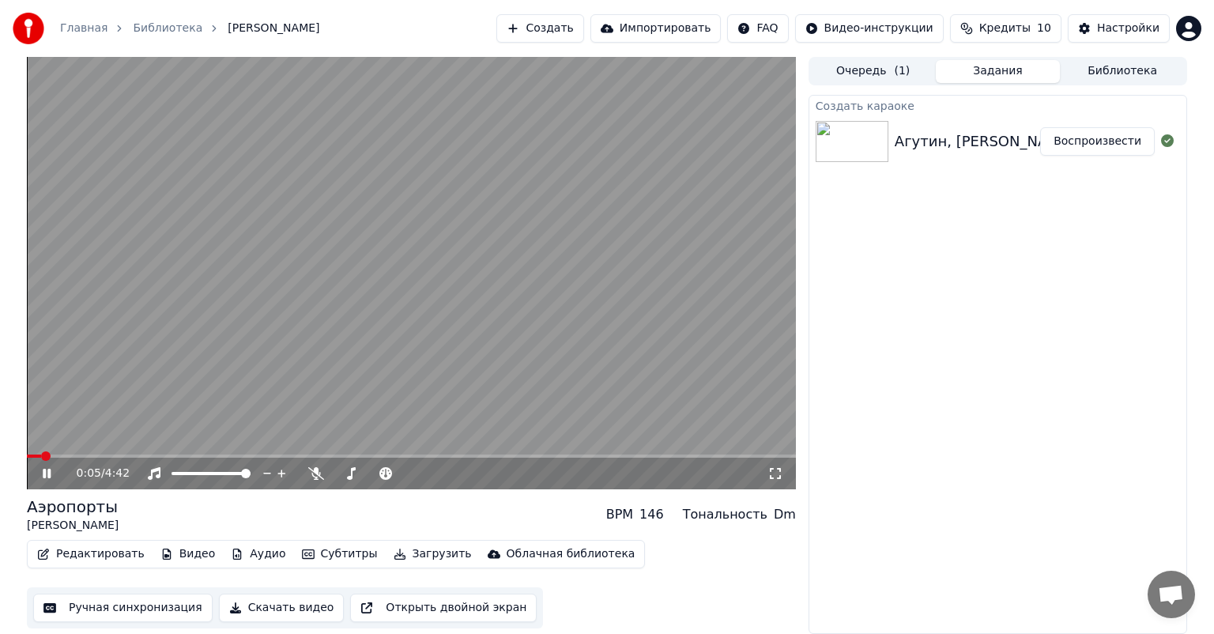
click at [251, 607] on button "Скачать видео" at bounding box center [282, 608] width 126 height 28
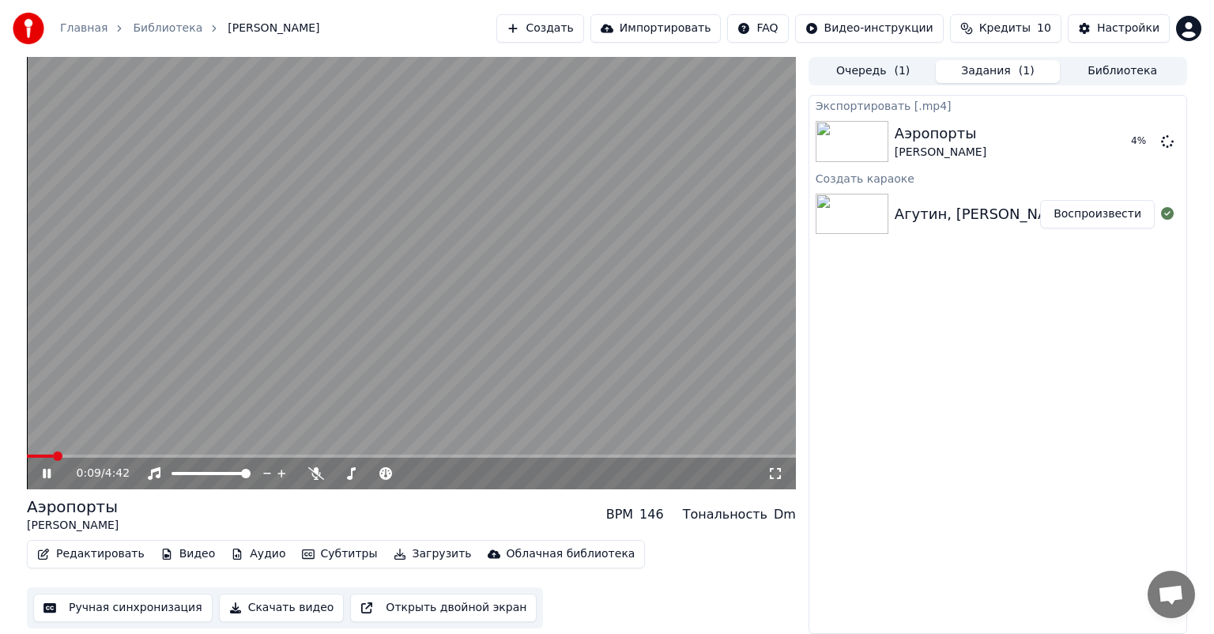
click at [48, 474] on icon at bounding box center [47, 473] width 8 height 9
click at [1109, 142] on button "Показать" at bounding box center [1113, 141] width 81 height 28
